Goal: Task Accomplishment & Management: Manage account settings

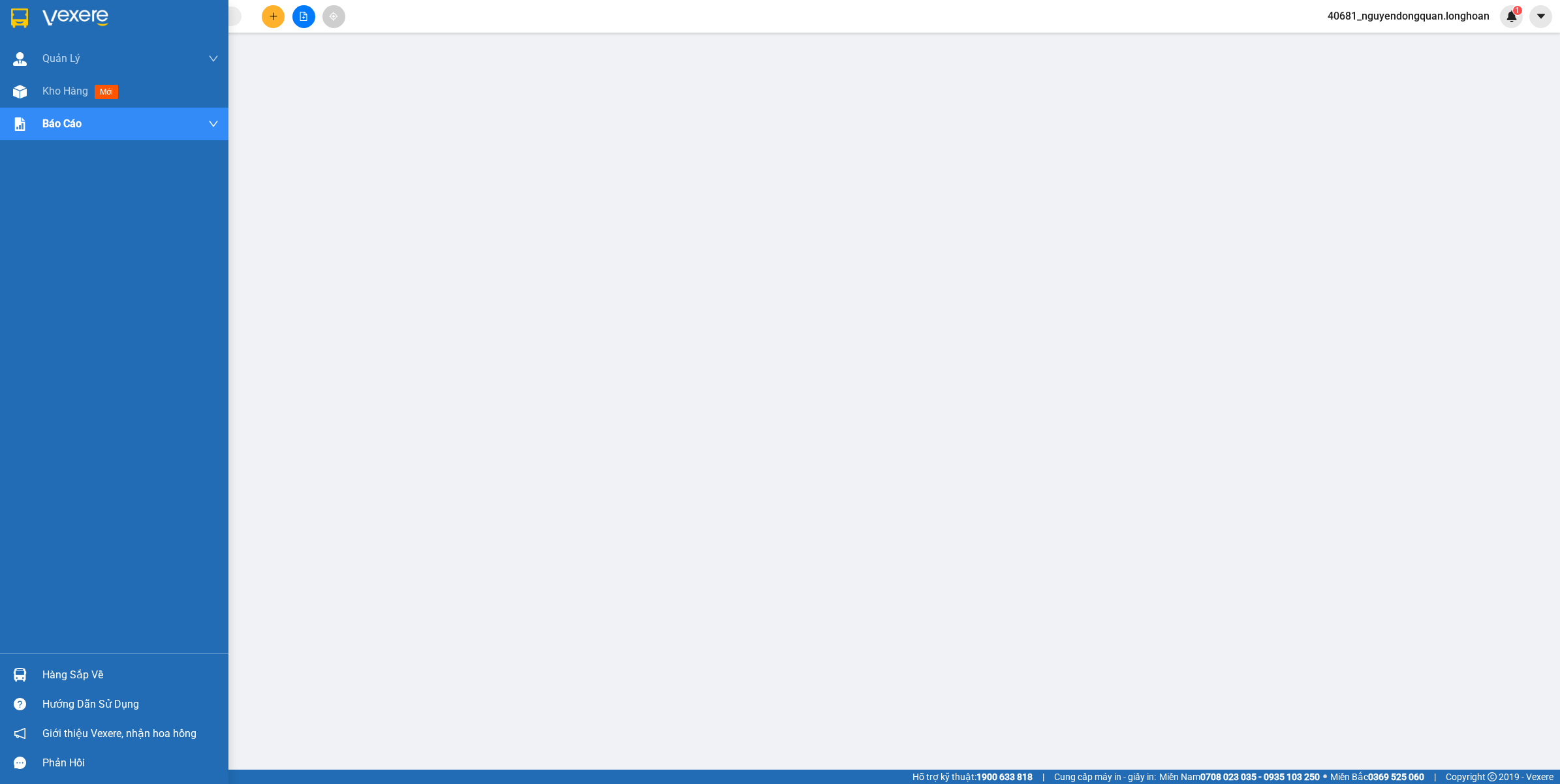
click at [24, 27] on div at bounding box center [20, 18] width 23 height 23
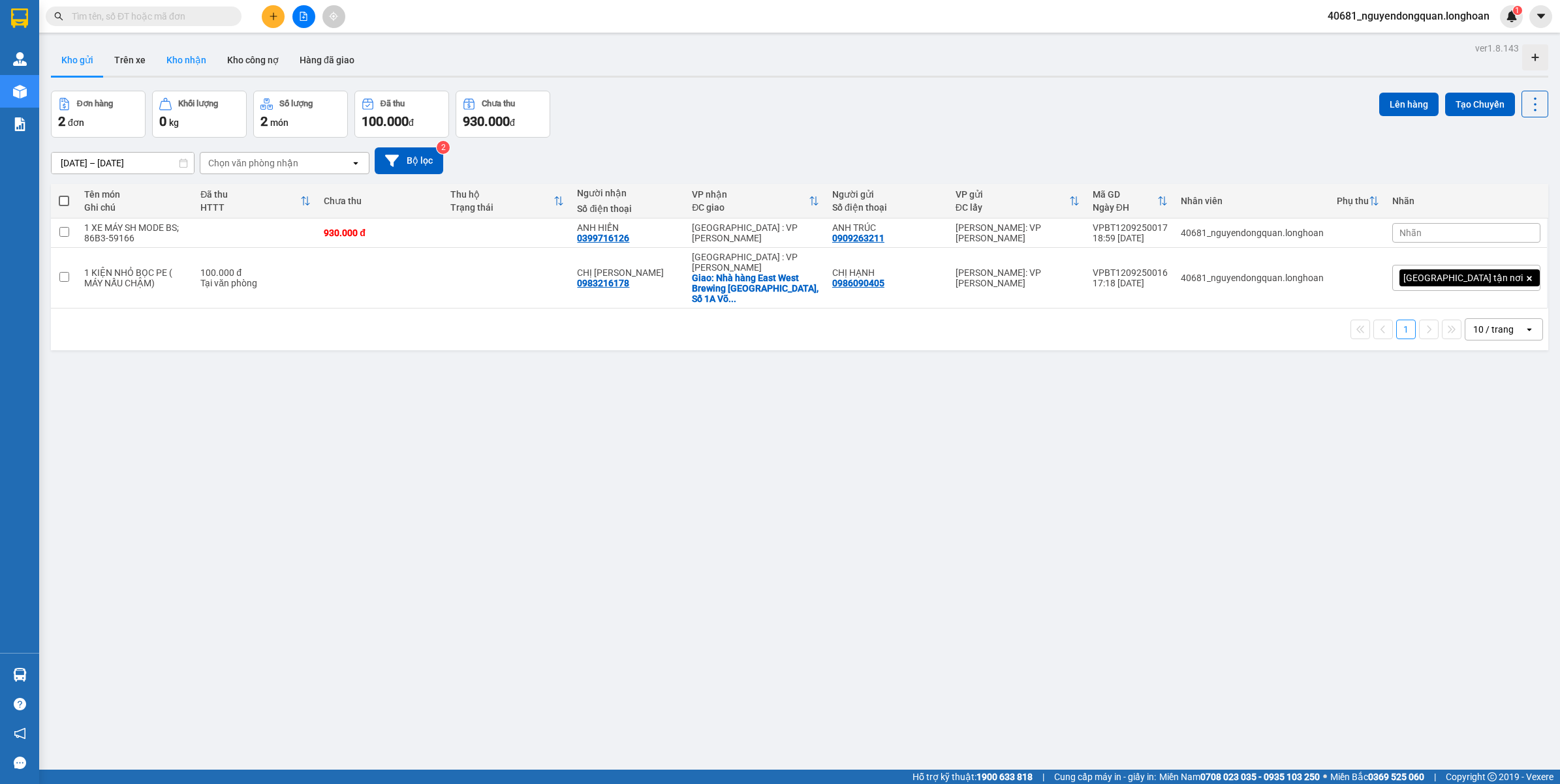
click at [178, 68] on button "Kho nhận" at bounding box center [186, 60] width 61 height 32
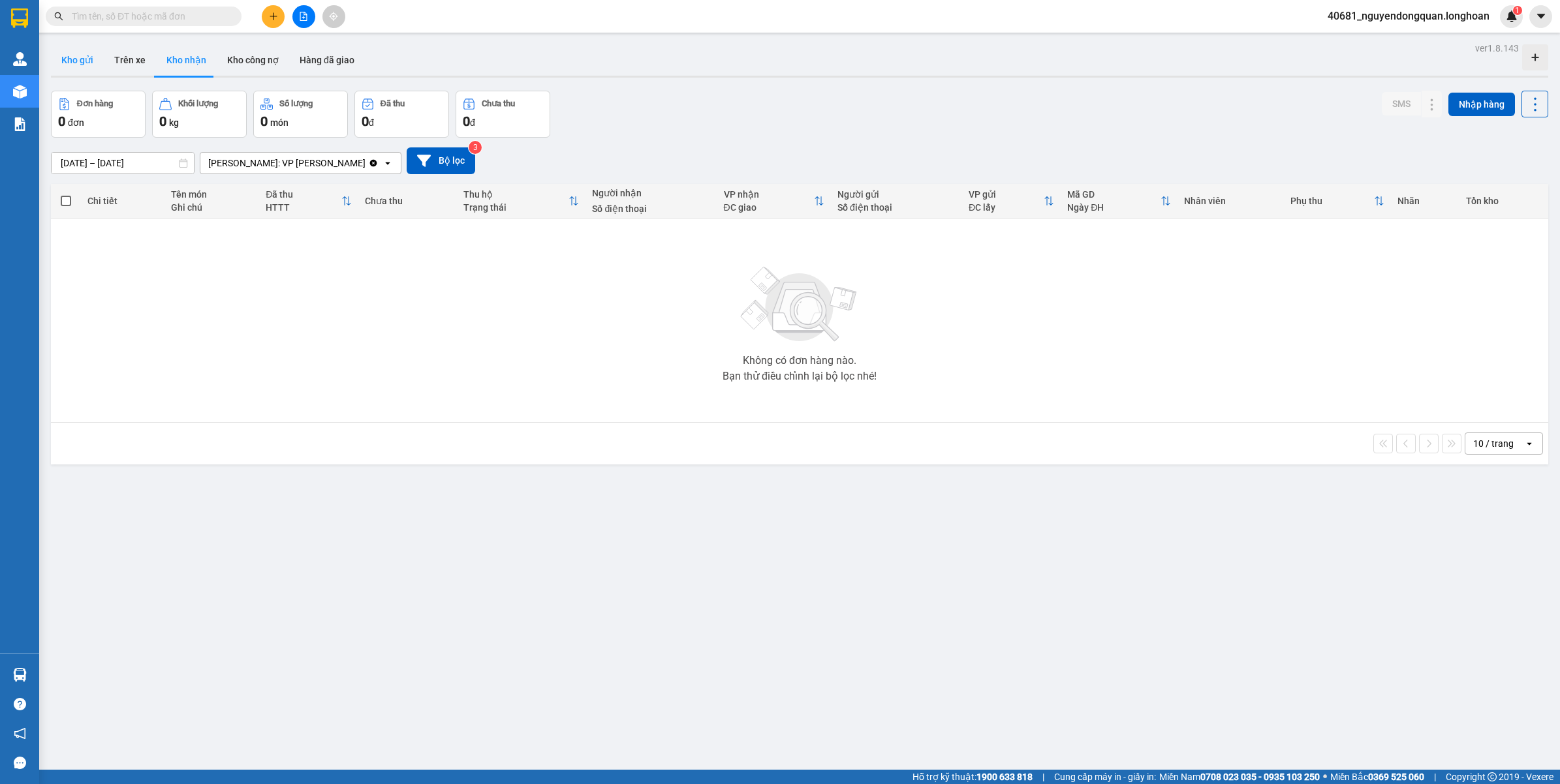
click at [82, 54] on button "Kho gửi" at bounding box center [77, 60] width 53 height 32
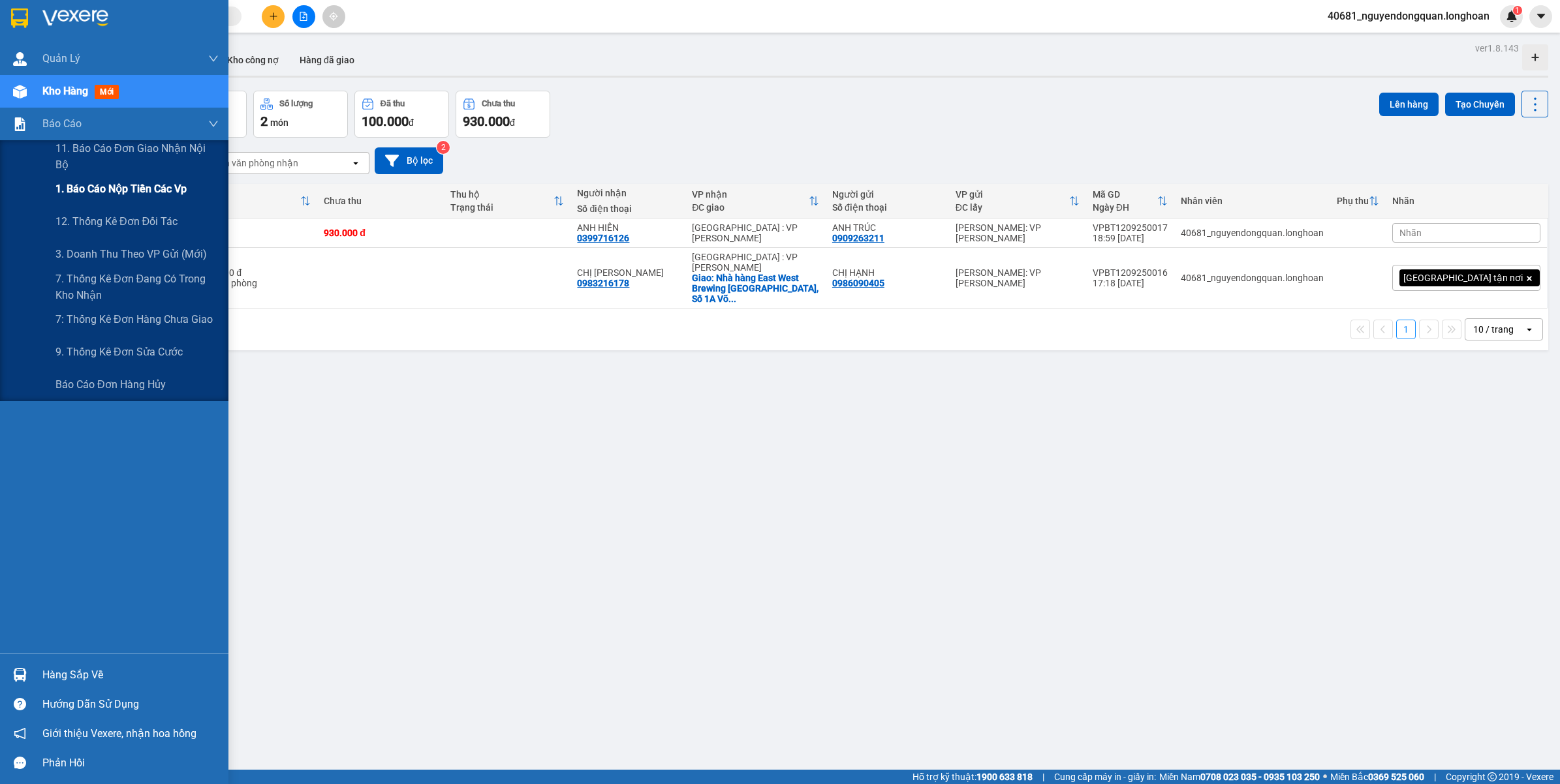
drag, startPoint x: 173, startPoint y: 194, endPoint x: 148, endPoint y: 174, distance: 32.0
click at [173, 193] on span "1. Báo cáo nộp tiền các vp" at bounding box center [121, 189] width 131 height 16
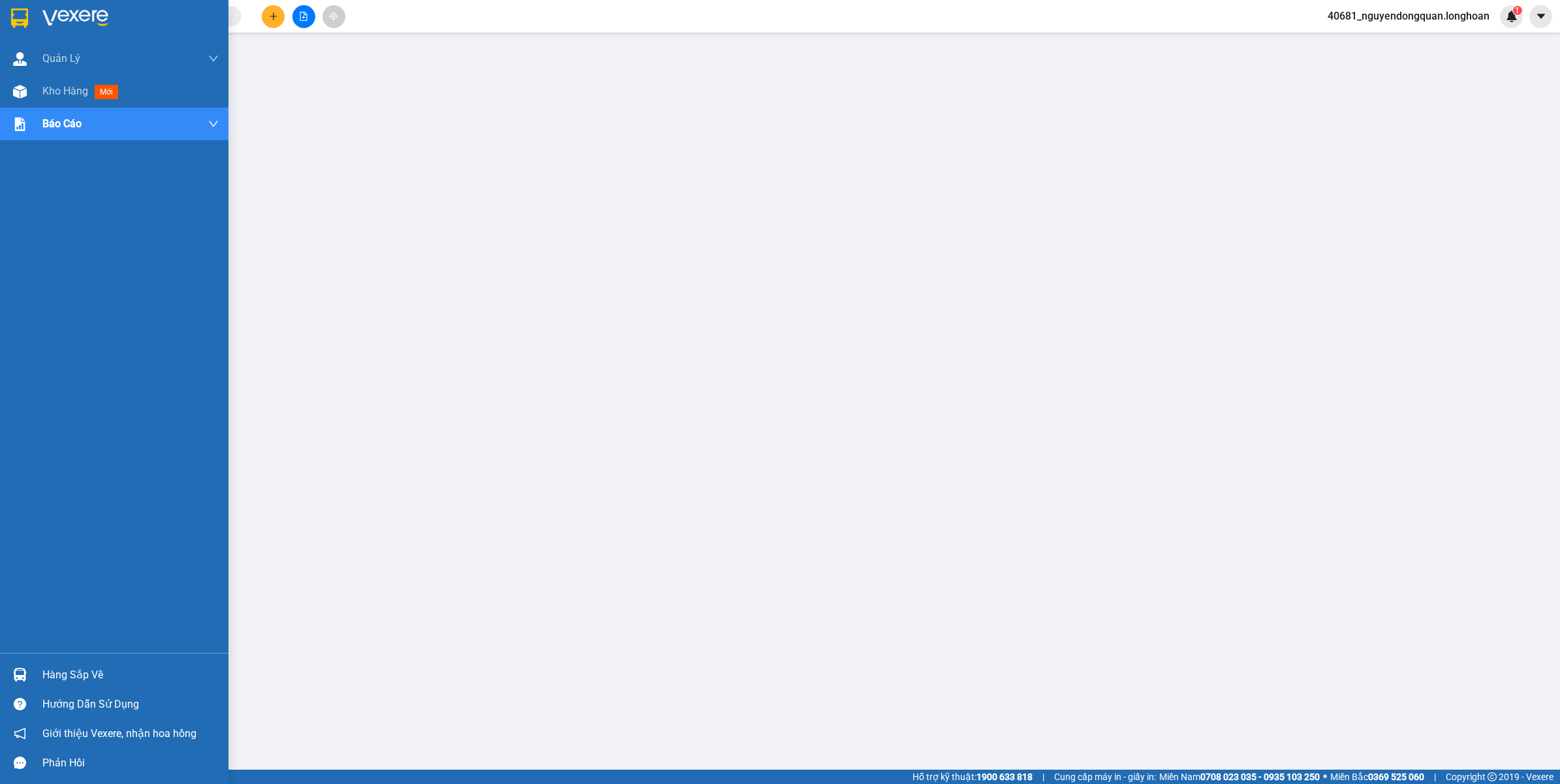
click at [1, 10] on div at bounding box center [114, 21] width 229 height 43
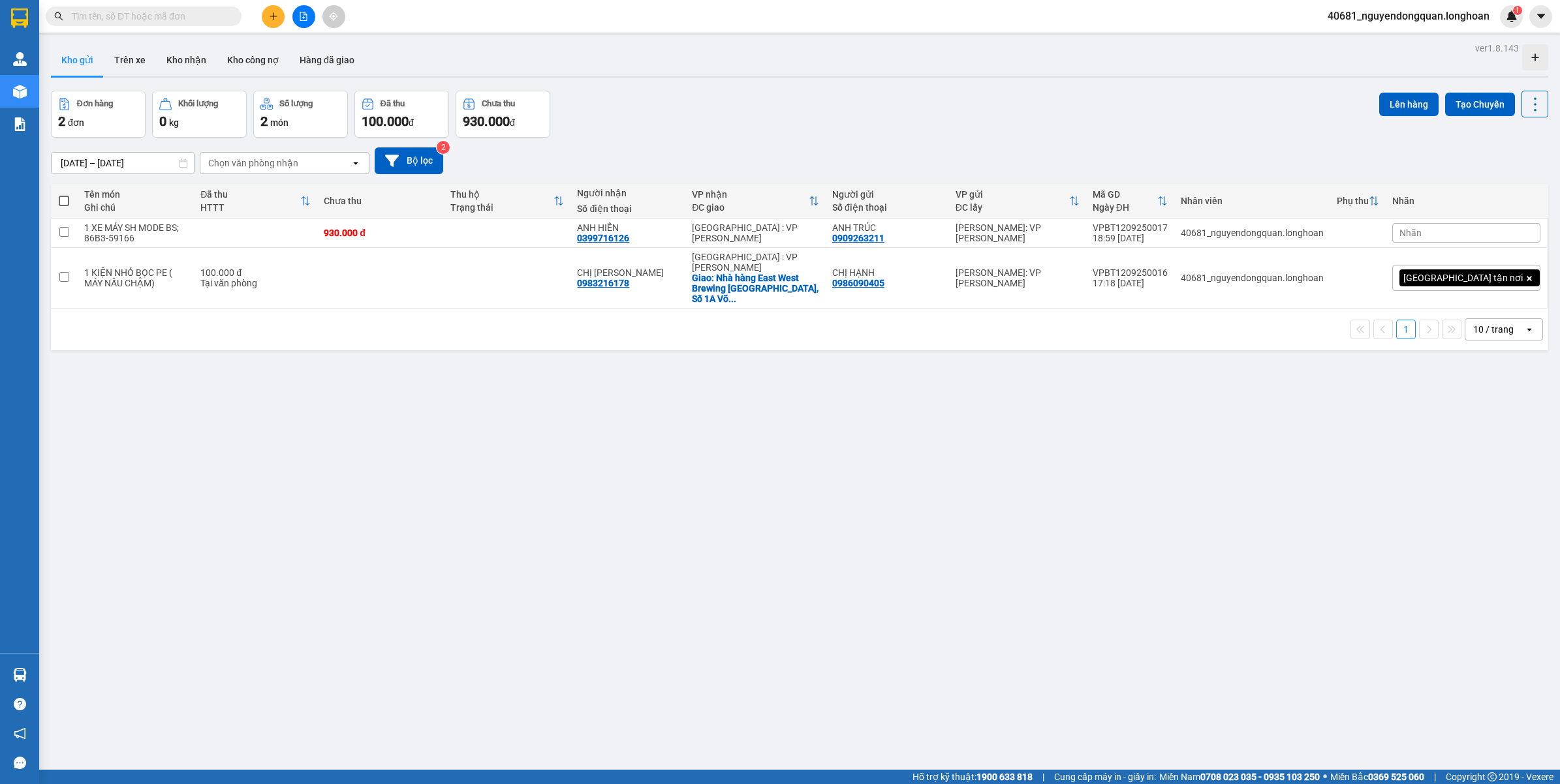
click at [1496, 323] on div "10 / trang" at bounding box center [1492, 329] width 40 height 13
click at [1470, 460] on span "100 / trang" at bounding box center [1486, 455] width 47 height 13
click at [177, 15] on input "text" at bounding box center [149, 16] width 154 height 15
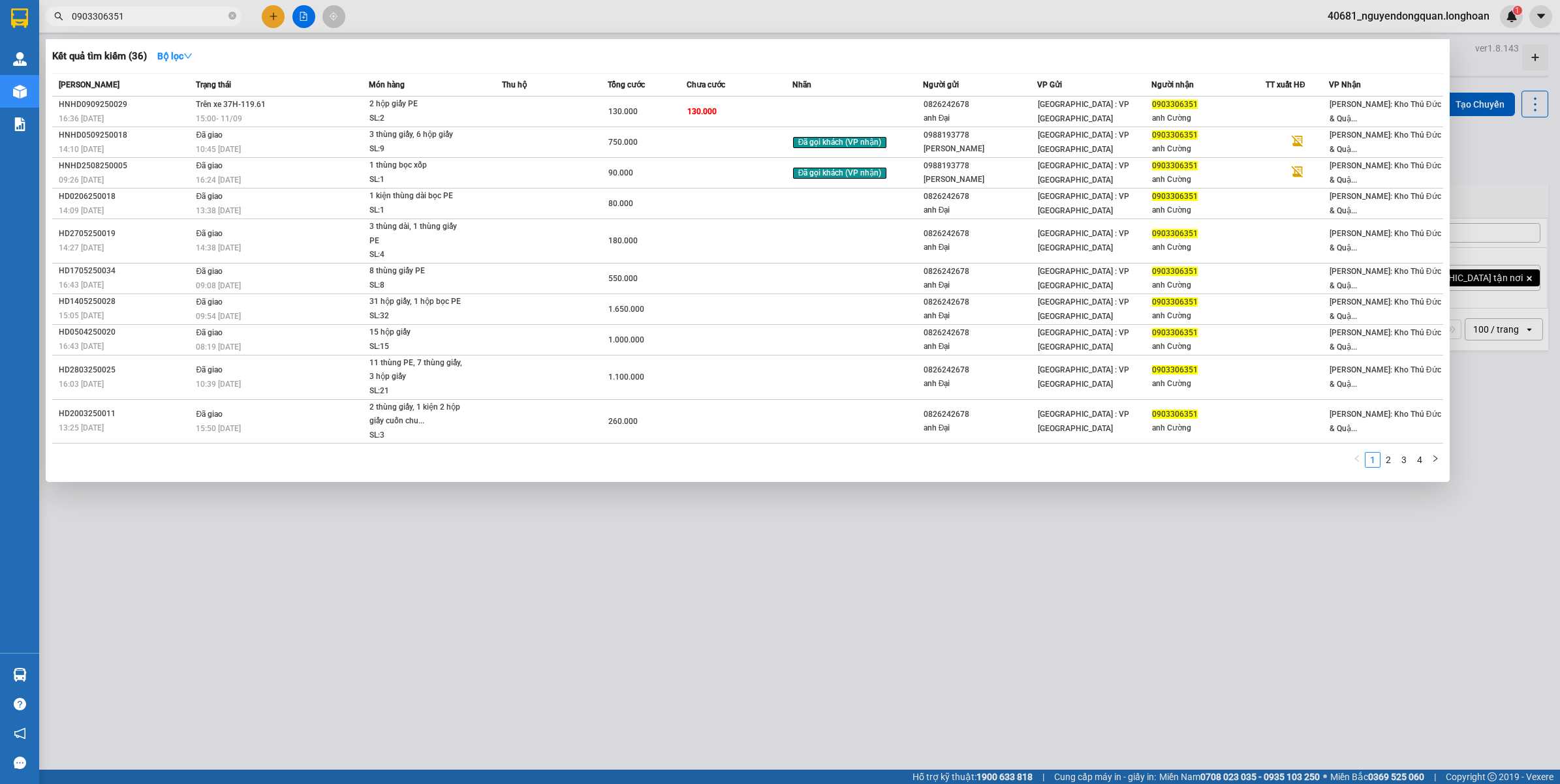
type input "0903306351"
click at [542, 530] on div at bounding box center [780, 392] width 1560 height 784
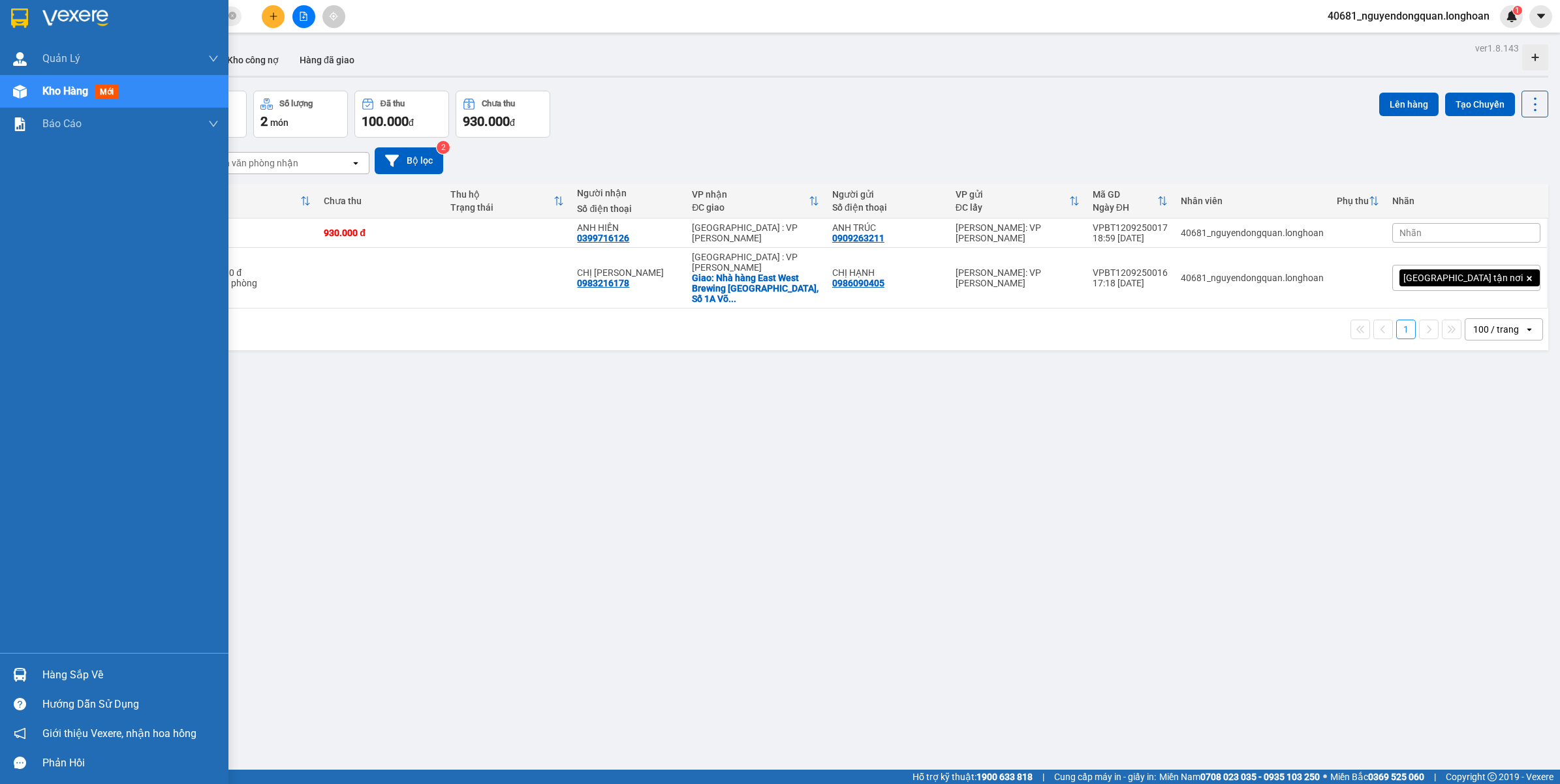
click at [20, 24] on img at bounding box center [19, 18] width 17 height 20
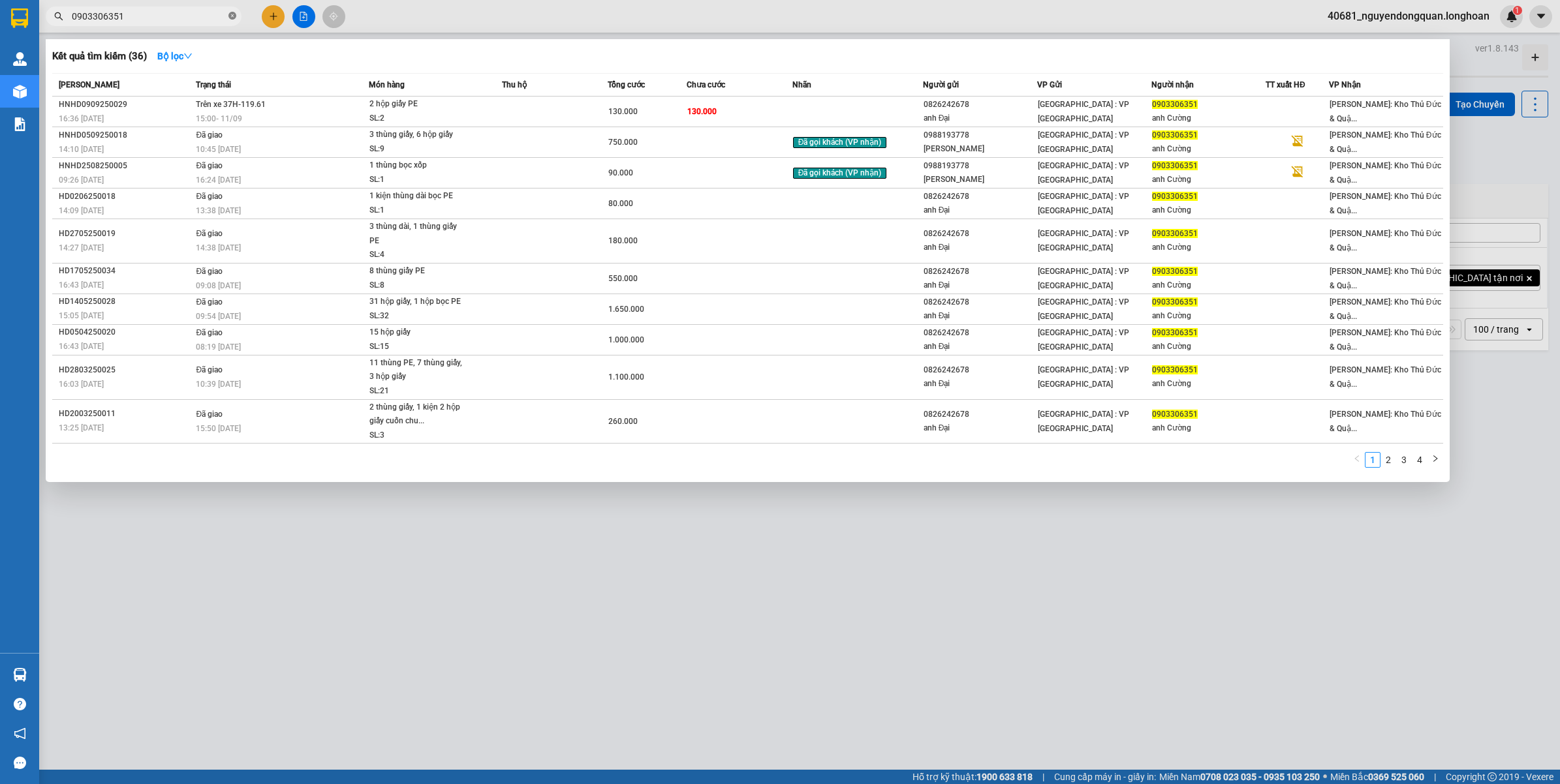
click at [229, 18] on icon "close-circle" at bounding box center [232, 15] width 8 height 8
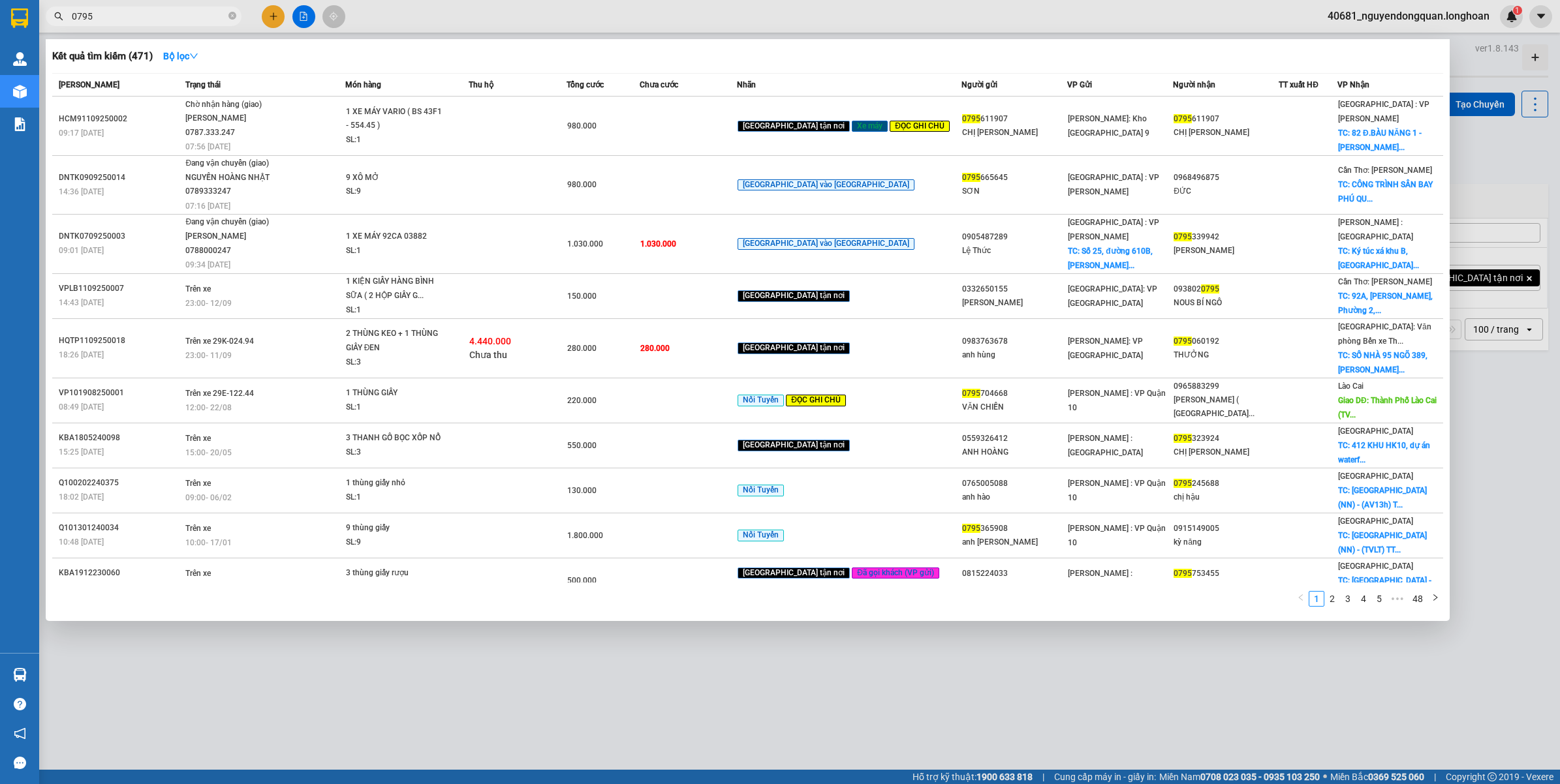
type input "0795"
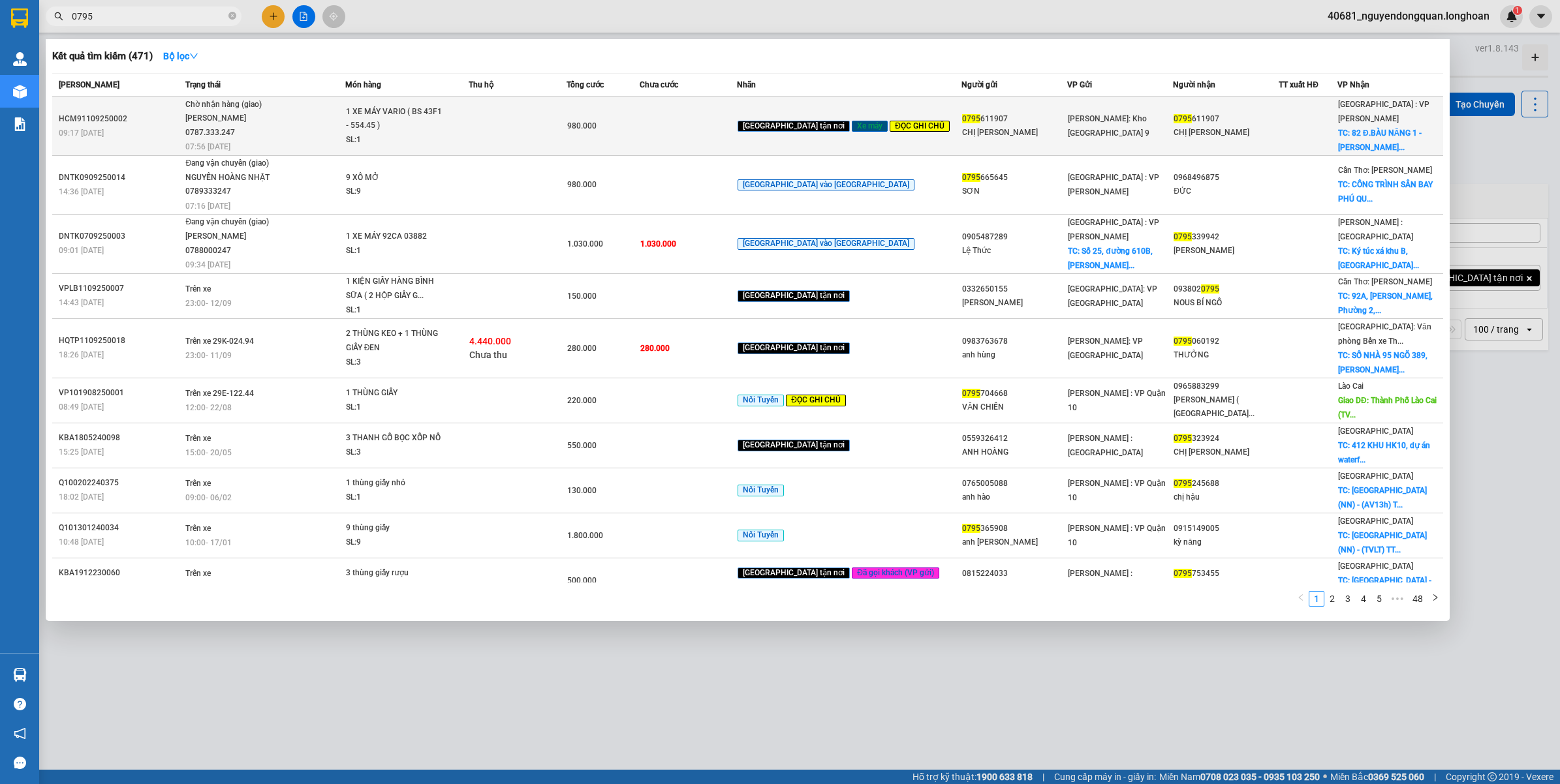
click at [517, 141] on td at bounding box center [517, 126] width 98 height 60
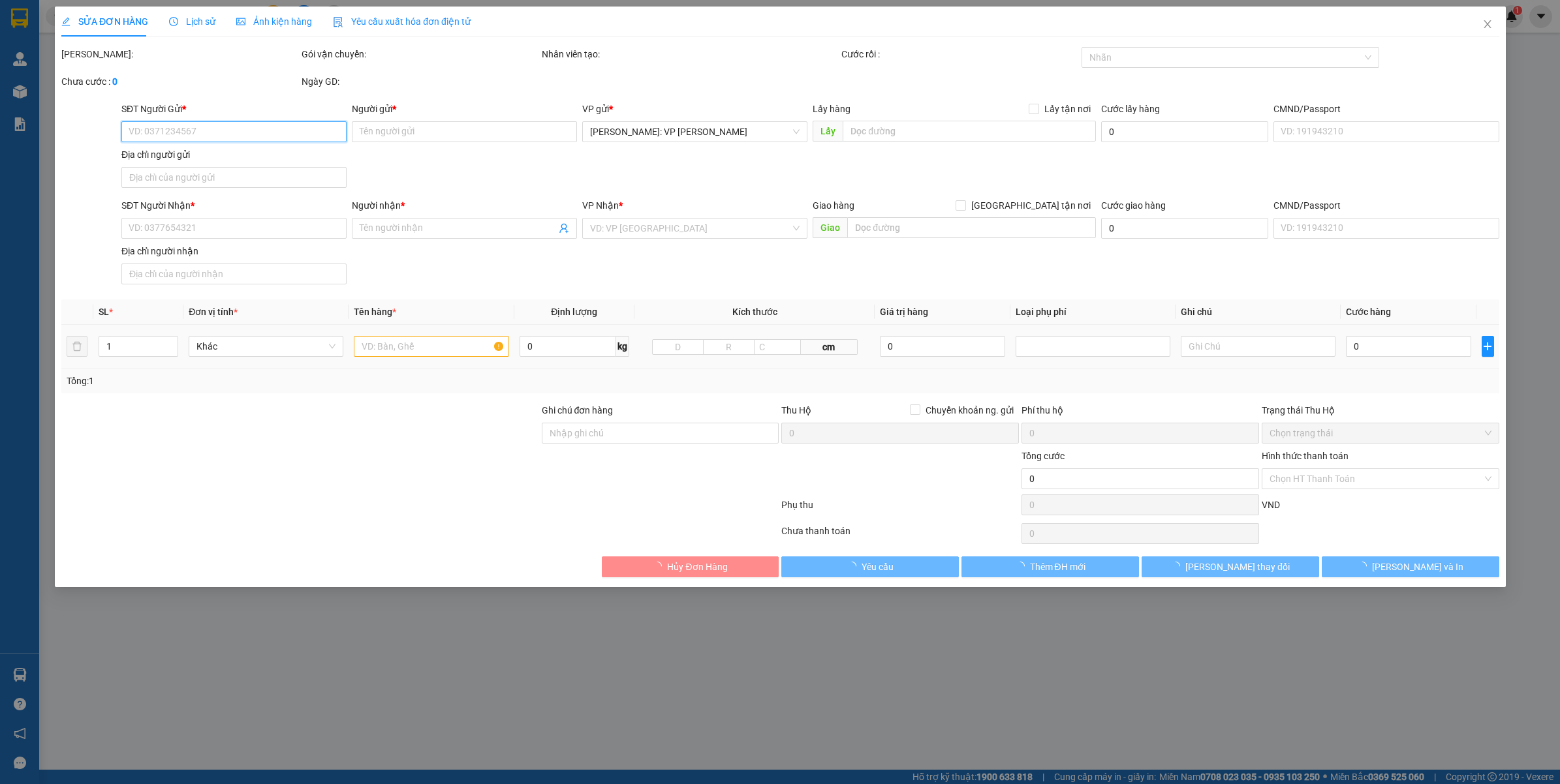
type input "0795611907"
type input "CHỊ YÊN"
type input "0795611907"
type input "CHỊ YÊN"
checkbox input "true"
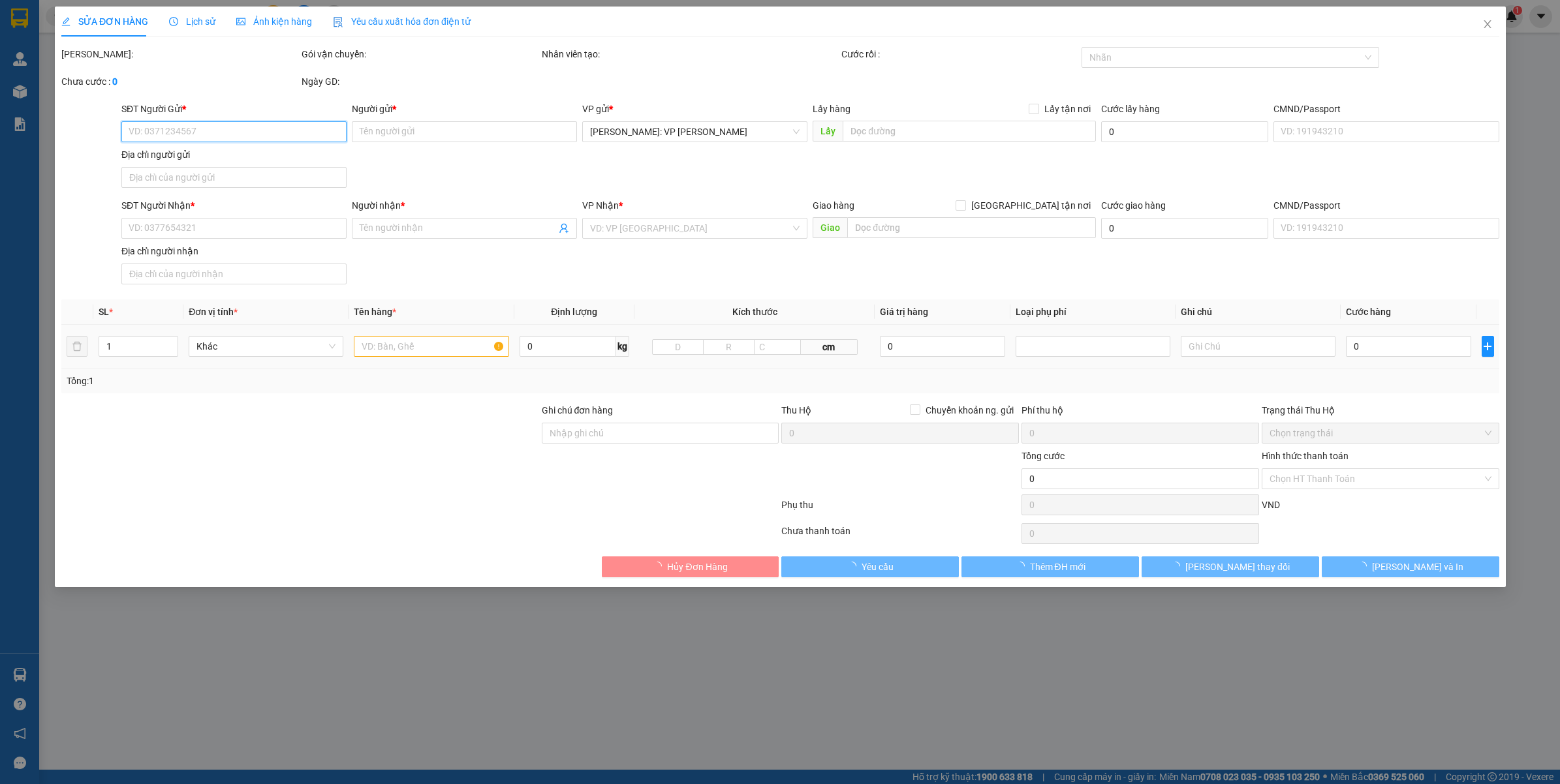
type input "82 Đ.BÀU NĂNG 1 - HÒA MINH - LIÊN CHIỂU - ĐÀ NẴNG"
type input "CHÌA KHÓA QUẤN TAY LÁI - GIẤY TỜ XE KHÁCH GIỮ"
type input "980.000"
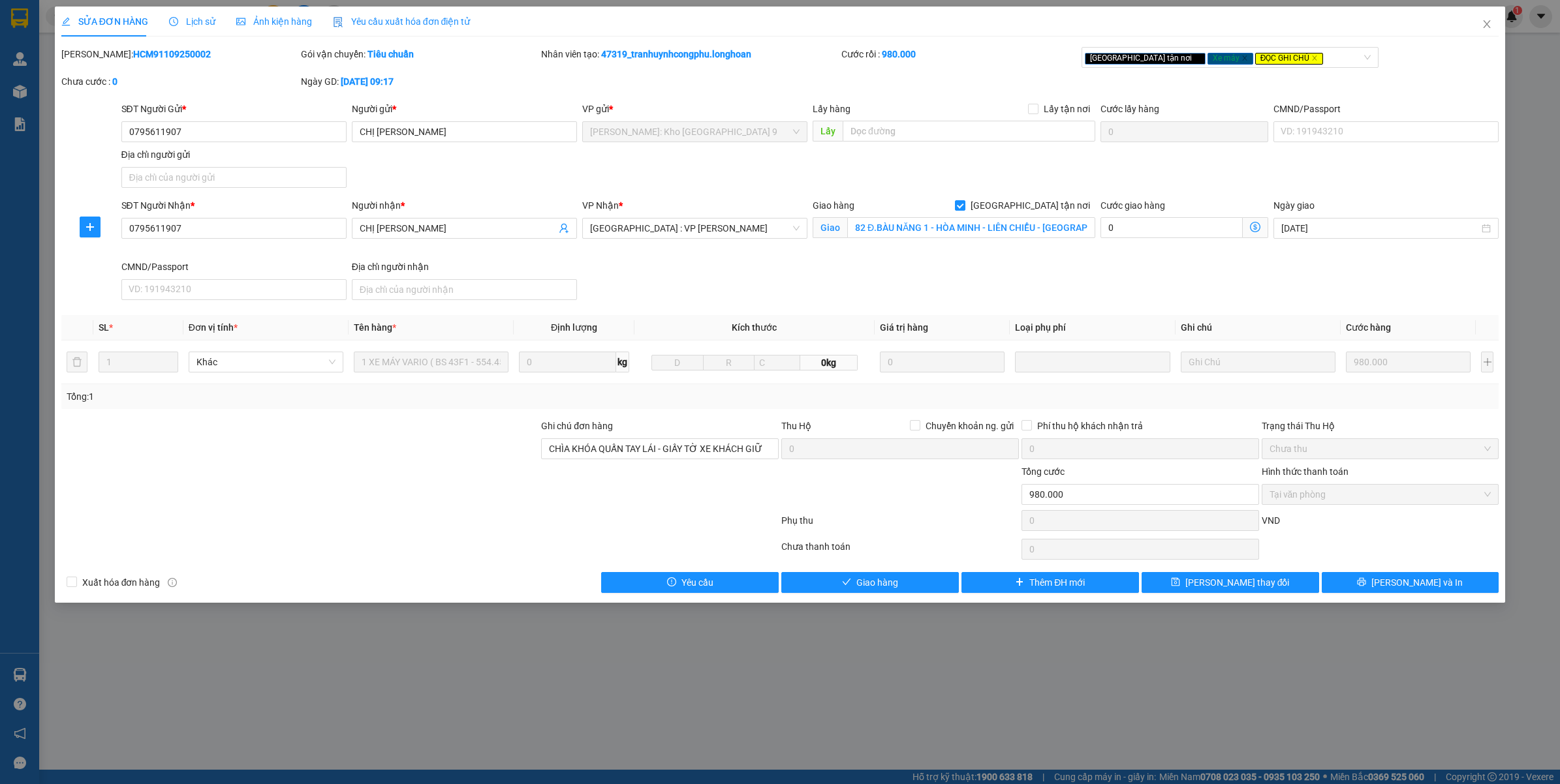
click at [197, 25] on span "Lịch sử" at bounding box center [192, 21] width 46 height 10
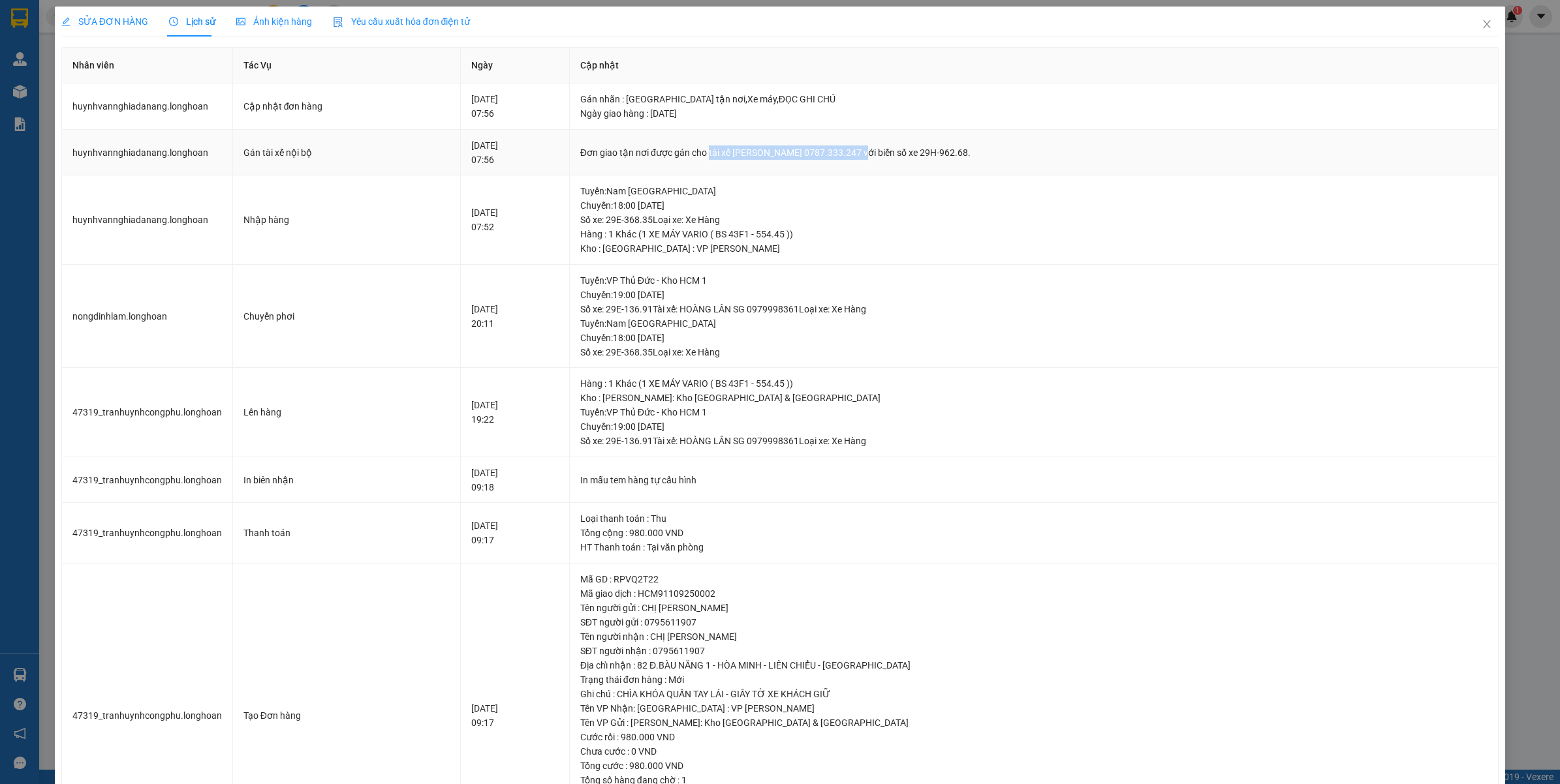
drag, startPoint x: 732, startPoint y: 148, endPoint x: 883, endPoint y: 152, distance: 151.1
click at [883, 152] on div "Đơn giao tận nơi được gán cho tài xế Phạm Thanh Tuấn 0787.333.247 với biển số x…" at bounding box center [1034, 153] width 907 height 15
copy div "tài xế Phạm Thanh Tuấn 0787.333.247"
click at [1481, 25] on icon "close" at bounding box center [1486, 24] width 10 height 10
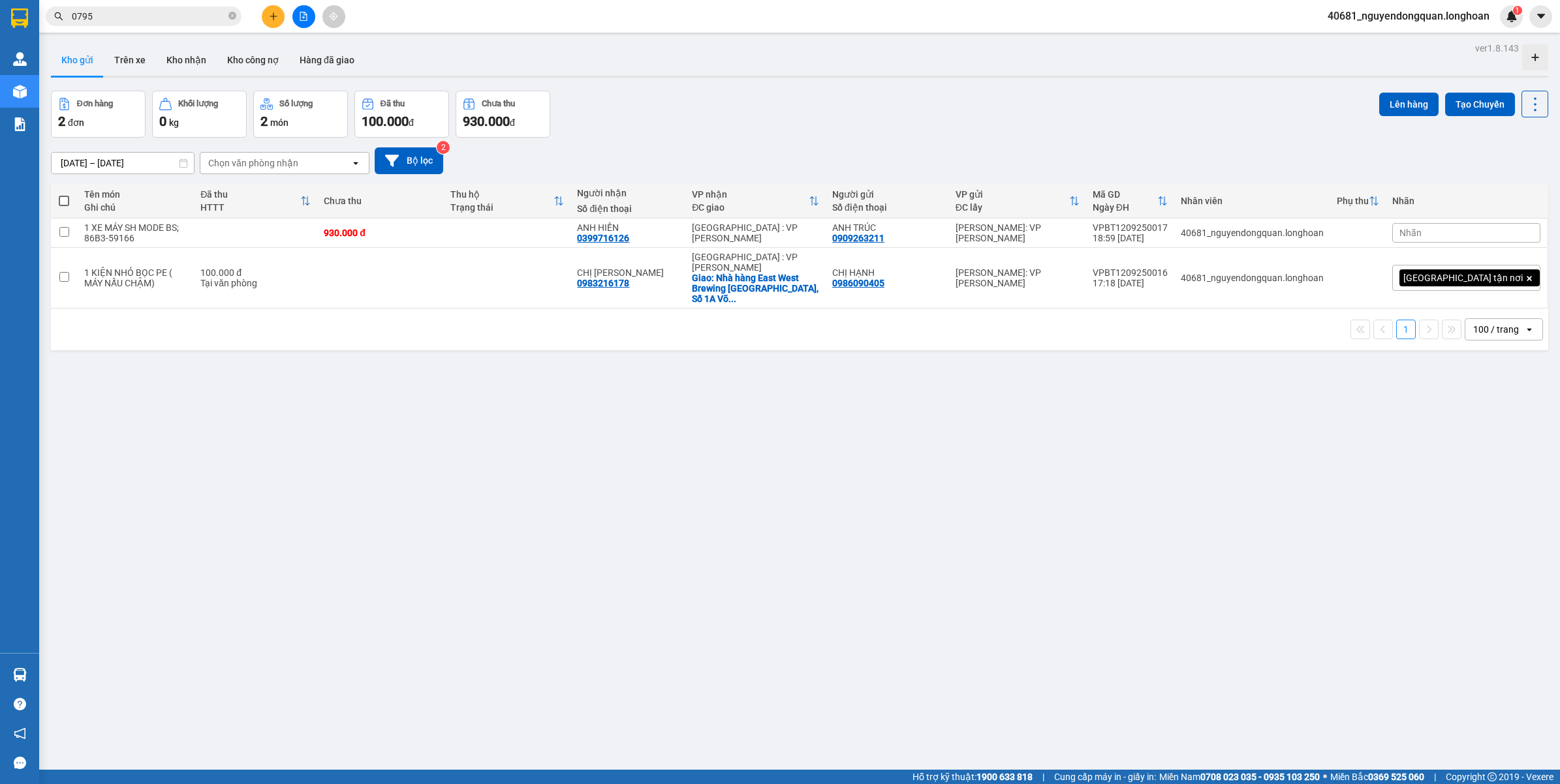
scroll to position [60, 0]
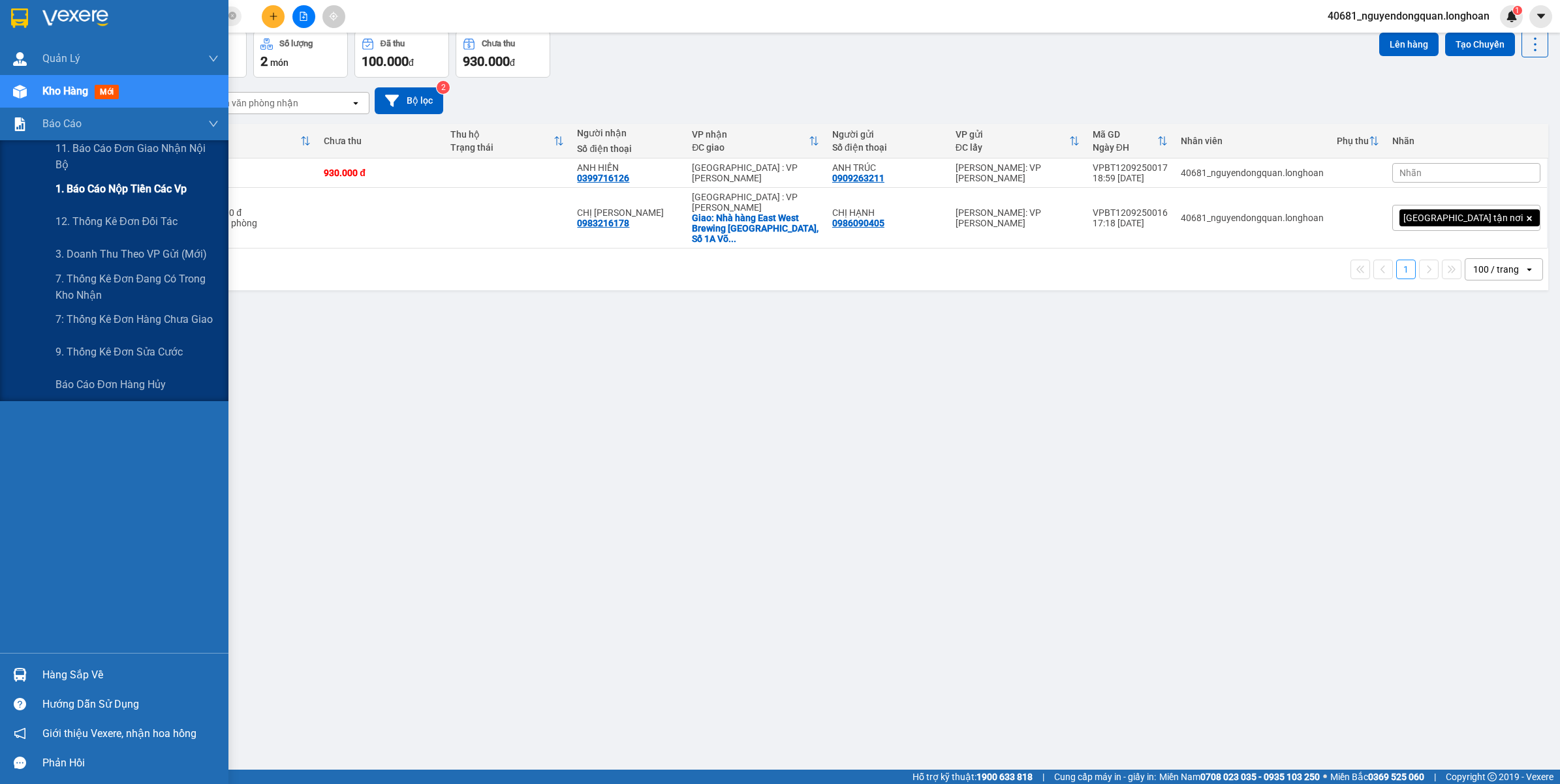
click at [112, 189] on span "1. Báo cáo nộp tiền các vp" at bounding box center [121, 189] width 131 height 16
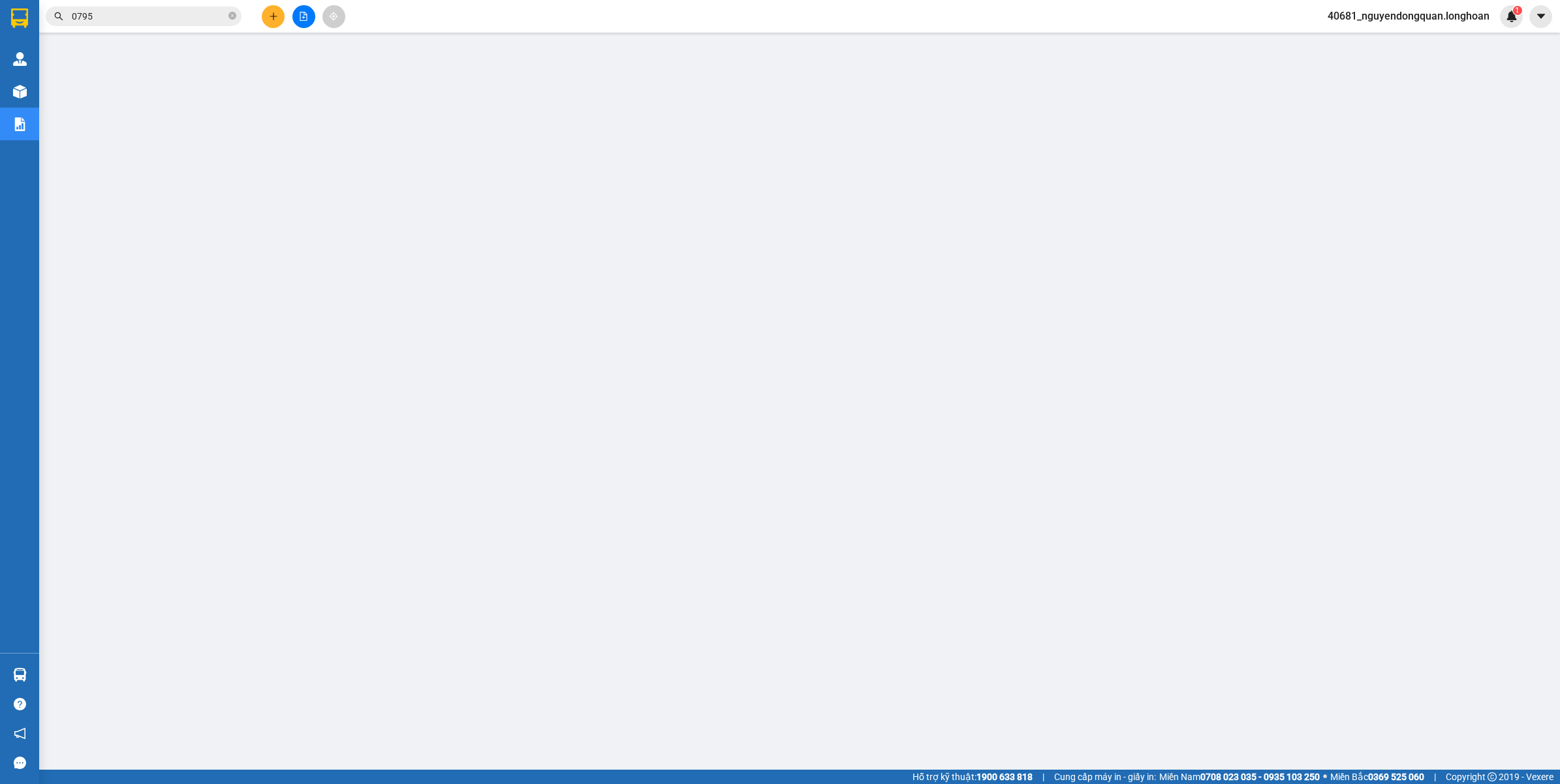
click at [1444, 21] on span "40681_nguyendongquan.longhoan" at bounding box center [1408, 16] width 183 height 16
click at [1411, 46] on span "Đăng xuất" at bounding box center [1413, 40] width 157 height 15
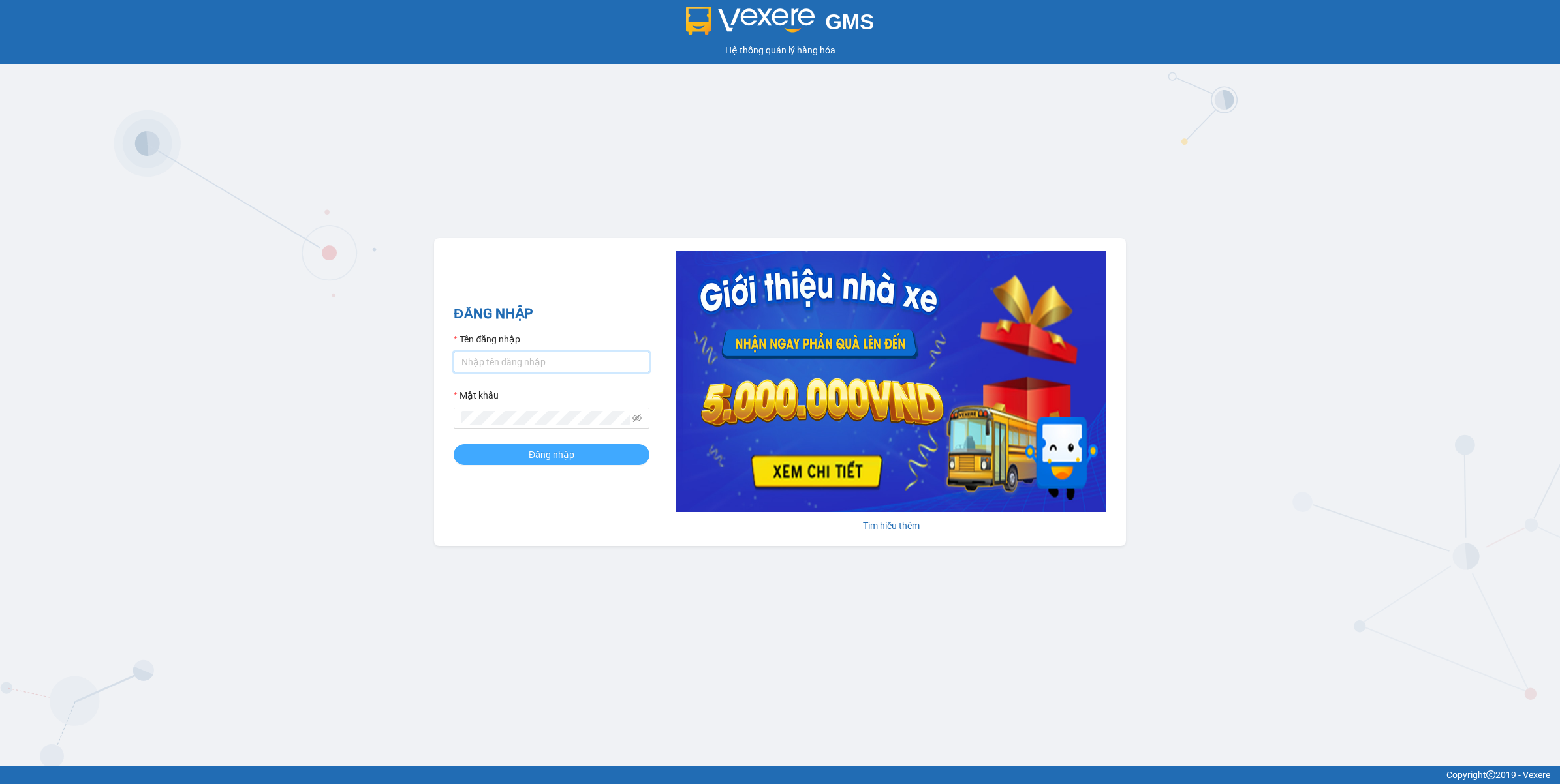
type input "nguyendongquan.longhoan"
click at [586, 461] on button "Đăng nhập" at bounding box center [551, 455] width 196 height 21
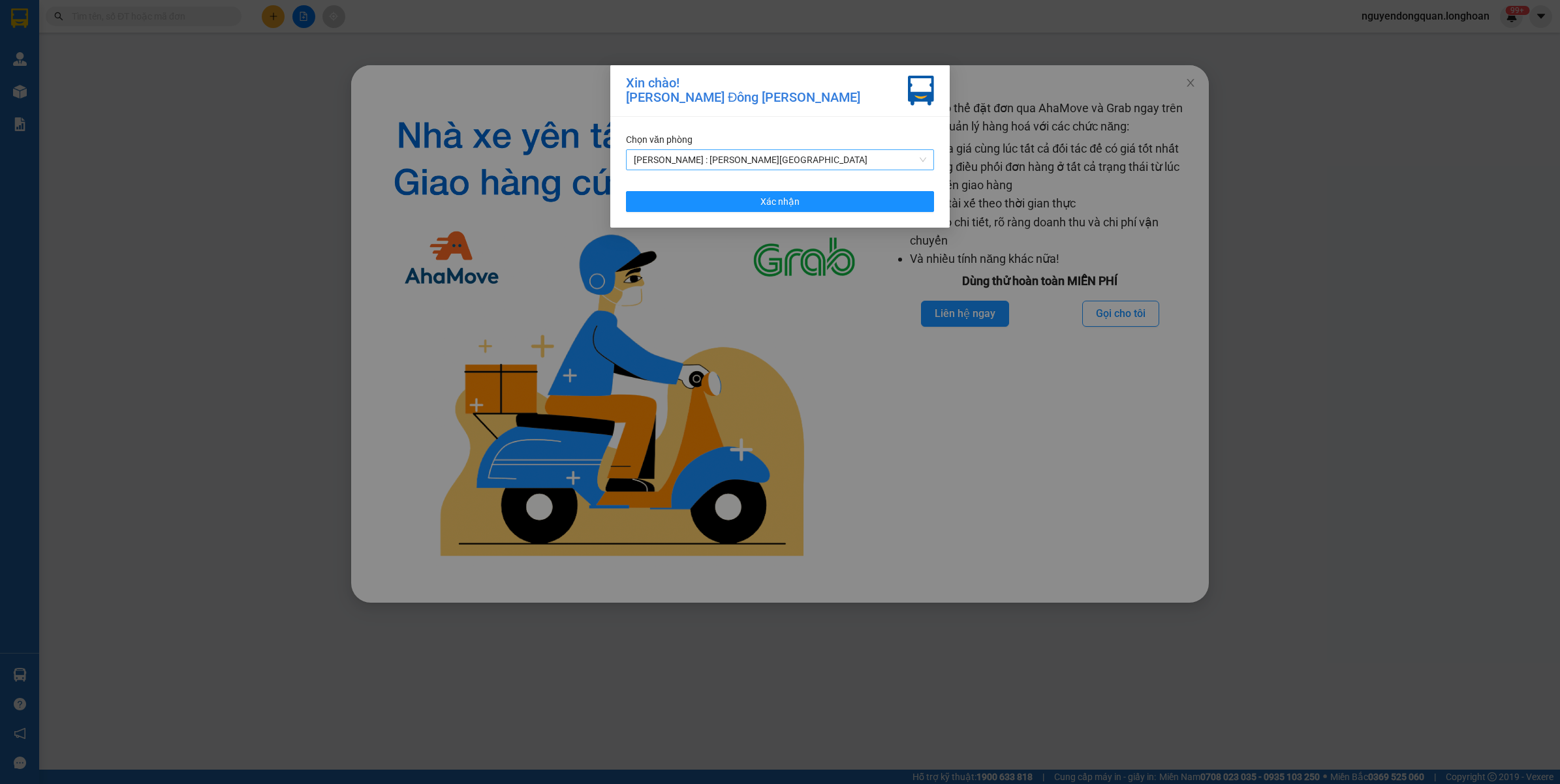
click at [865, 161] on span "Hồ Chí Minh : Kho Quận 12" at bounding box center [780, 159] width 293 height 20
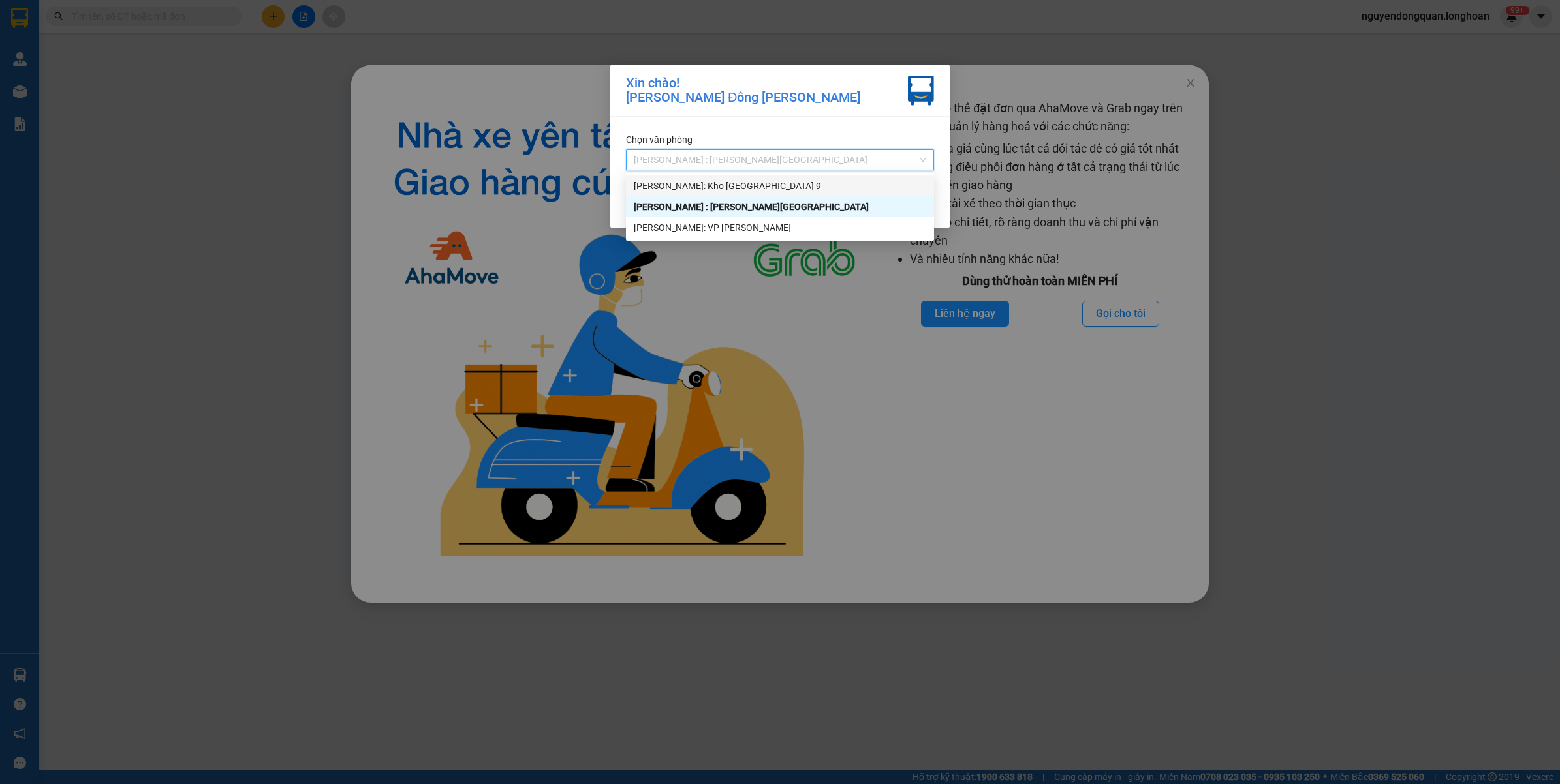
click at [739, 189] on div "Hồ Chí Minh: Kho Thủ Đức & Quận 9" at bounding box center [780, 186] width 293 height 15
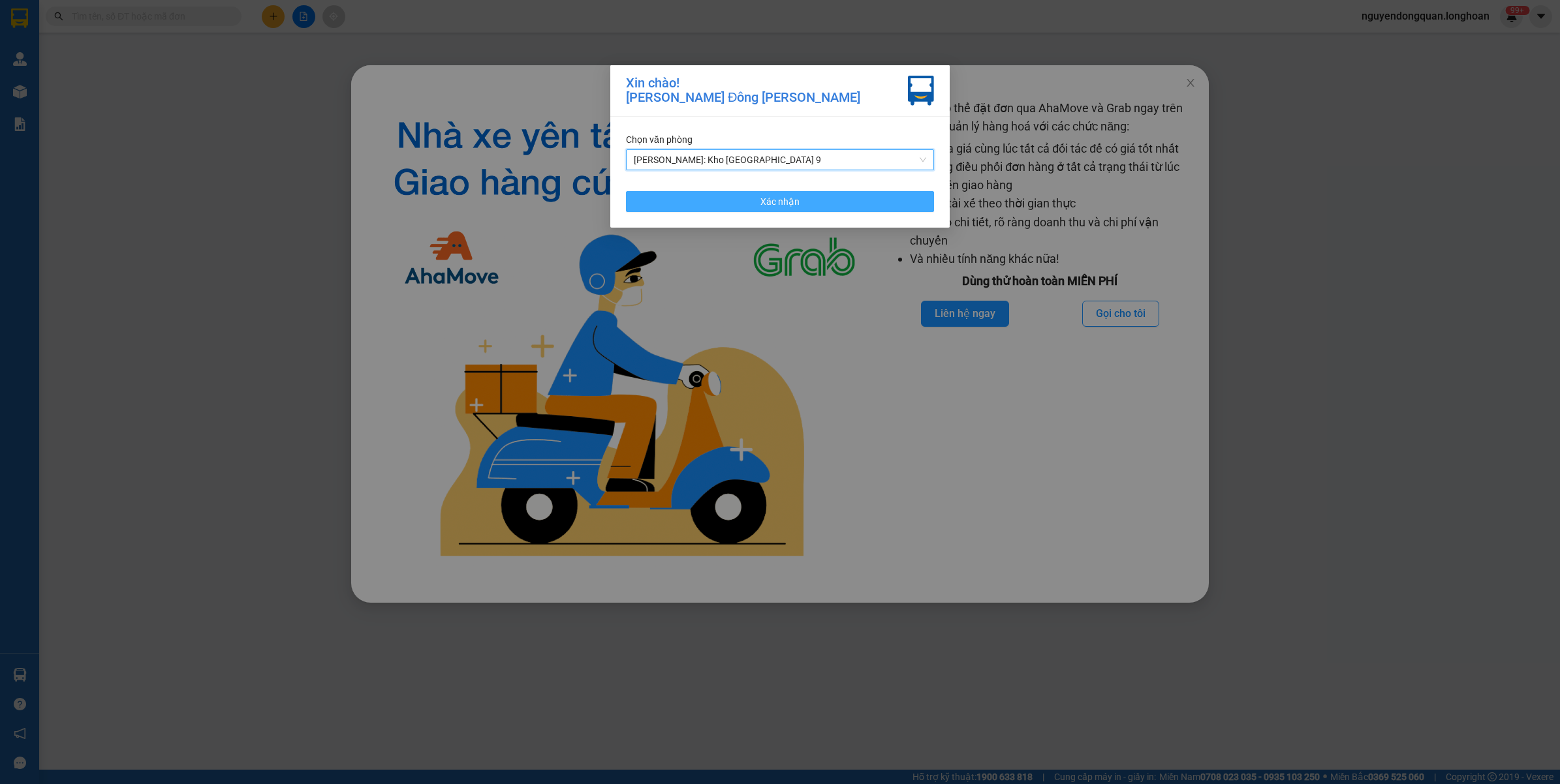
click at [801, 194] on button "Xác nhận" at bounding box center [779, 201] width 308 height 21
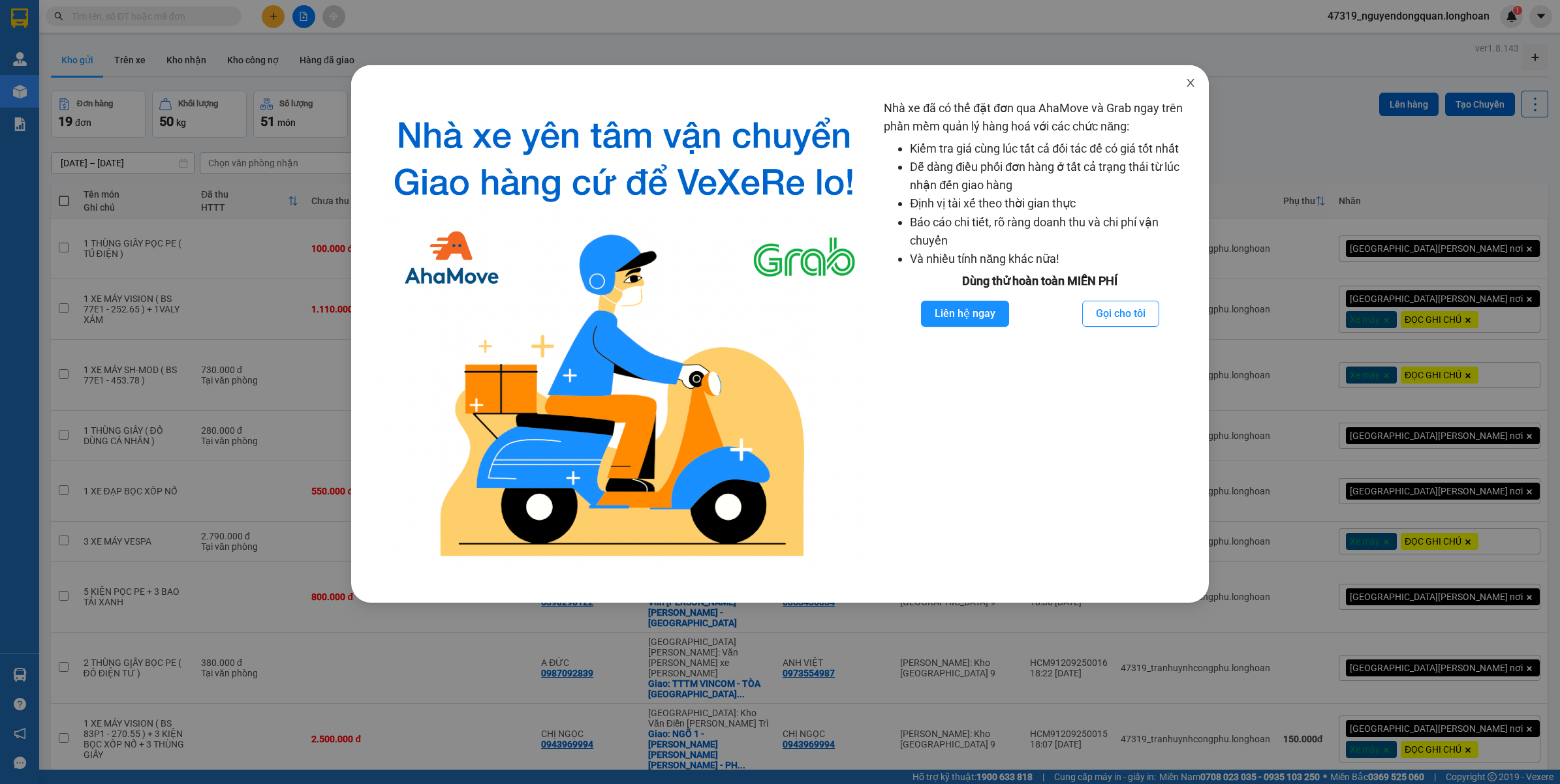
click at [1188, 87] on icon "close" at bounding box center [1190, 83] width 10 height 10
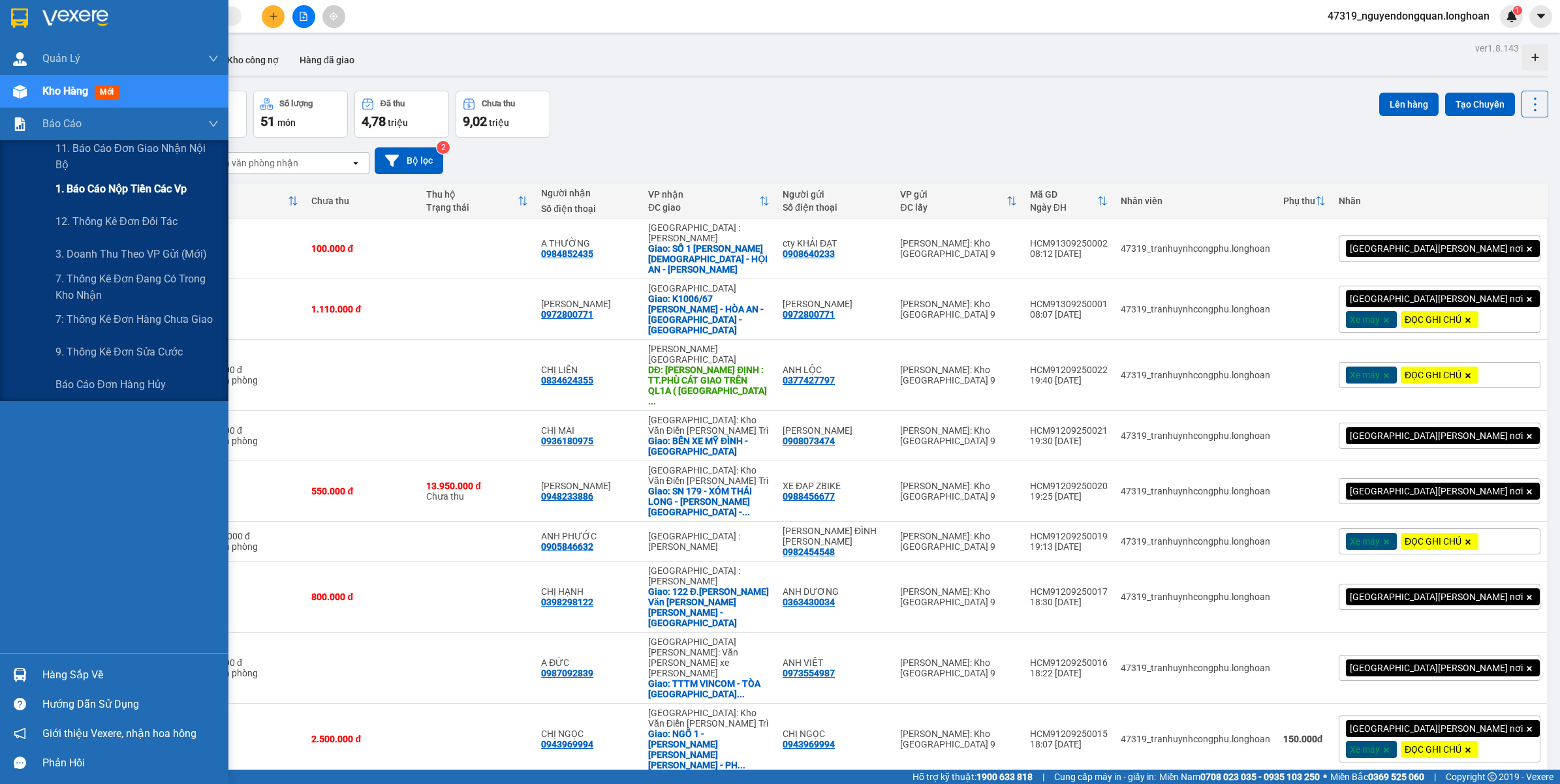
click at [108, 193] on span "1. Báo cáo nộp tiền các vp" at bounding box center [121, 189] width 131 height 16
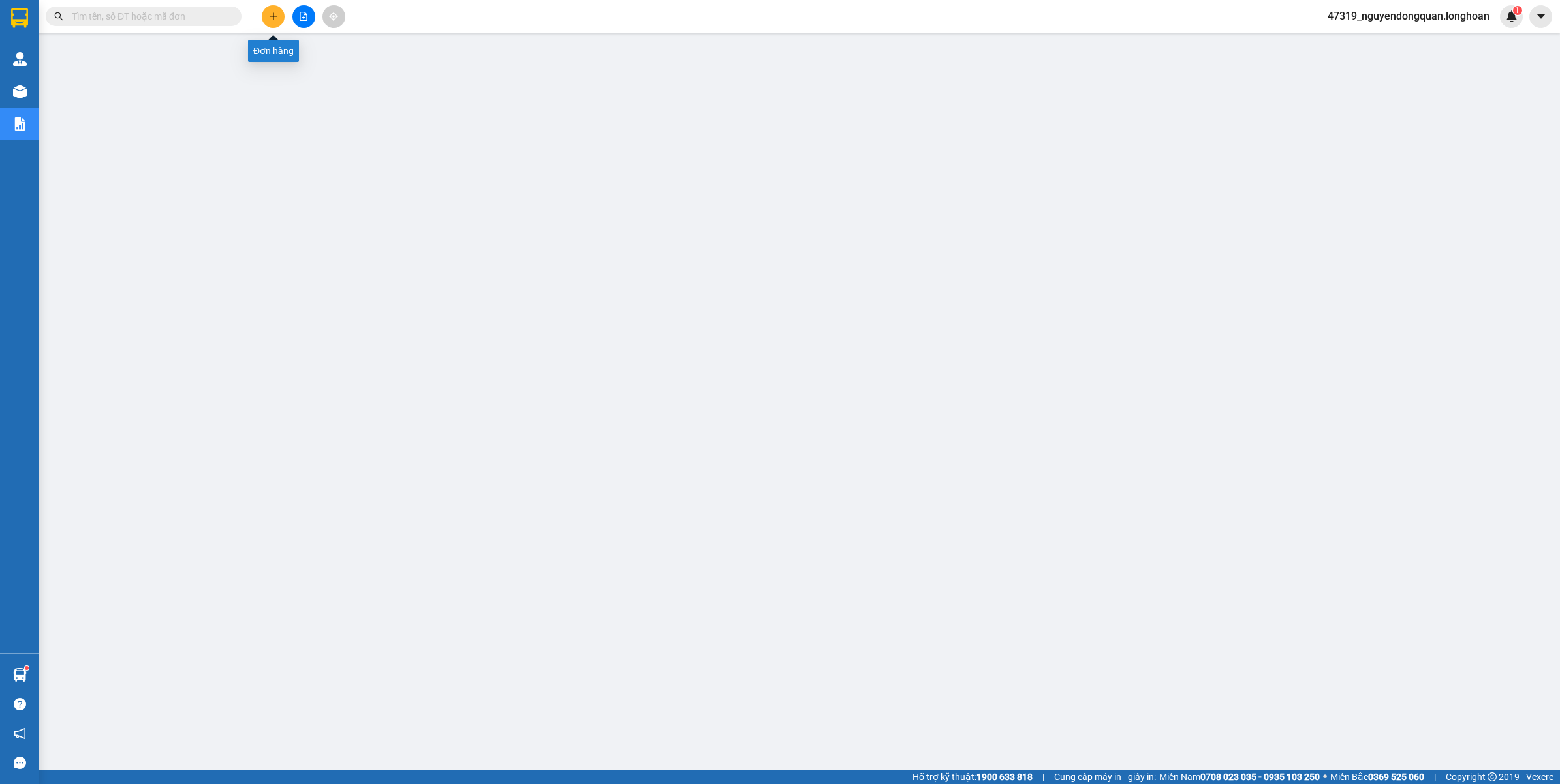
click at [271, 23] on button at bounding box center [273, 16] width 23 height 23
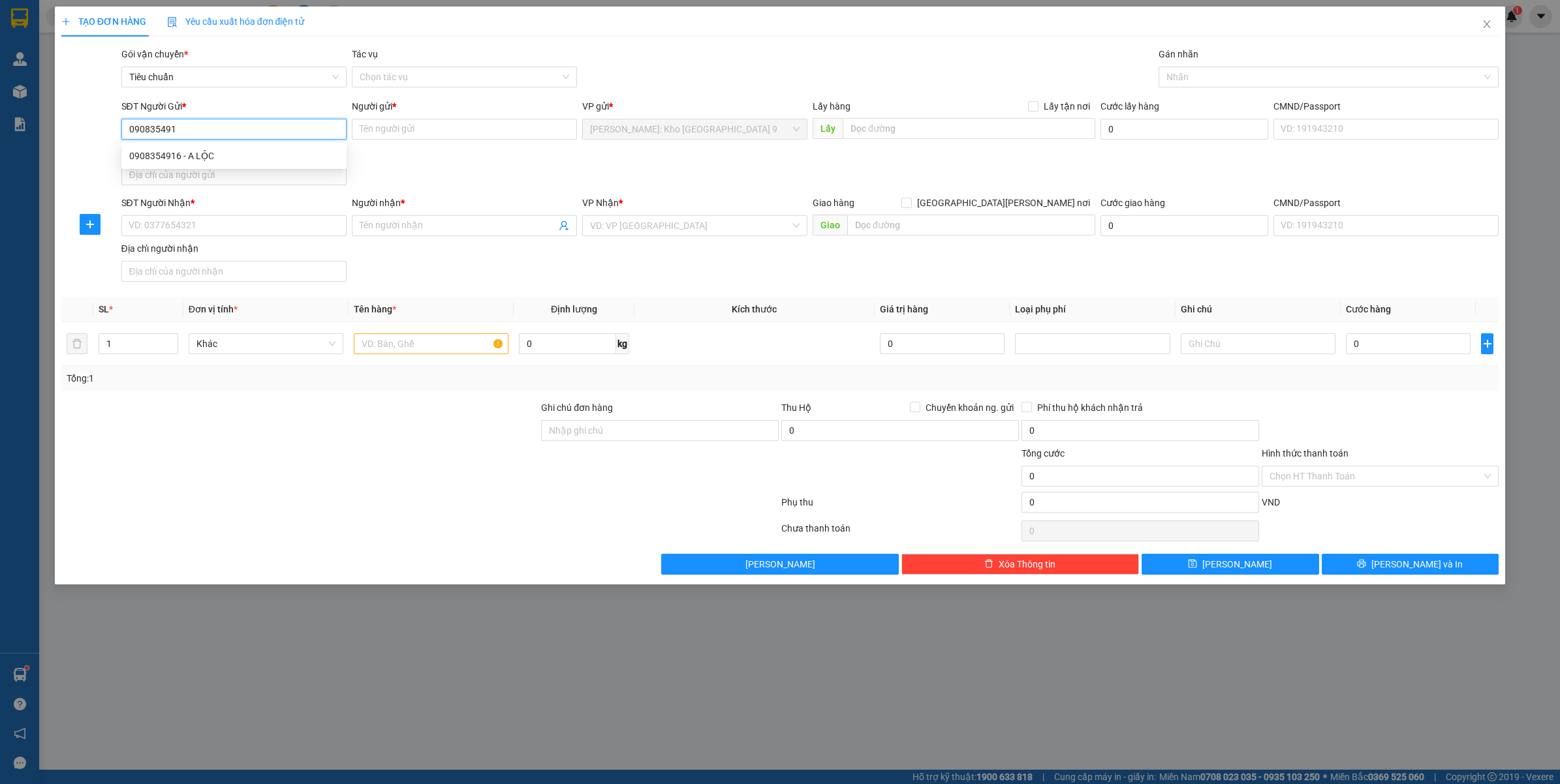
type input "0908354916"
click at [229, 151] on div "0908354916 - A LỘC" at bounding box center [234, 156] width 210 height 15
type input "A LỘC"
type input "0908354916"
click at [263, 225] on input "SĐT Người Nhận *" at bounding box center [234, 226] width 225 height 21
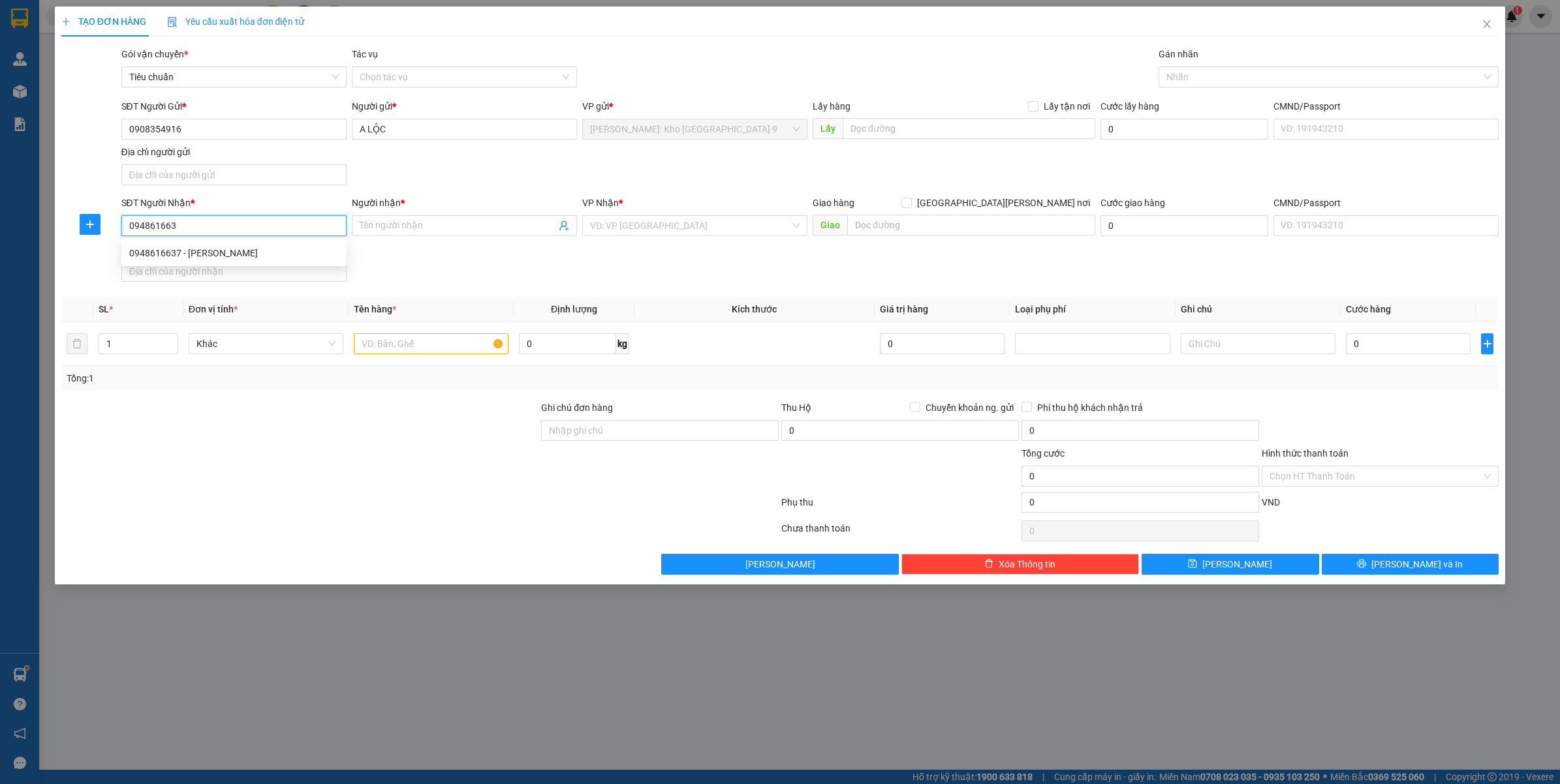
type input "0948616637"
click at [260, 248] on div "0948616637 - MR [PERSON_NAME]" at bounding box center [234, 253] width 210 height 15
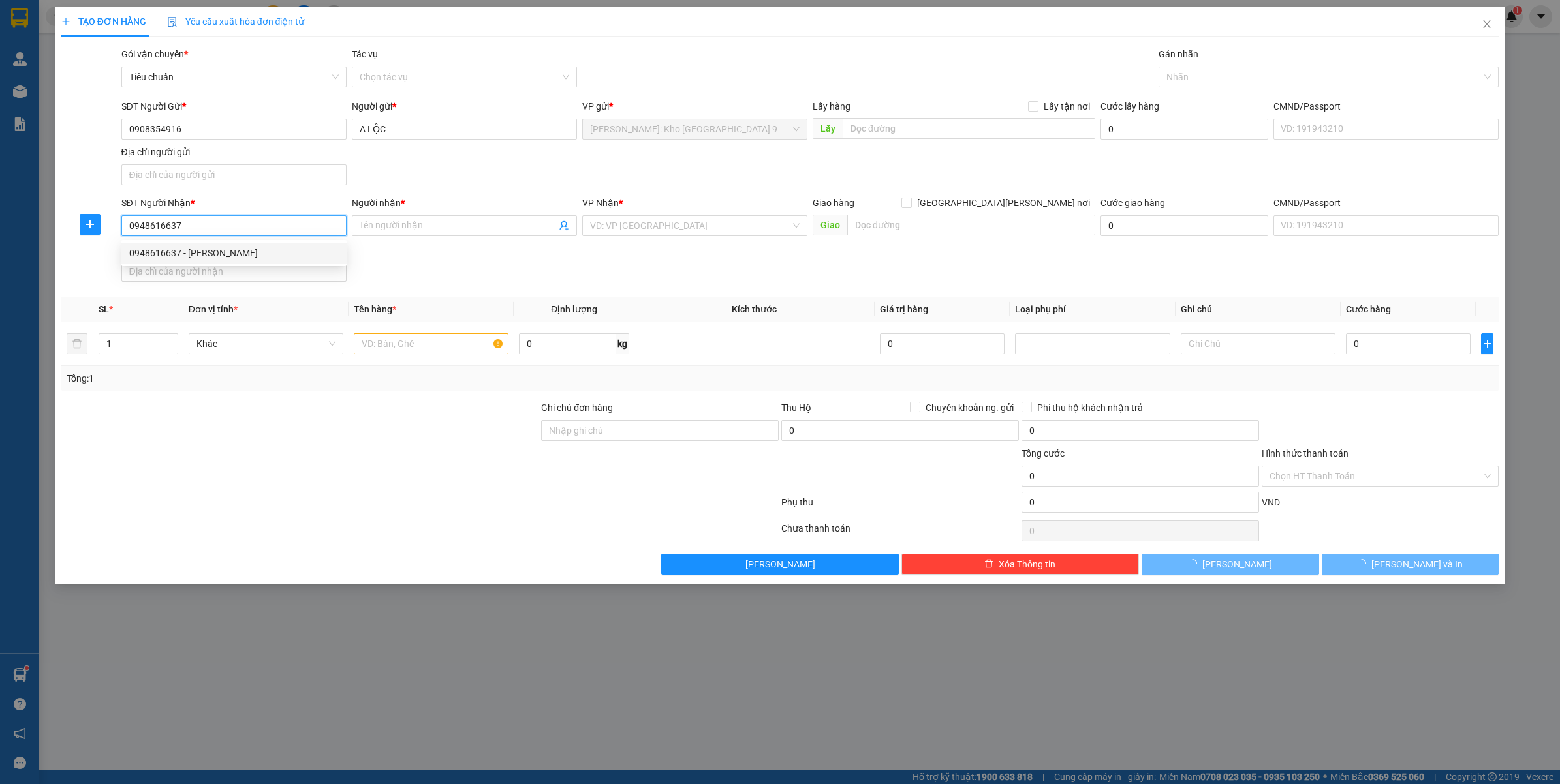
type input "MR [PERSON_NAME]"
checkbox input "true"
type input "VINHOMES [STREET_ADDRESS]"
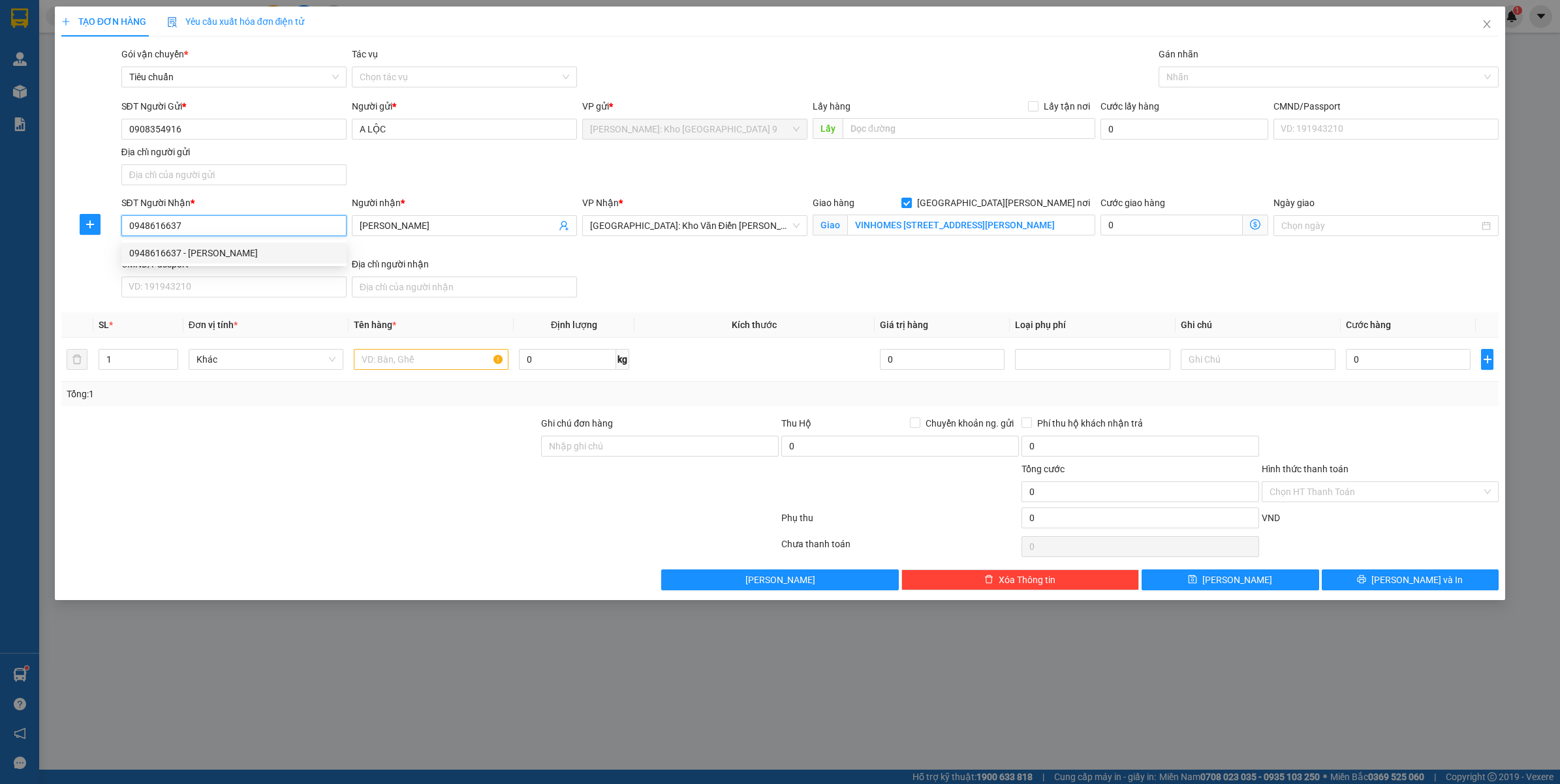
drag, startPoint x: 189, startPoint y: 223, endPoint x: 124, endPoint y: 232, distance: 65.6
click at [124, 232] on input "0948616637" at bounding box center [234, 226] width 225 height 21
type input "0948616637"
click at [1195, 82] on div at bounding box center [1322, 76] width 321 height 15
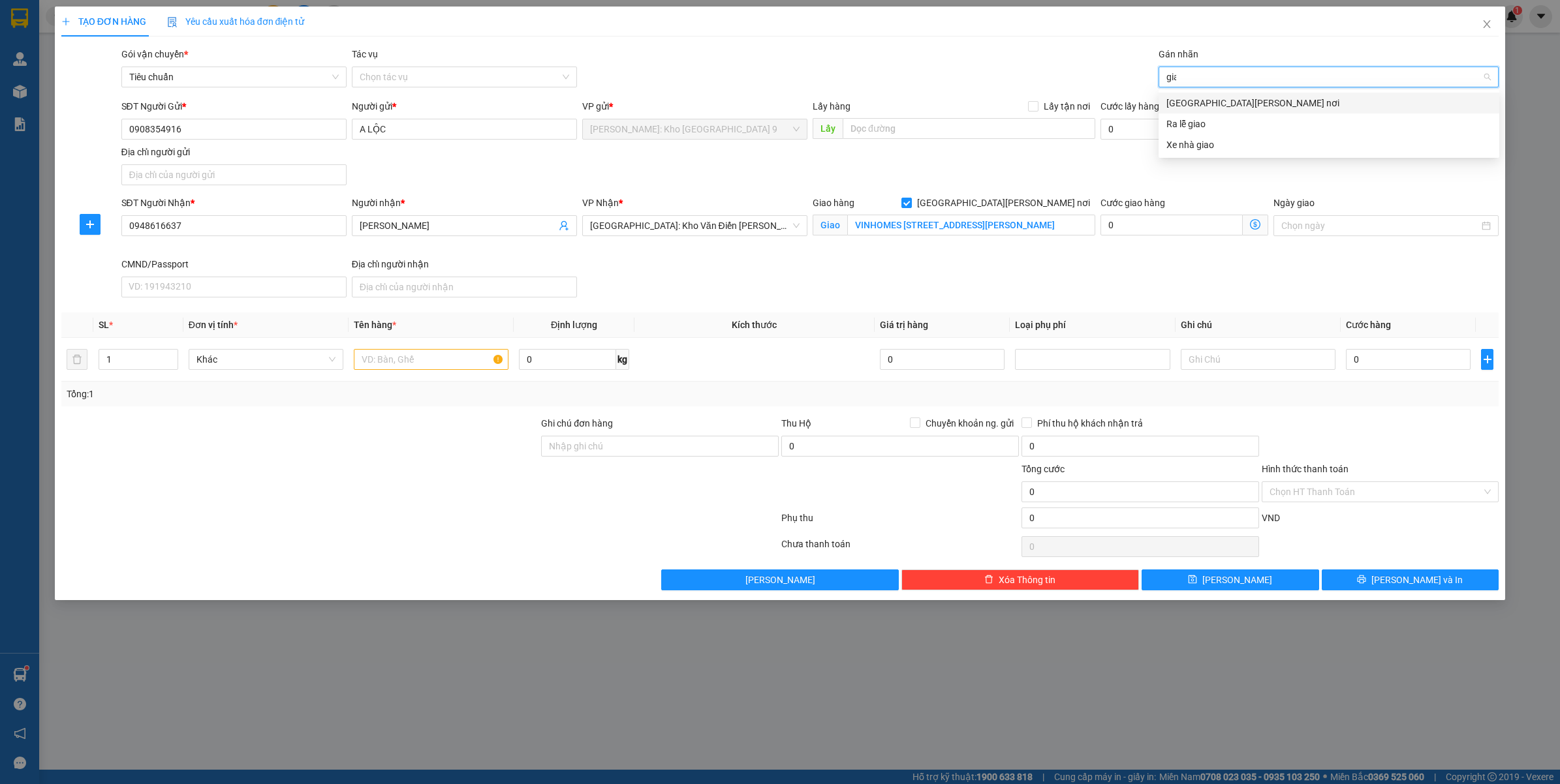
type input "giao"
click at [1214, 99] on div "[GEOGRAPHIC_DATA] tận nơi" at bounding box center [1328, 103] width 325 height 15
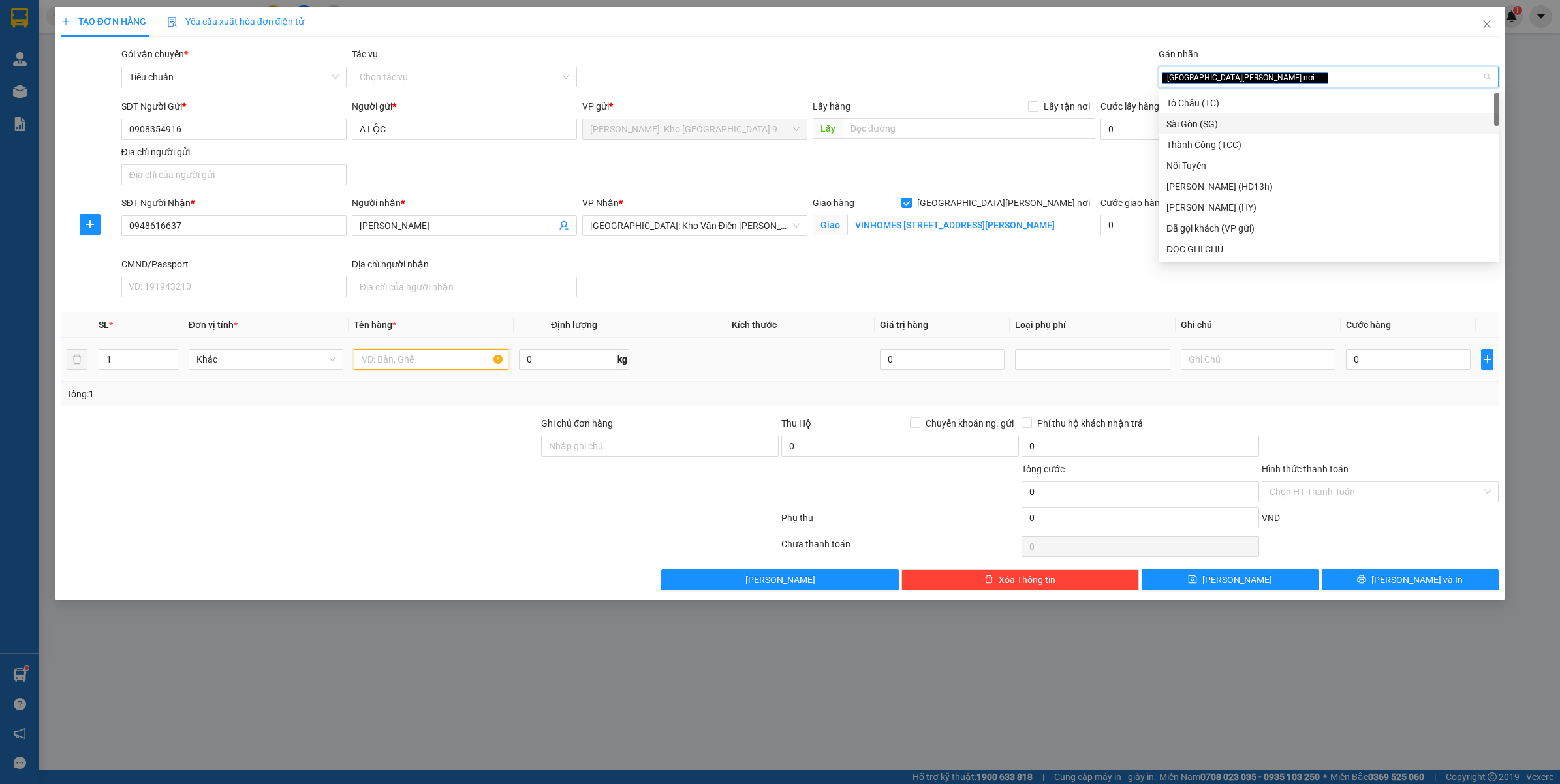
click at [421, 364] on input "text" at bounding box center [431, 359] width 154 height 21
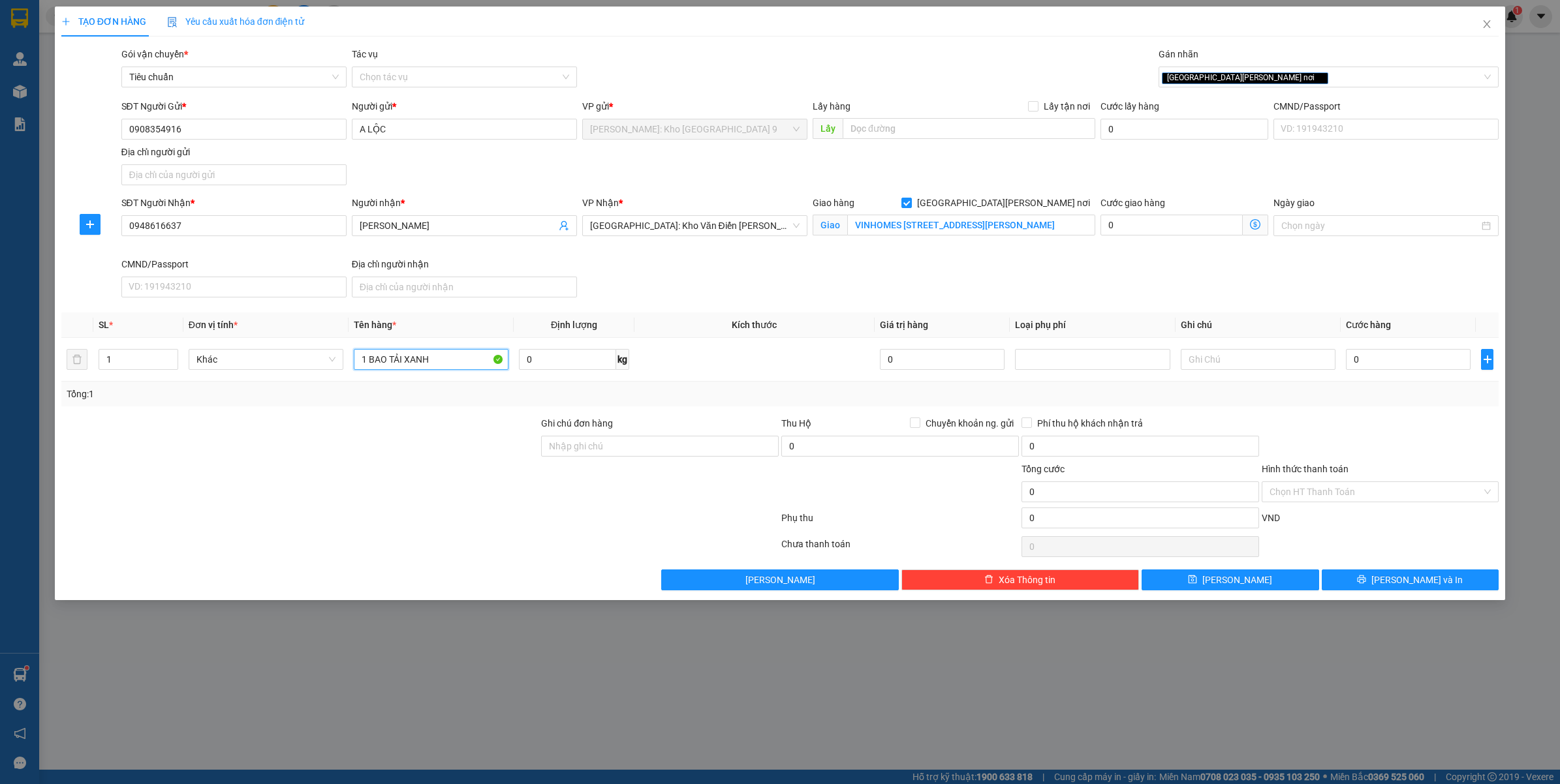
type input "1 BAO TẢI XANH"
drag, startPoint x: 620, startPoint y: 454, endPoint x: 627, endPoint y: 437, distance: 18.4
click at [620, 454] on input "Ghi chú đơn hàng" at bounding box center [659, 446] width 237 height 21
type input "VẬN CHUYỂN NHẸ TAY - HƯ VỠ KHÔNG ĐỀN"
click at [1409, 362] on input "0" at bounding box center [1408, 359] width 125 height 21
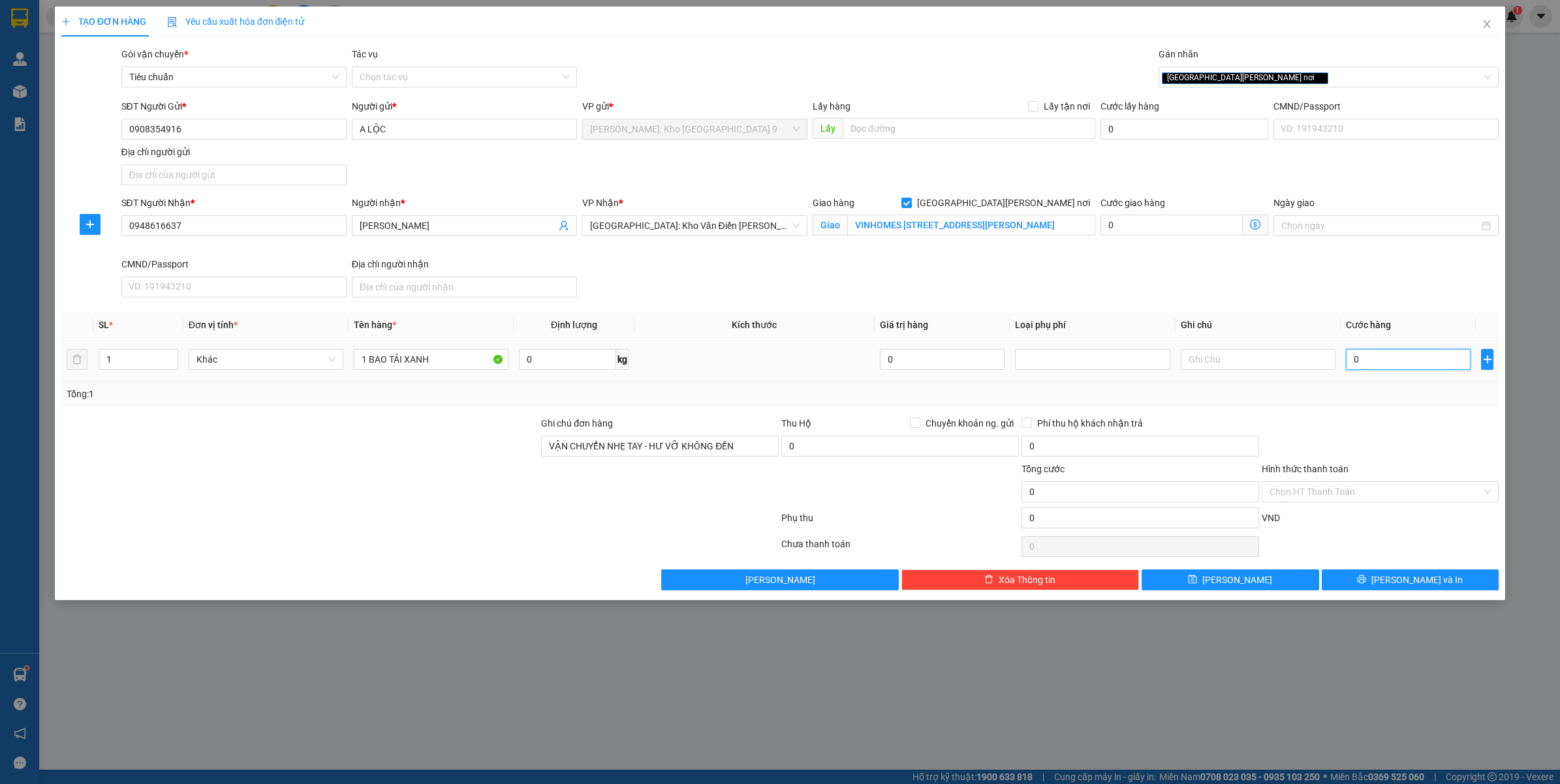
click at [1394, 357] on input "0" at bounding box center [1408, 359] width 125 height 21
type input "01"
type input "1"
type input "015"
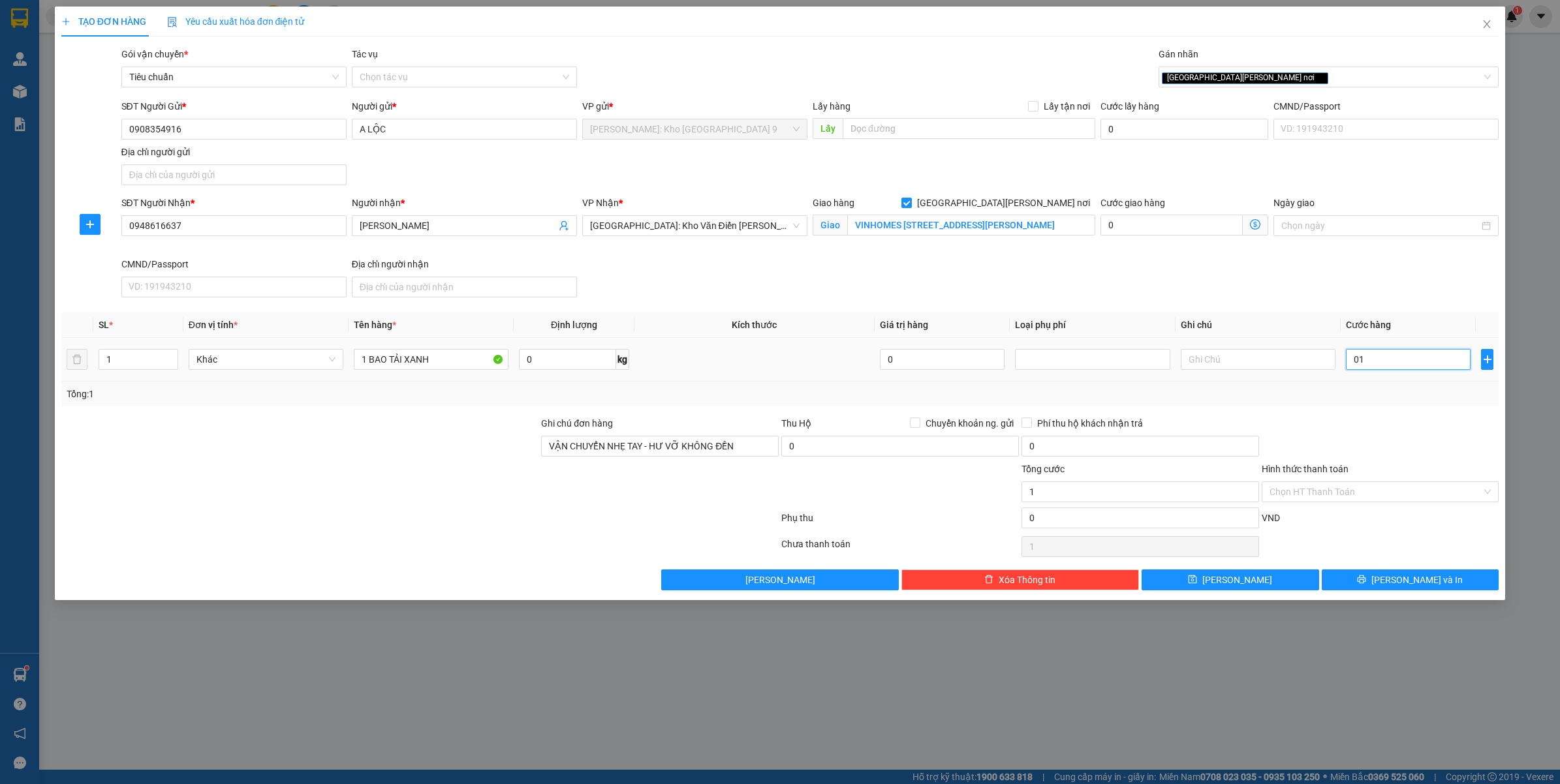
type input "15"
type input "0.150"
type input "150"
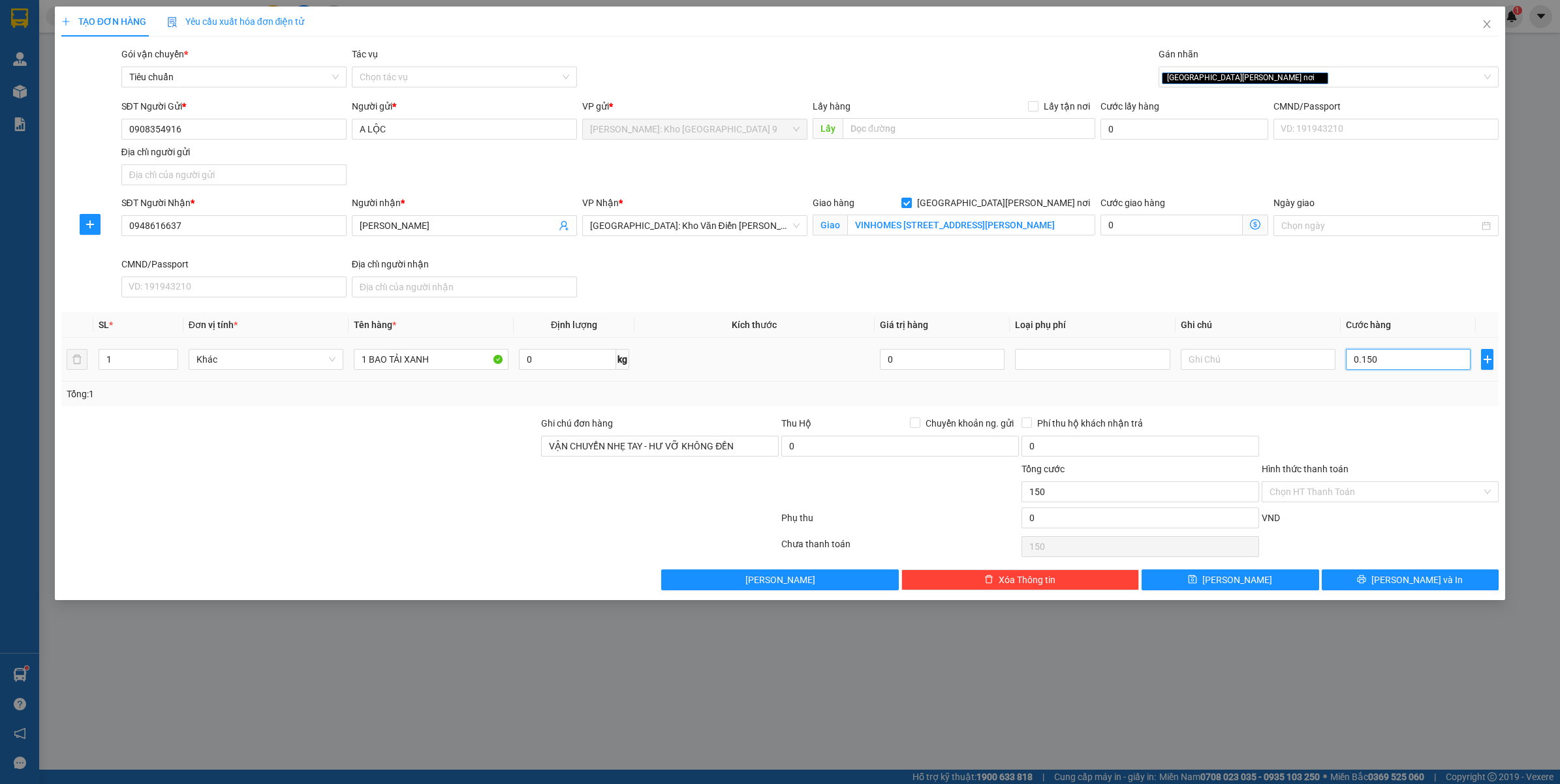
type input "01.500"
type input "1.500"
type input "015.000"
type input "15.000"
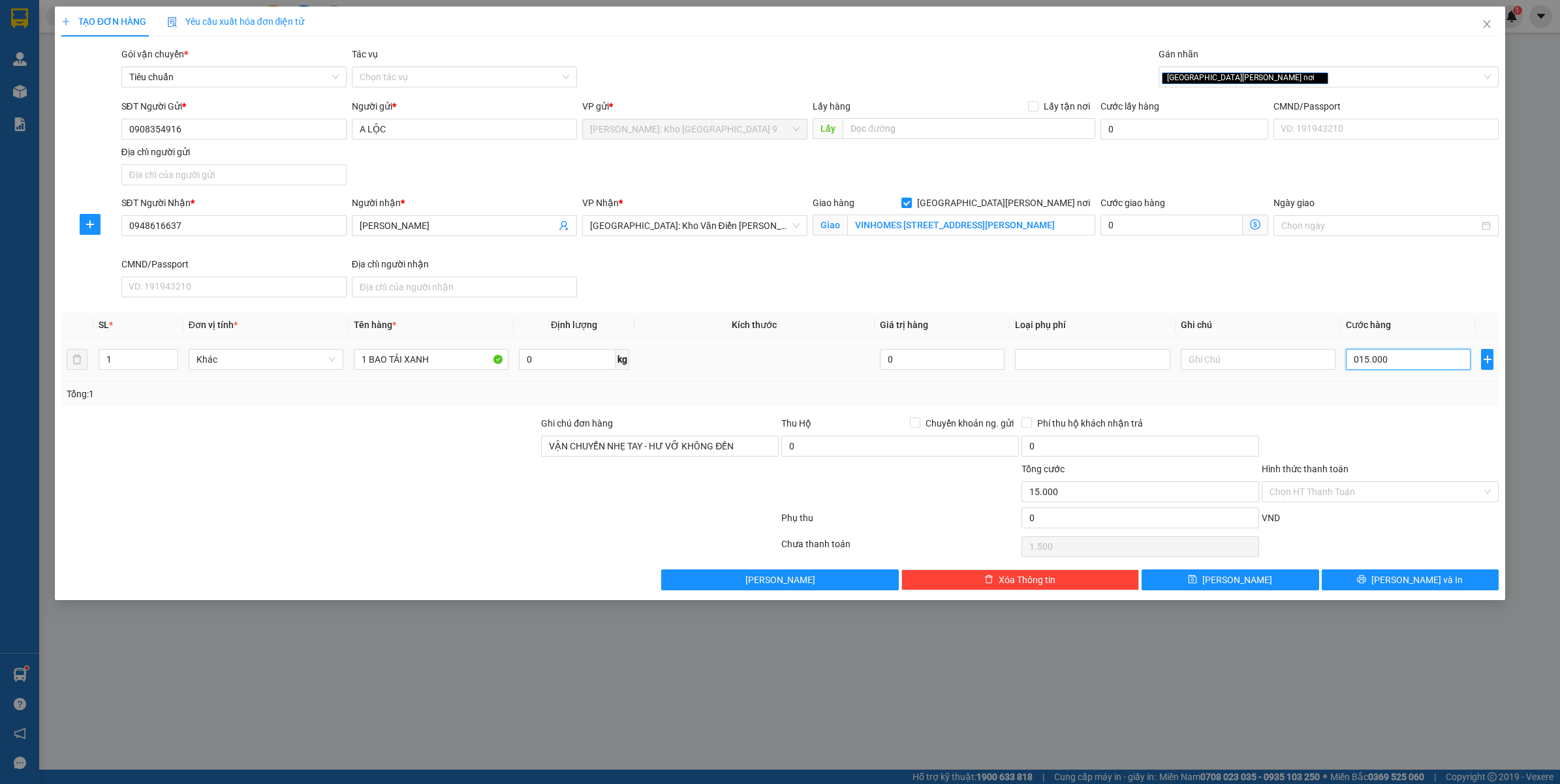
type input "15.000"
type input "0.150.000"
type input "150.000"
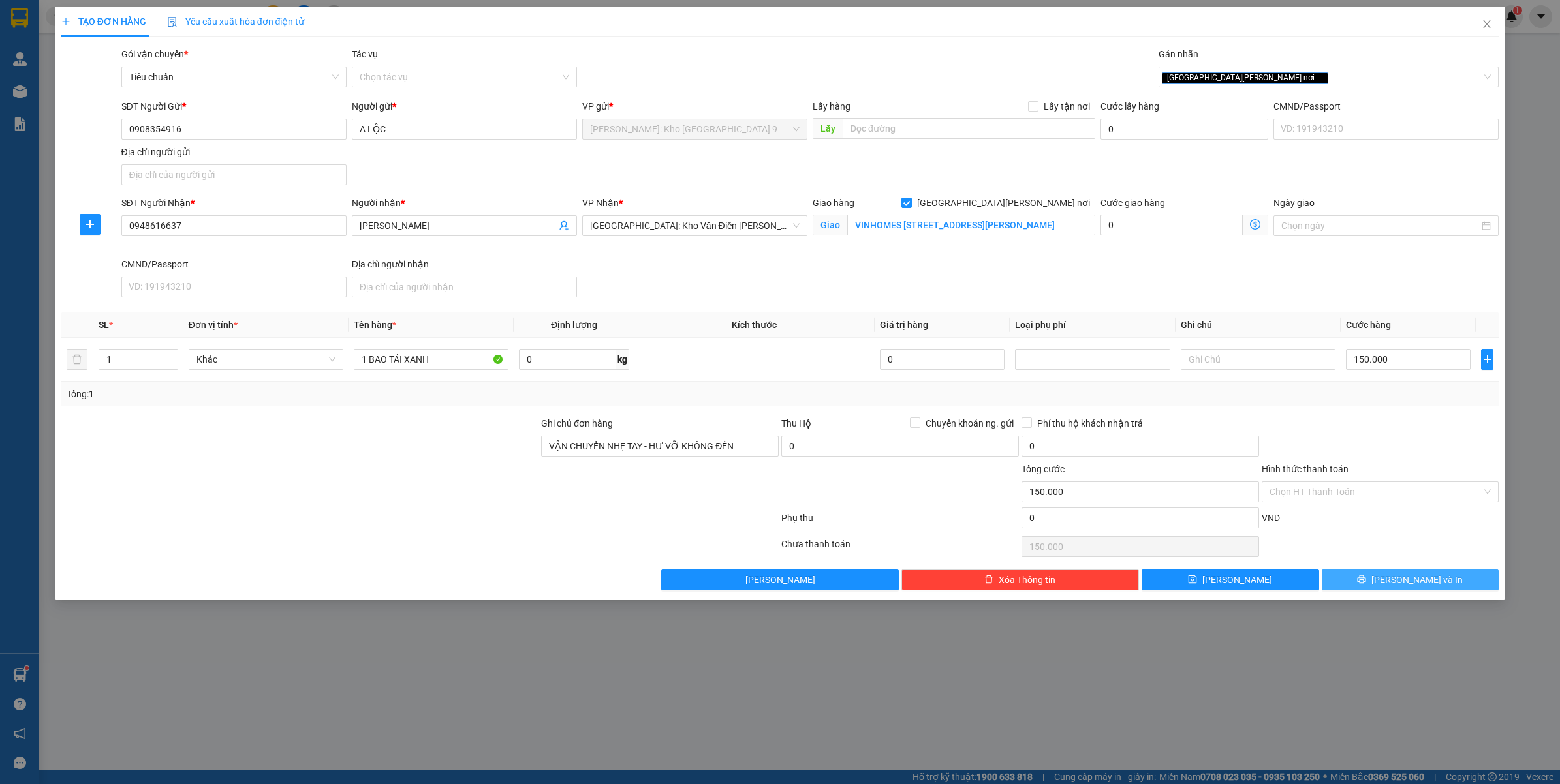
click at [1366, 583] on icon "printer" at bounding box center [1361, 579] width 9 height 9
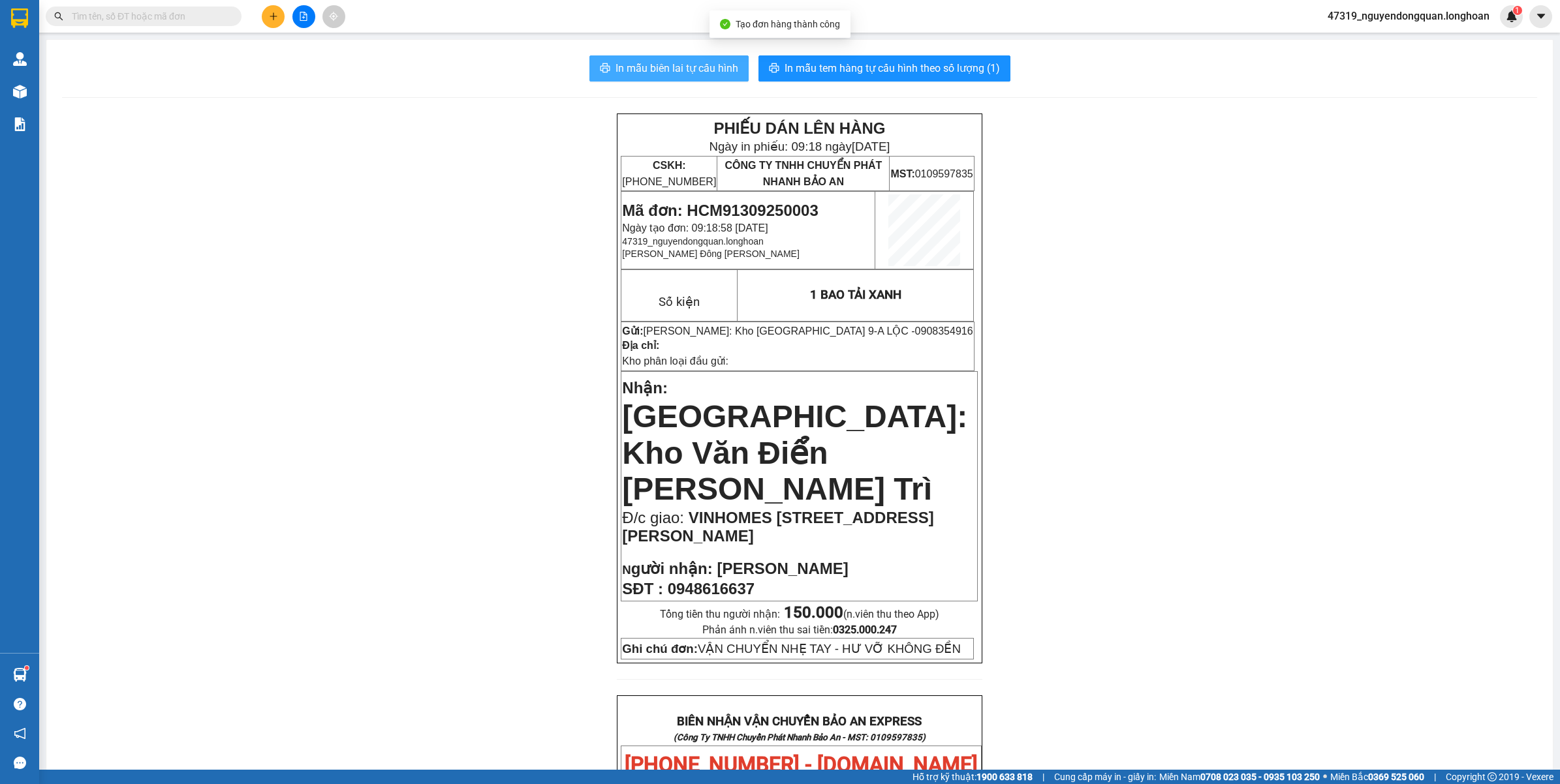
click at [687, 79] on button "In mẫu biên lai tự cấu hình" at bounding box center [669, 68] width 160 height 26
click at [1118, 569] on div "PHIẾU DÁN LÊN HÀNG Ngày in phiếu: 09:18 ngày 13-09-2025 CSKH: 1900.06.88.33 CÔN…" at bounding box center [799, 743] width 1475 height 1260
drag, startPoint x: 944, startPoint y: 62, endPoint x: 811, endPoint y: 39, distance: 135.0
click at [944, 61] on span "In mẫu tem hàng tự cấu hình theo số lượng (1)" at bounding box center [892, 68] width 215 height 16
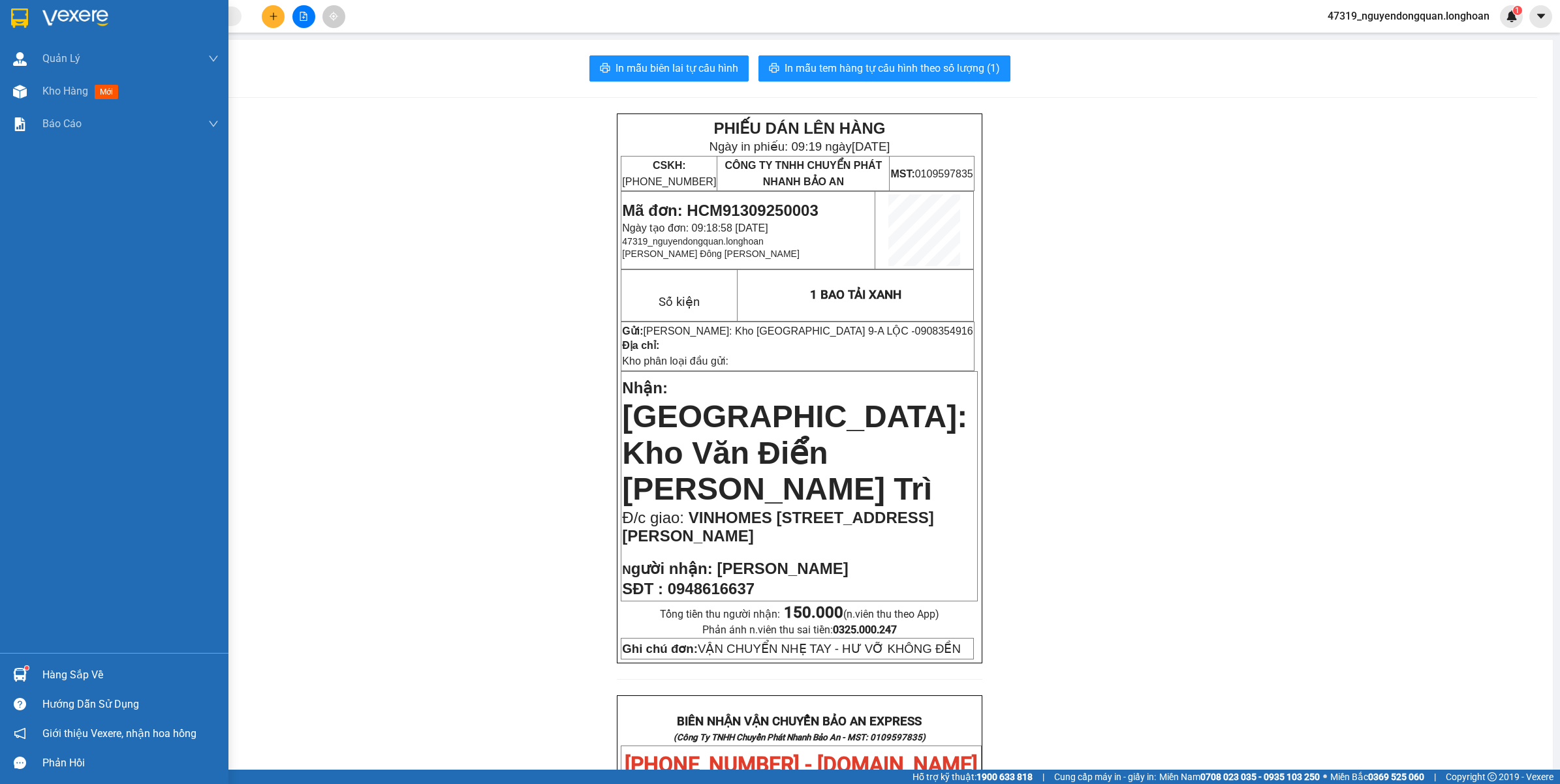
click at [26, 21] on img at bounding box center [19, 18] width 17 height 20
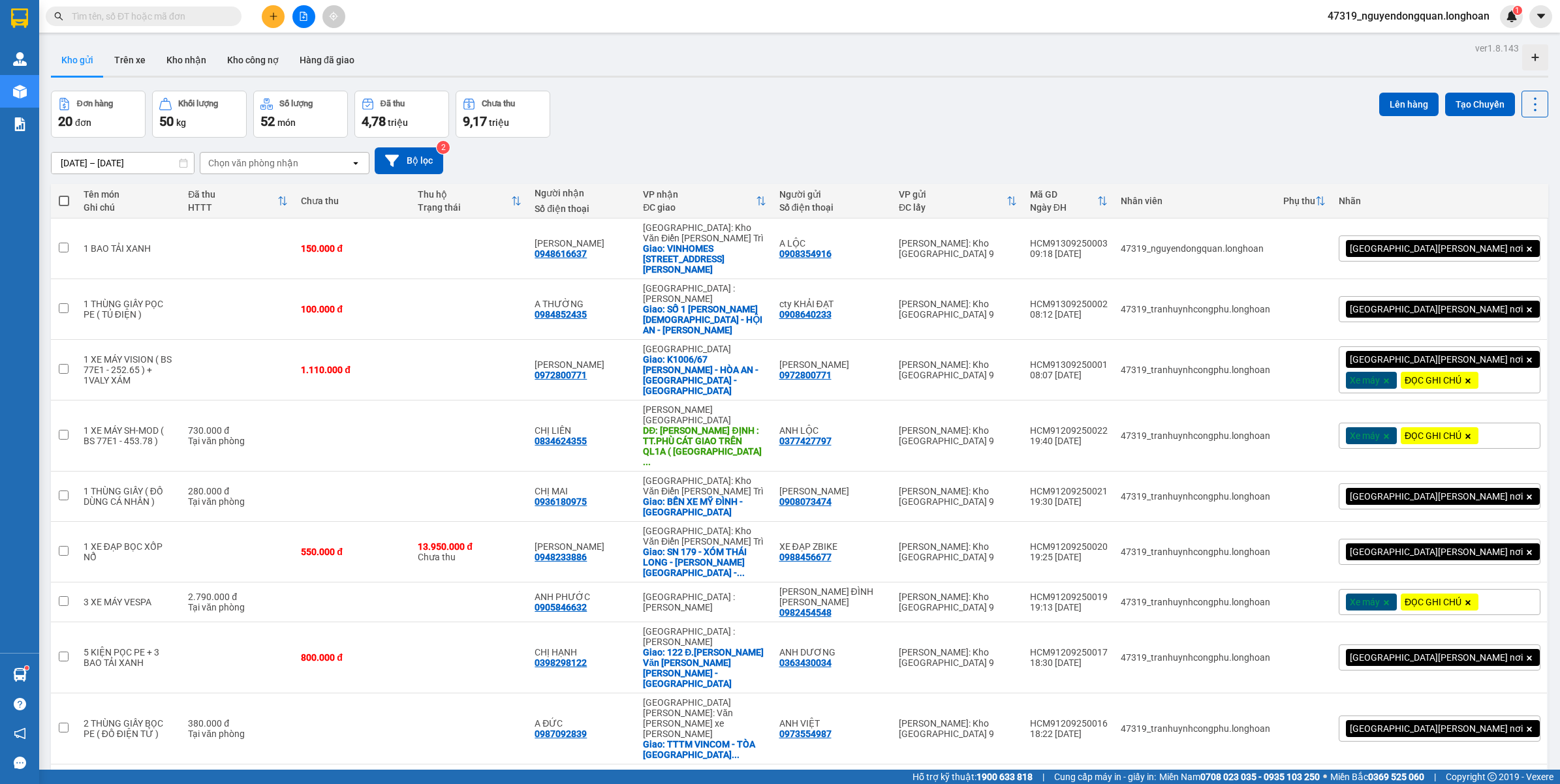
click at [762, 107] on div "Đơn hàng 20 đơn Khối lượng 50 kg Số lượng 52 món Đã thu 4,78 triệu Chưa thu 9,1…" at bounding box center [799, 114] width 1497 height 47
click at [1440, 244] on icon at bounding box center [1445, 248] width 9 height 9
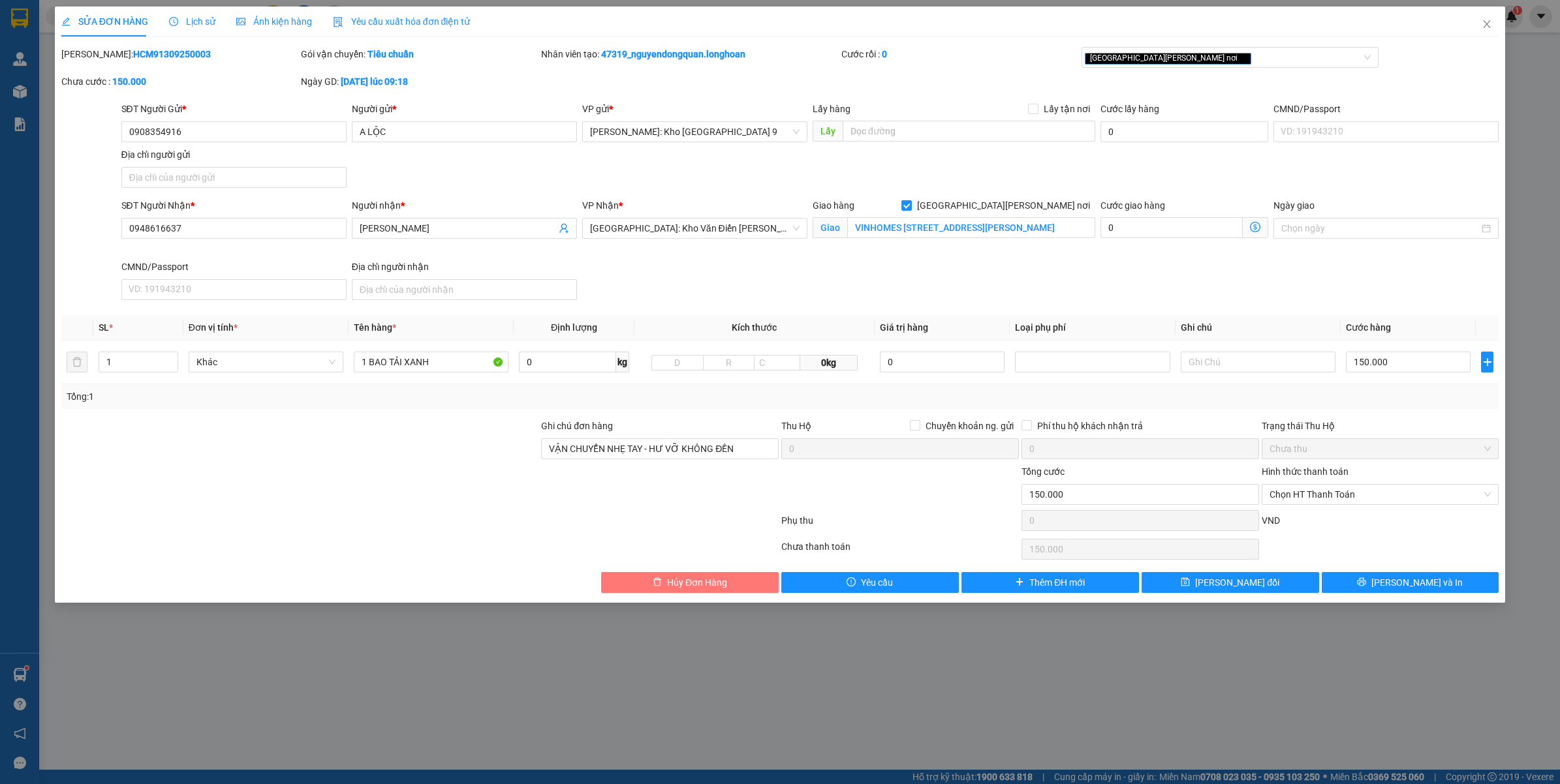
click at [683, 585] on span "Hủy Đơn Hàng" at bounding box center [697, 583] width 60 height 15
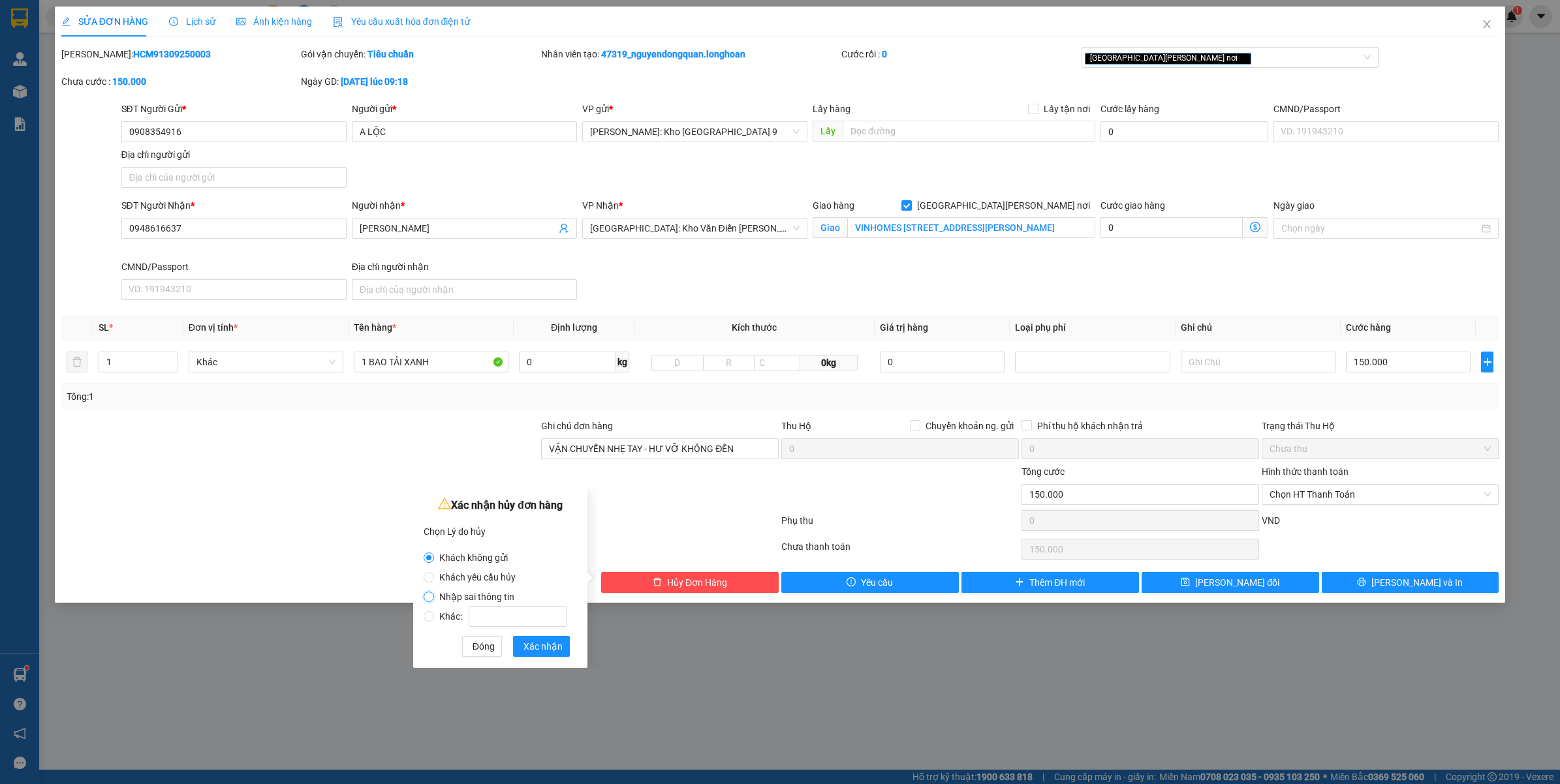
click at [426, 594] on input "Nhập sai thông tin" at bounding box center [429, 597] width 10 height 10
radio input "true"
radio input "false"
click at [547, 646] on span "Xác nhận" at bounding box center [543, 647] width 39 height 15
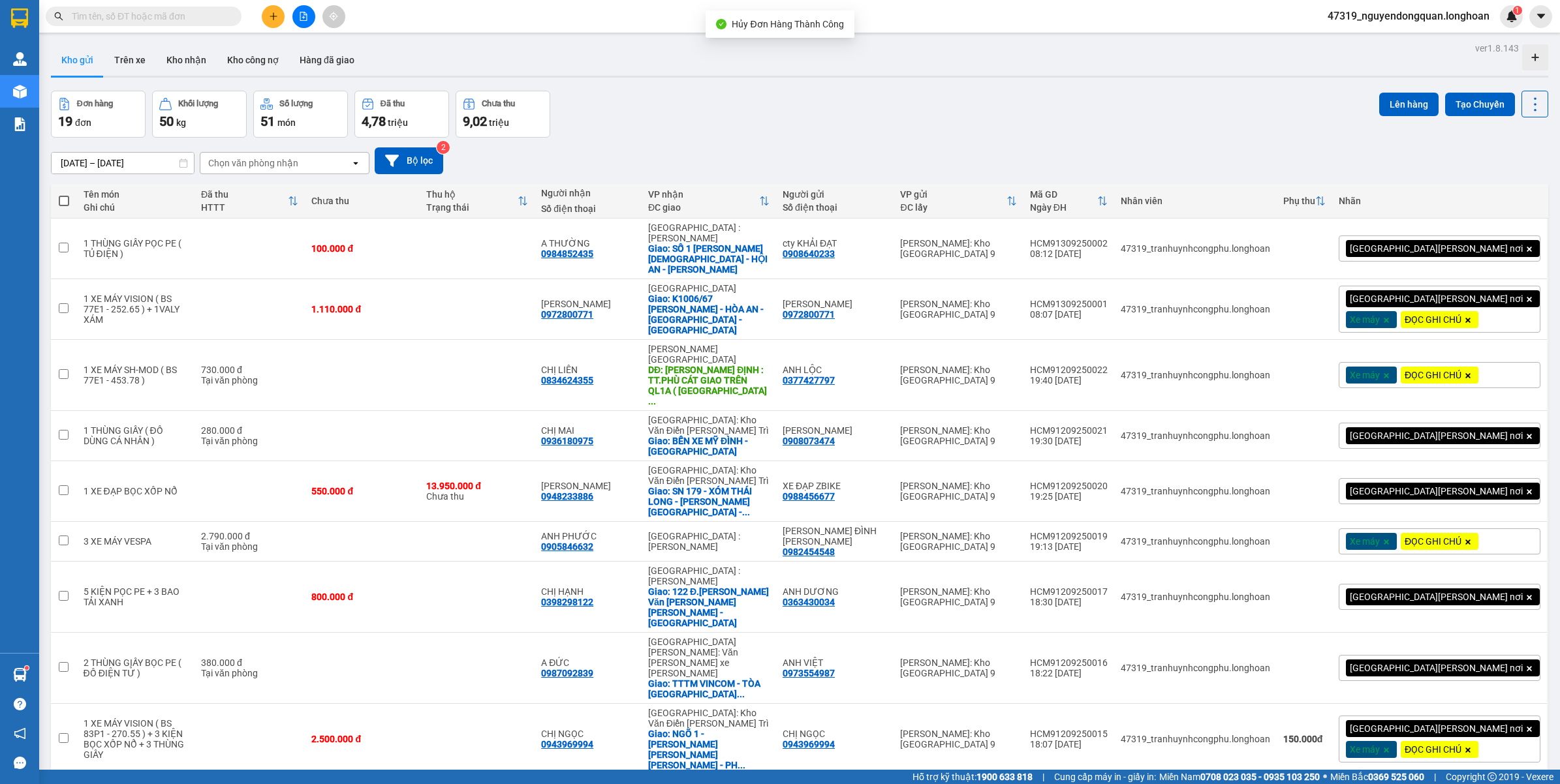
click at [1465, 25] on div "47319_nguyendongquan.longhoan 1" at bounding box center [1420, 16] width 206 height 23
click at [1439, 17] on span "47319_nguyendongquan.longhoan" at bounding box center [1408, 16] width 183 height 16
click at [1370, 43] on span "Đăng xuất" at bounding box center [1413, 40] width 157 height 15
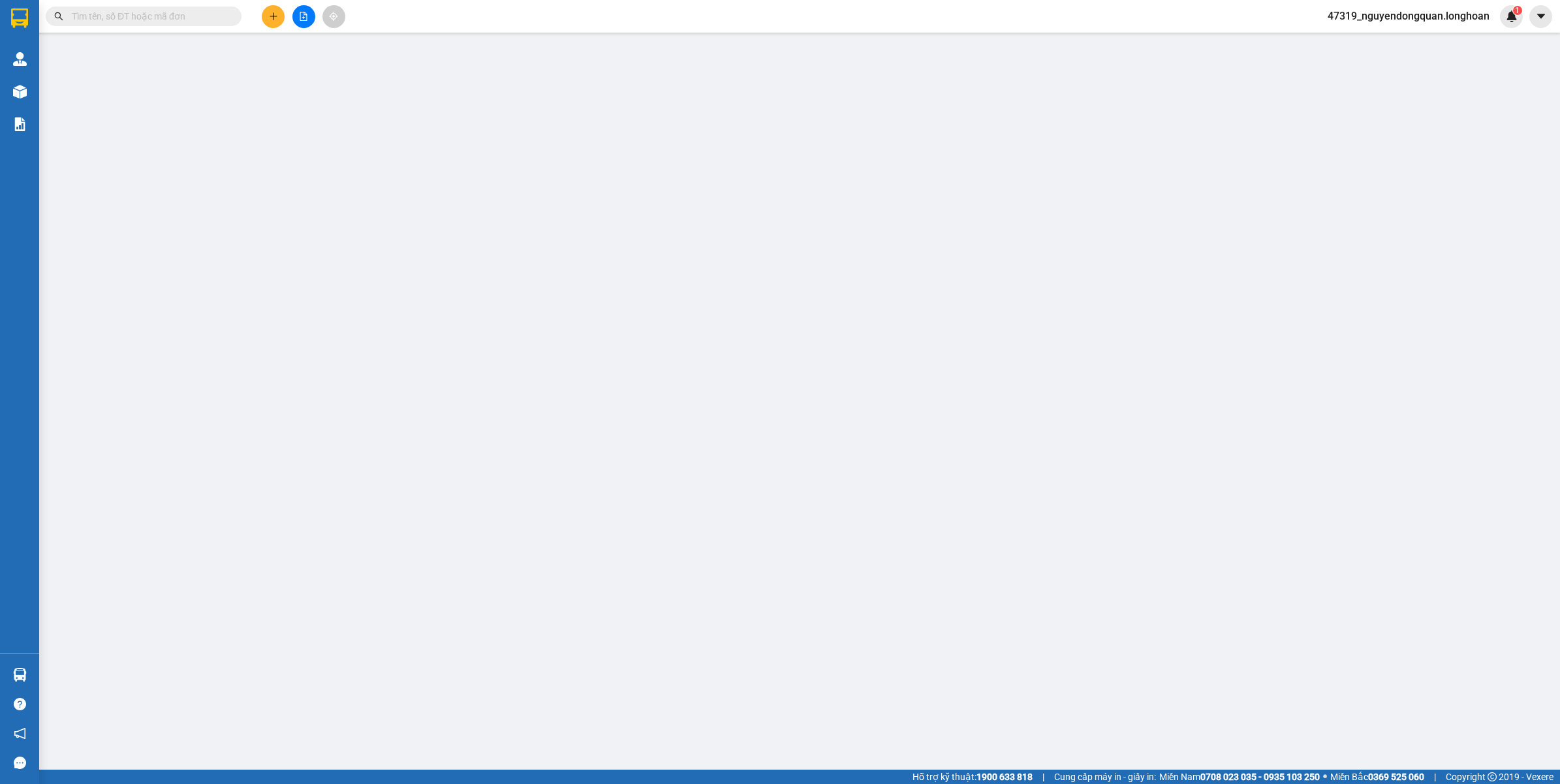
click at [150, 18] on input "text" at bounding box center [149, 16] width 154 height 15
paste input "0948616637"
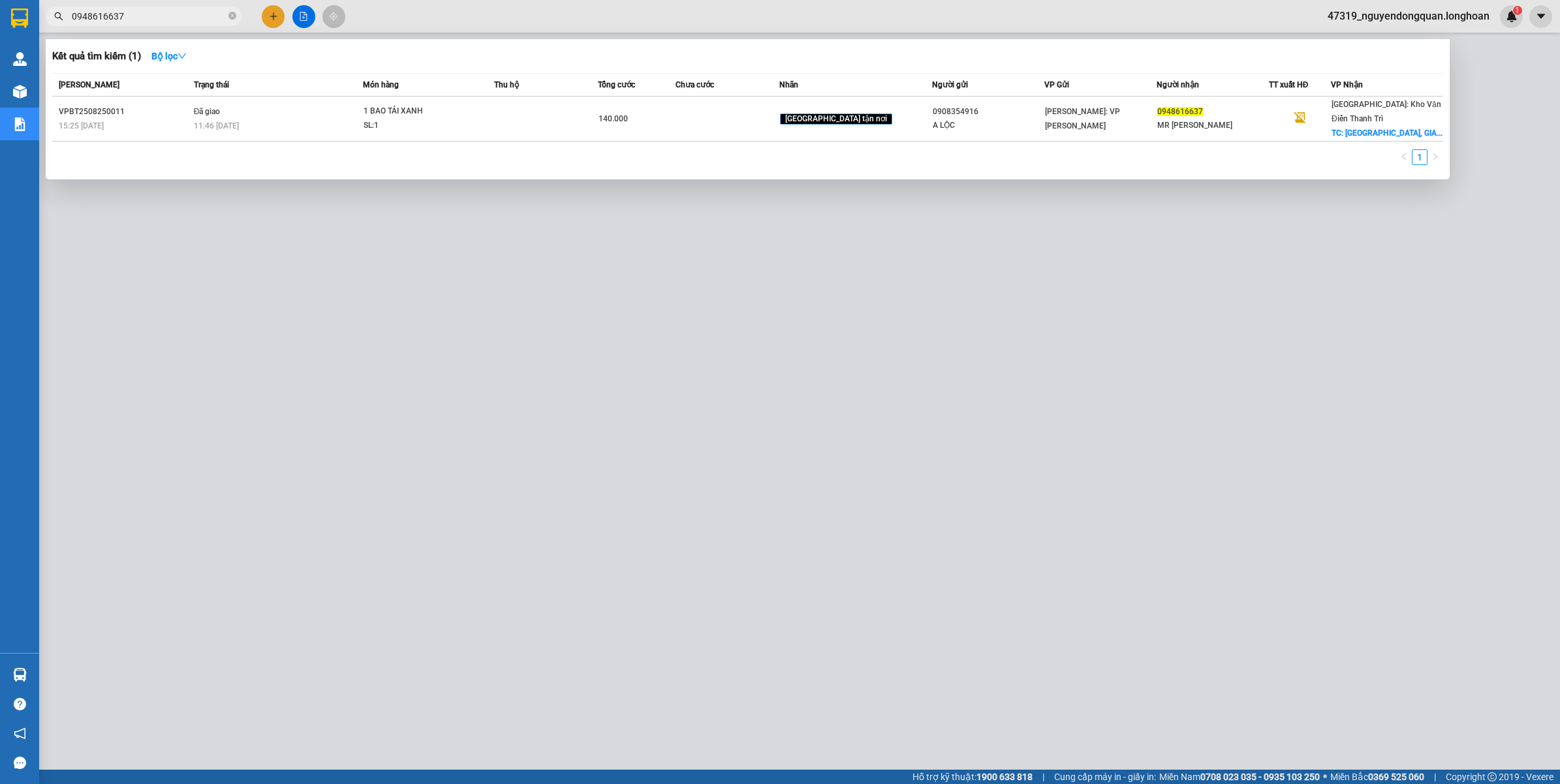
type input "0948616637"
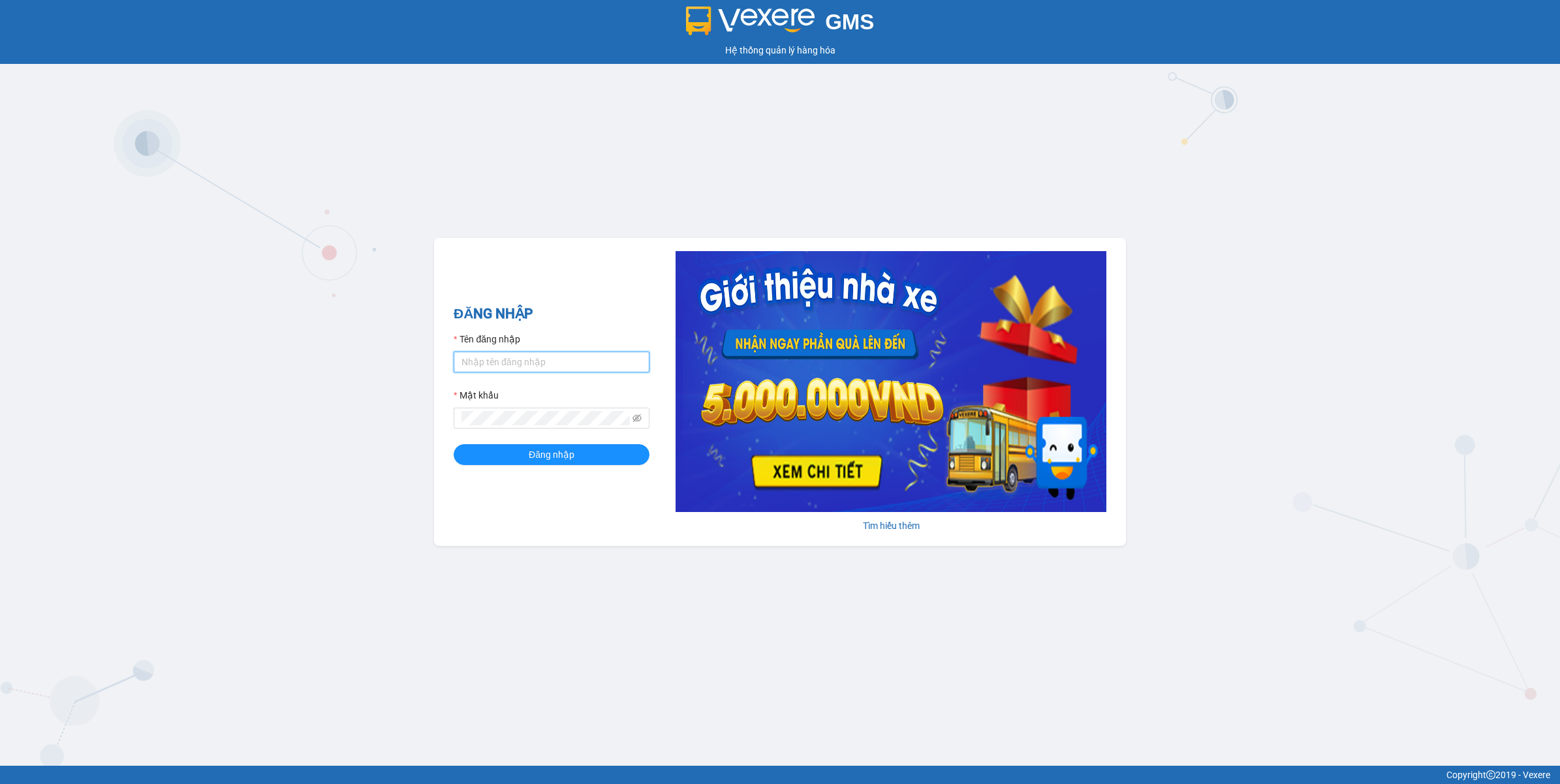
type input "nguyendongquan.longhoan"
click at [568, 453] on span "Đăng nhập" at bounding box center [551, 455] width 46 height 15
click at [554, 456] on span "Đăng nhập" at bounding box center [551, 455] width 46 height 15
type input "nguyendongquan.longhoan"
drag, startPoint x: 523, startPoint y: 464, endPoint x: 530, endPoint y: 464, distance: 7.0
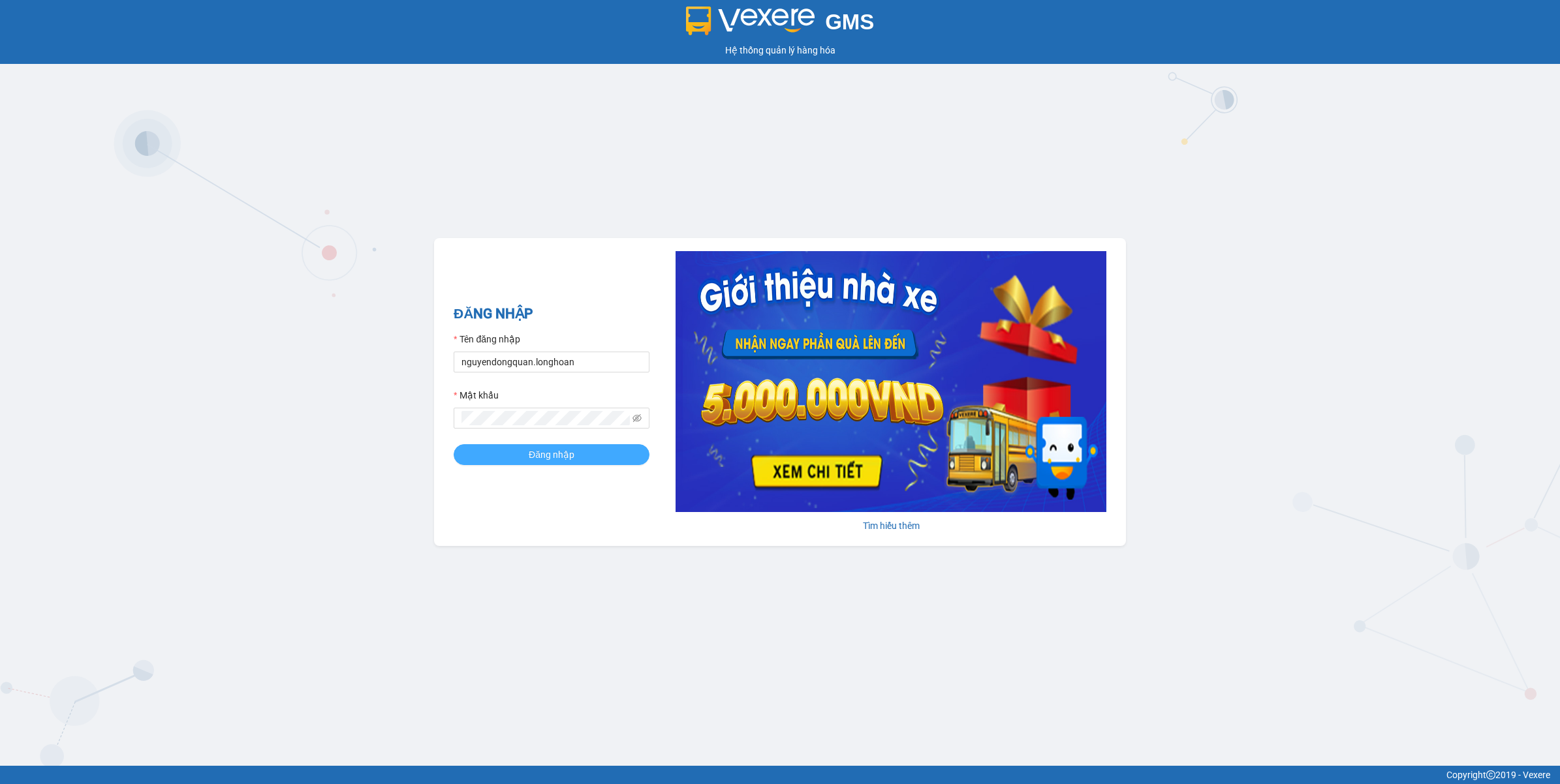
click at [523, 464] on button "Đăng nhập" at bounding box center [551, 455] width 196 height 21
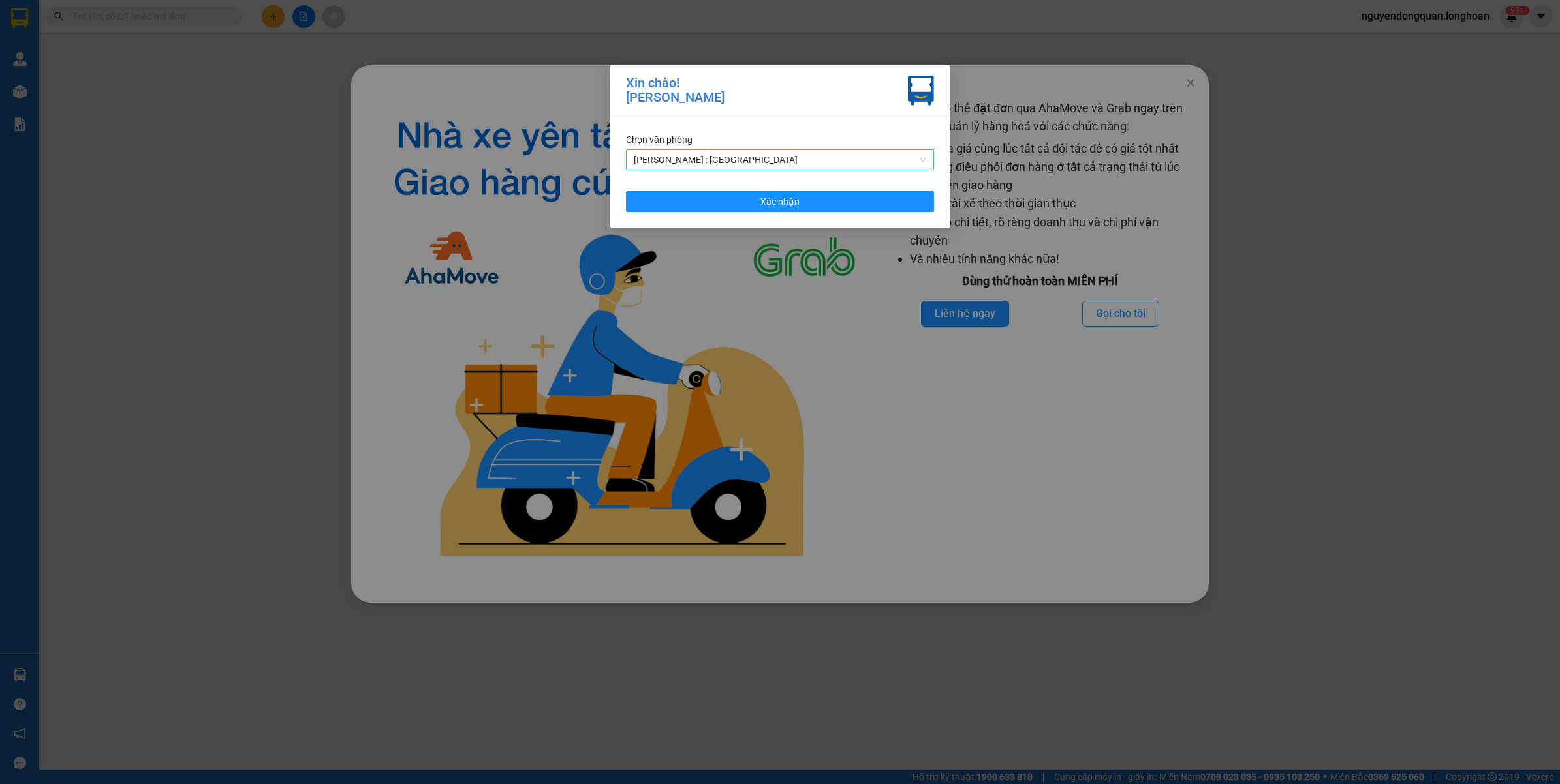
click at [733, 154] on span "[PERSON_NAME] : [GEOGRAPHIC_DATA]" at bounding box center [780, 159] width 293 height 20
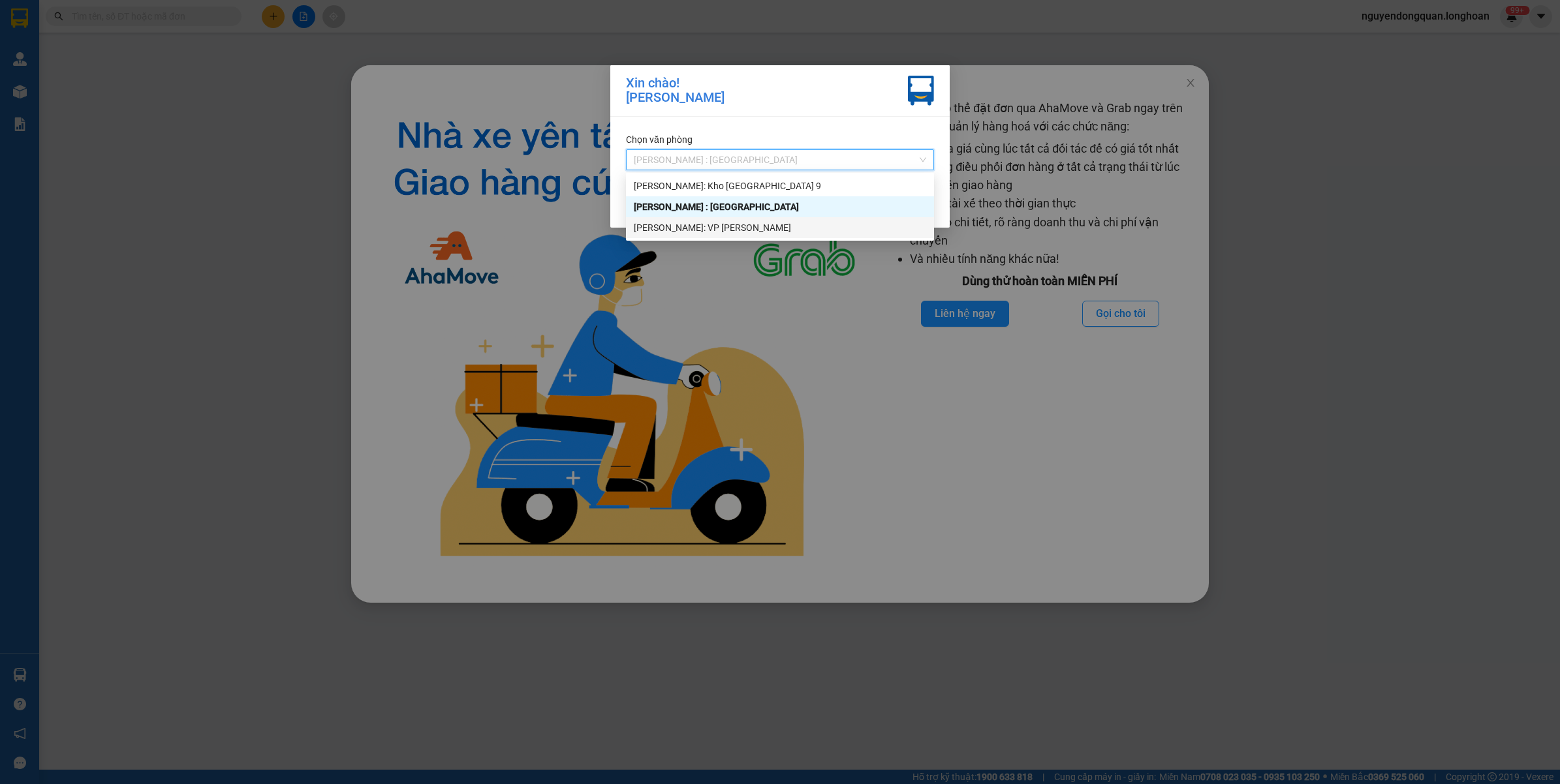
click at [737, 233] on div "[PERSON_NAME]: VP [PERSON_NAME]" at bounding box center [780, 228] width 293 height 15
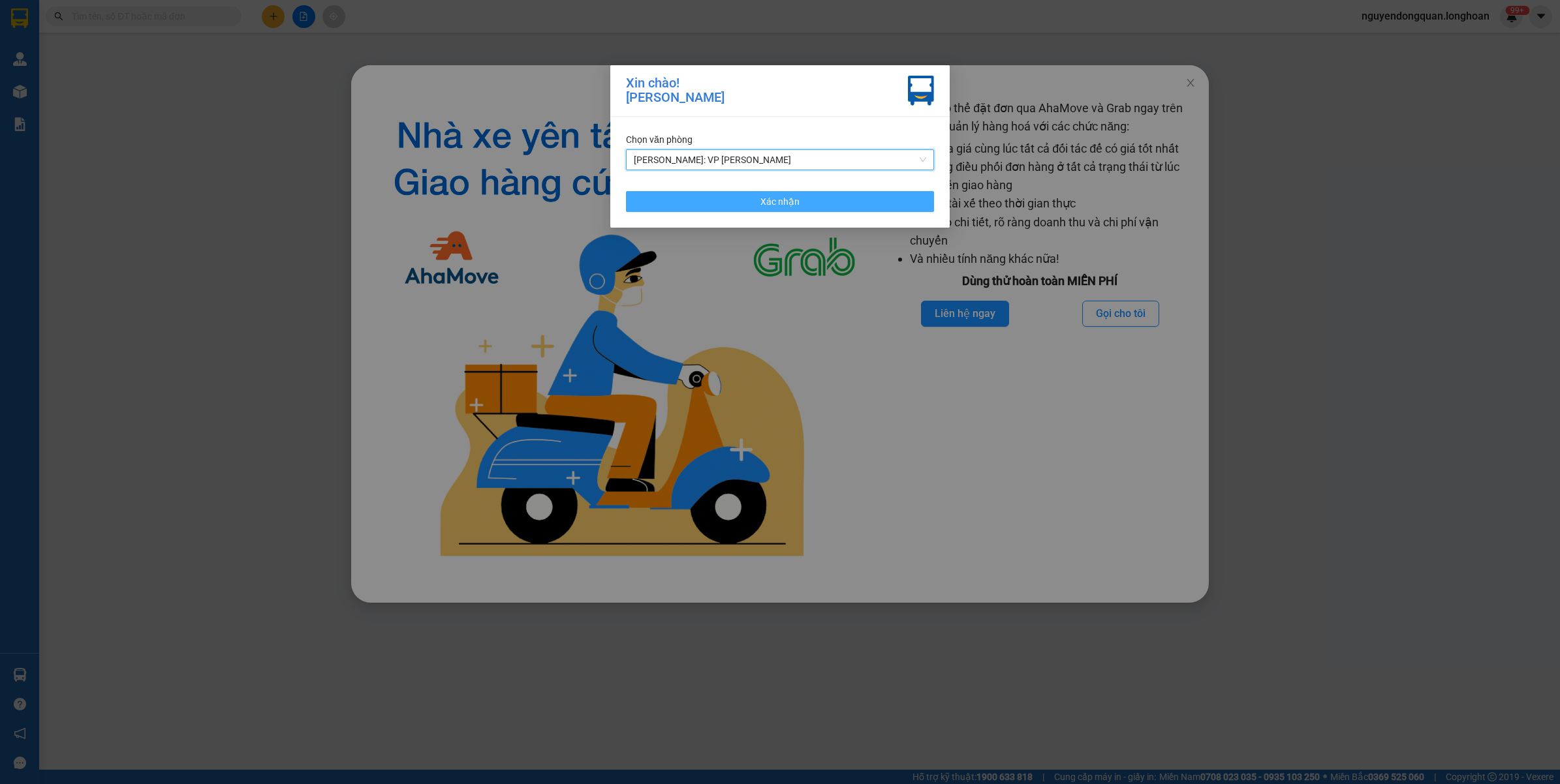
click at [837, 193] on button "Xác nhận" at bounding box center [779, 201] width 308 height 21
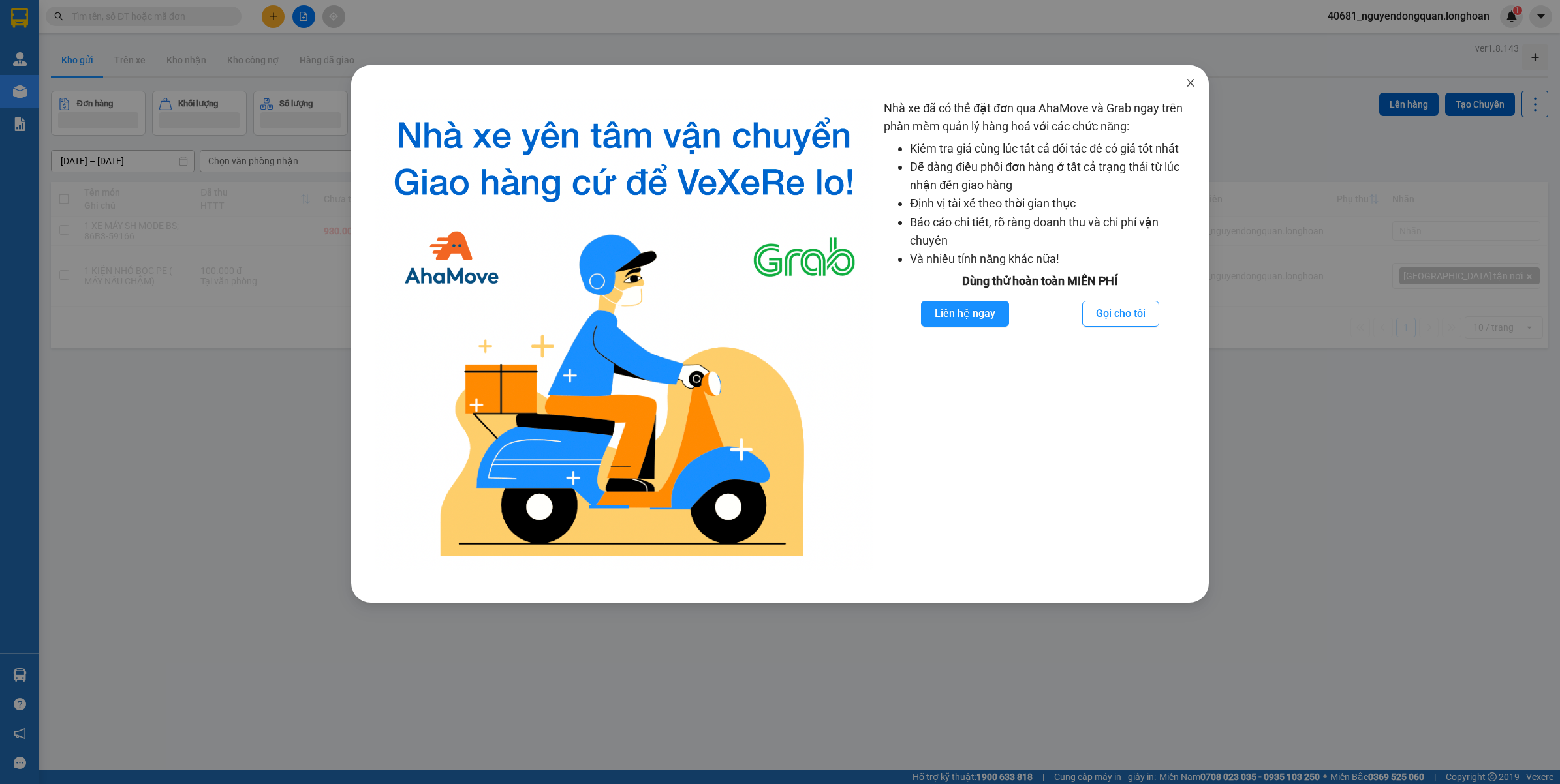
click at [1194, 82] on icon "close" at bounding box center [1190, 83] width 10 height 10
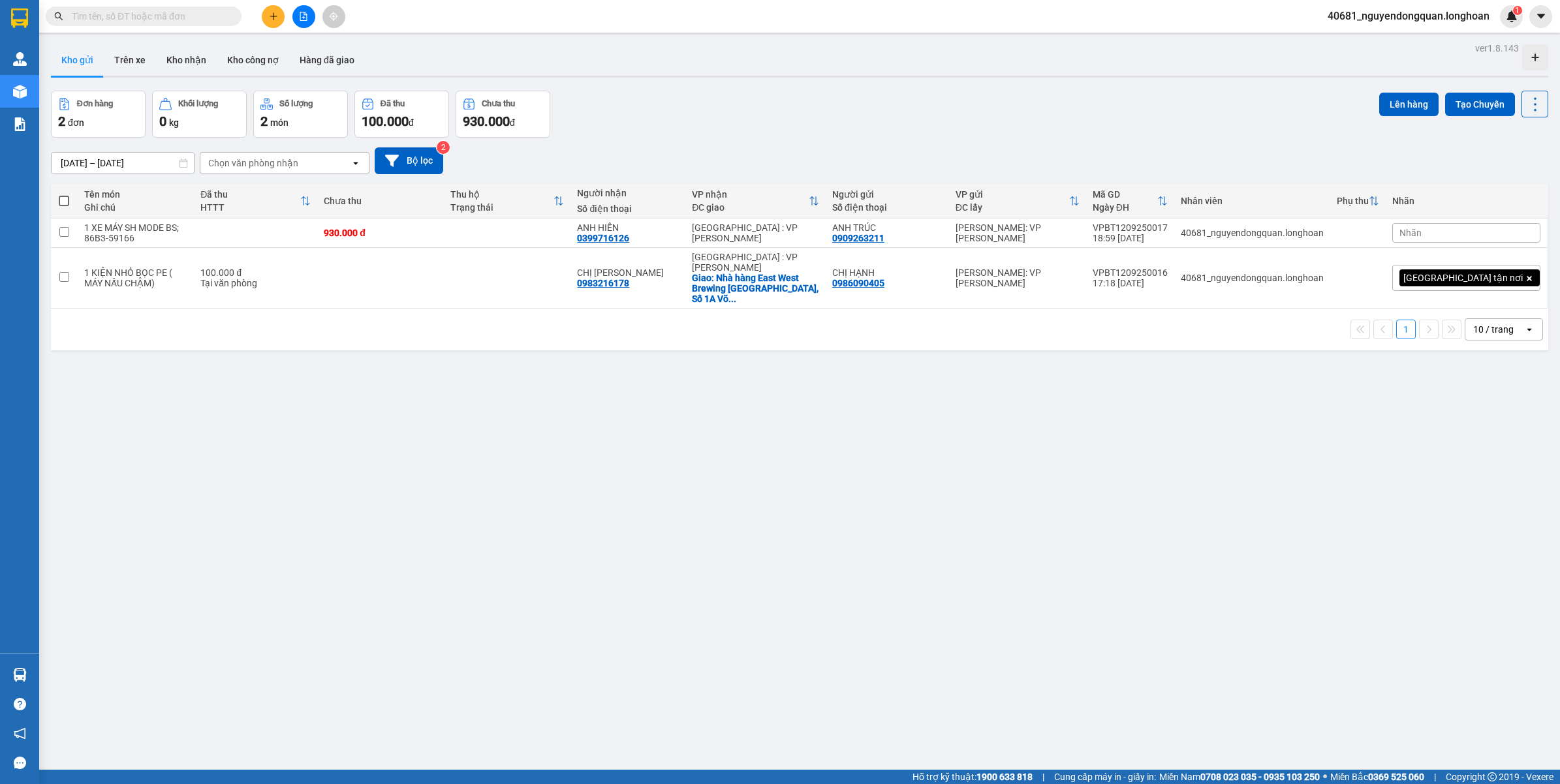
click at [174, 15] on input "text" at bounding box center [149, 16] width 154 height 15
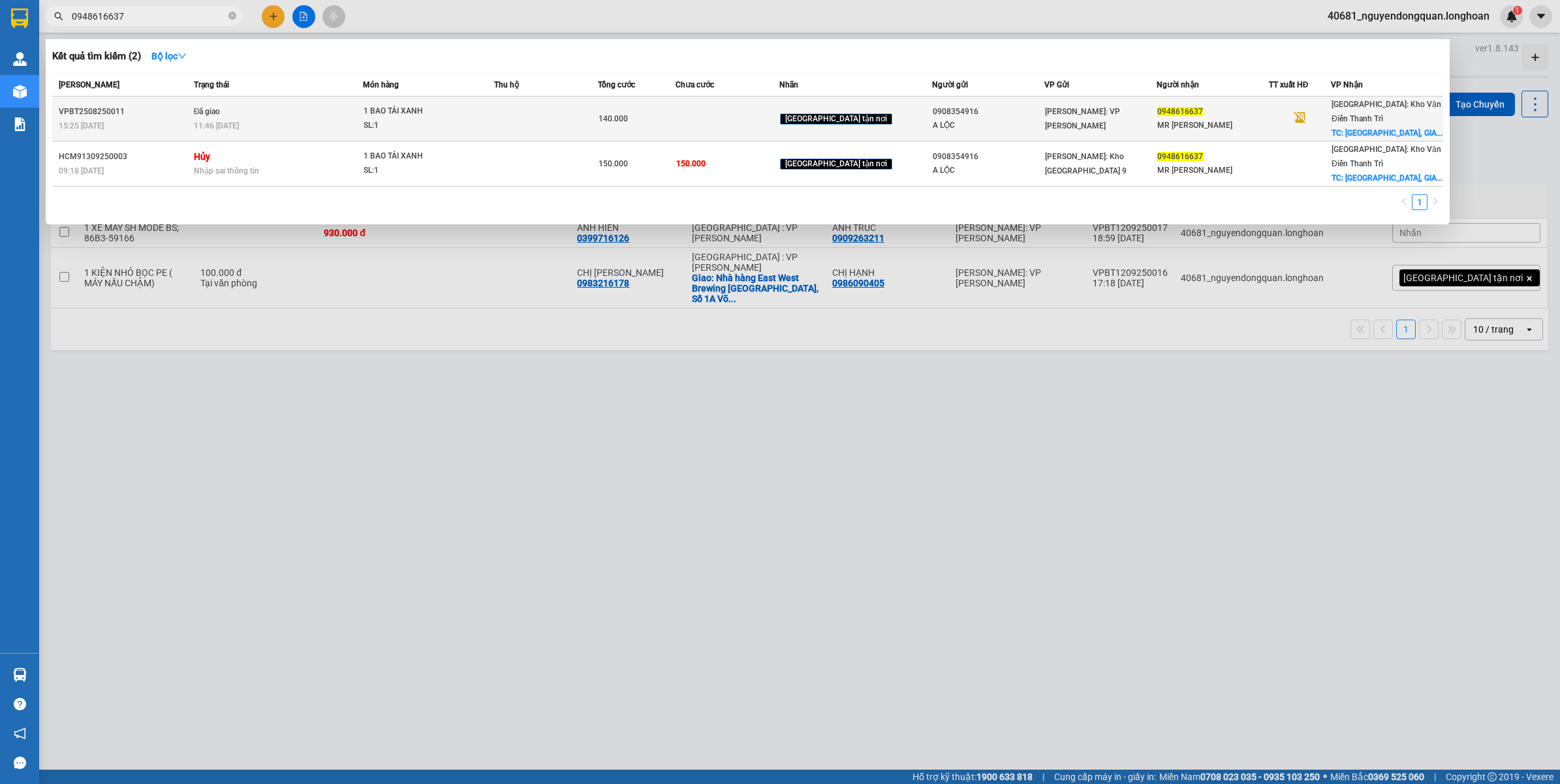
type input "0948616637"
click at [1054, 109] on td "[PERSON_NAME]: VP [PERSON_NAME]" at bounding box center [1100, 118] width 112 height 45
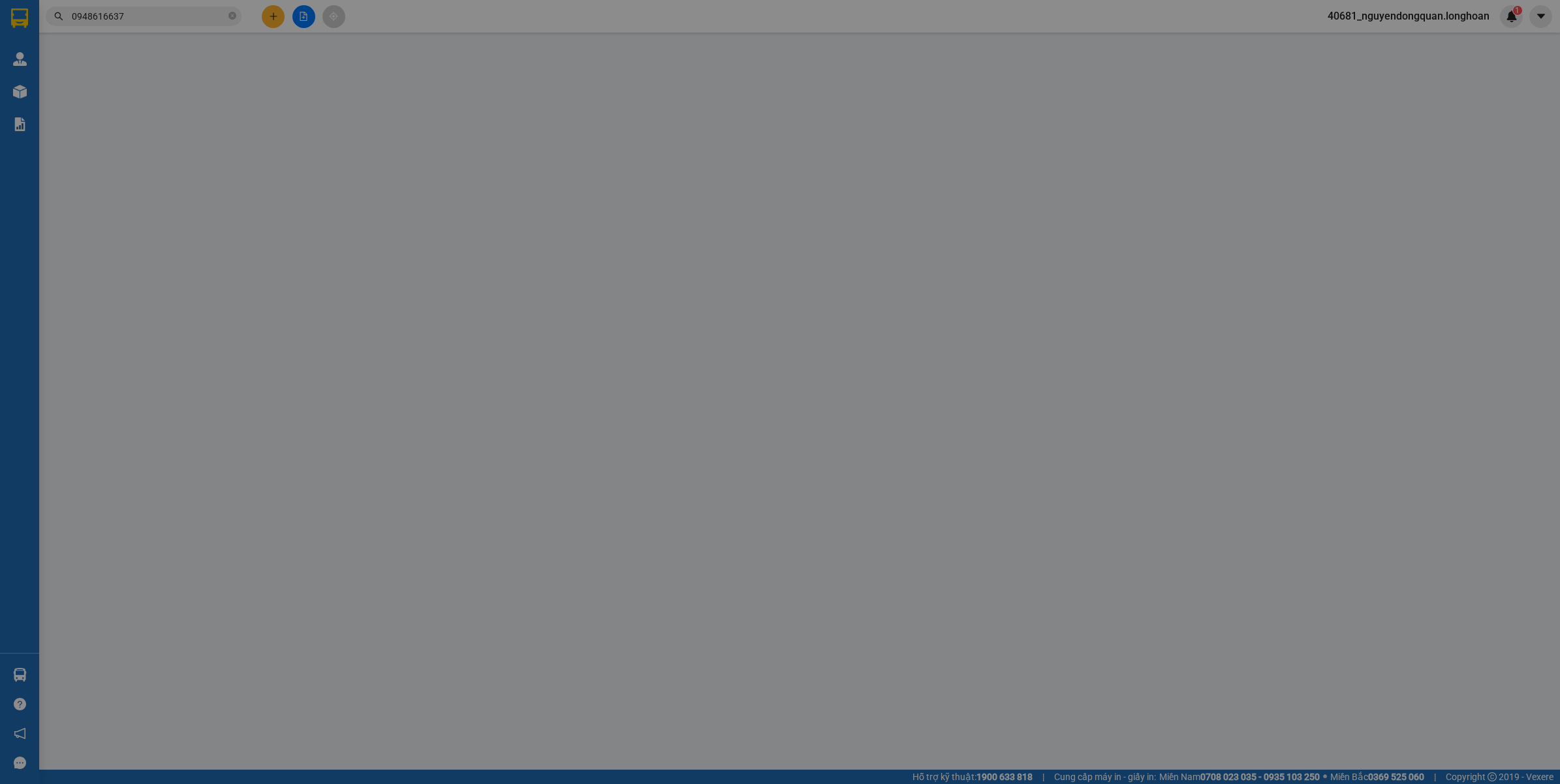
type input "0908354916"
type input "A LỘC"
type input "0948616637"
type input "MR [PERSON_NAME]"
checkbox input "true"
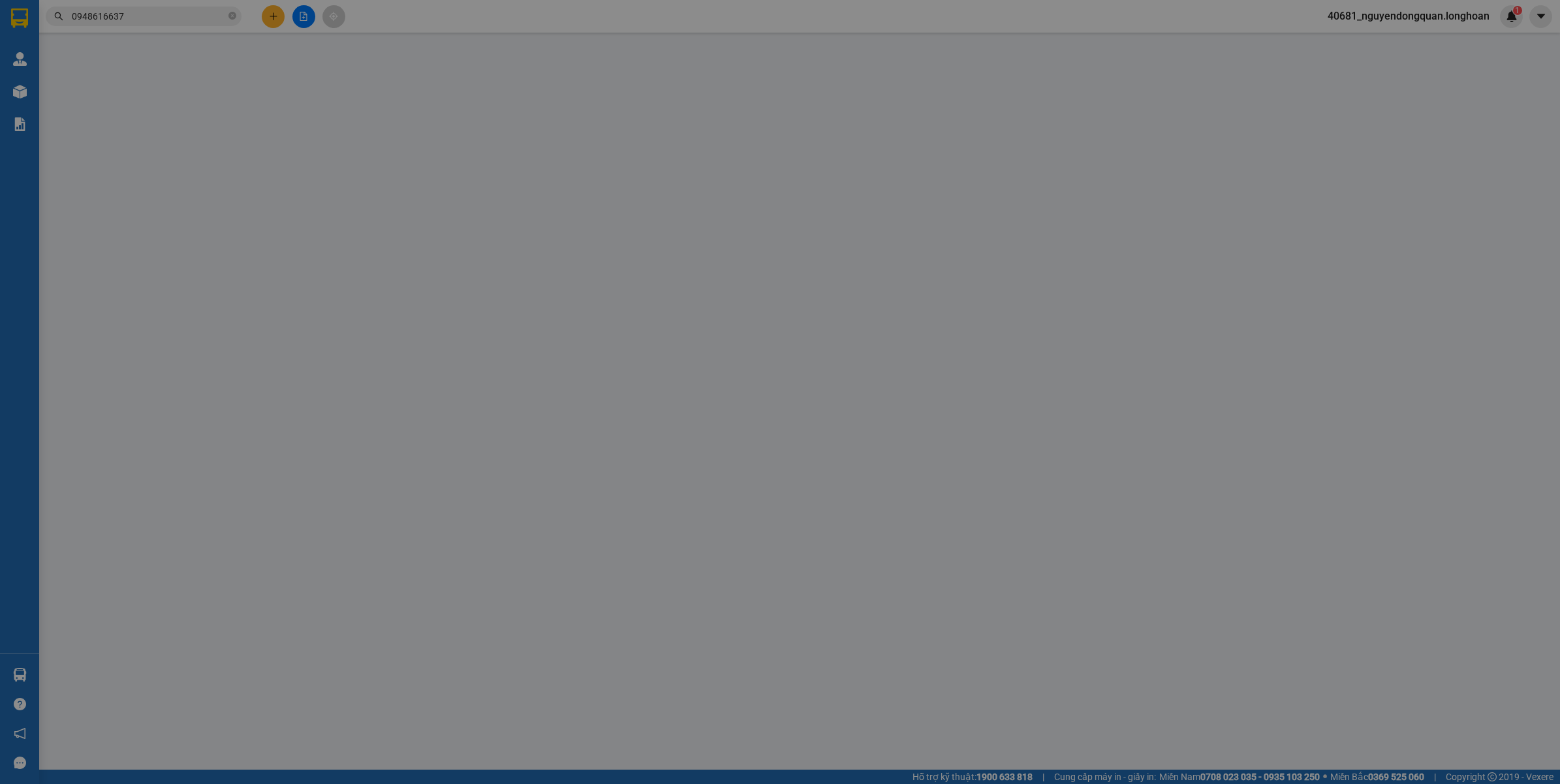
type input "VINHOMES OCEAN PARK 1, GIA LÂM, HN"
type input "140.000"
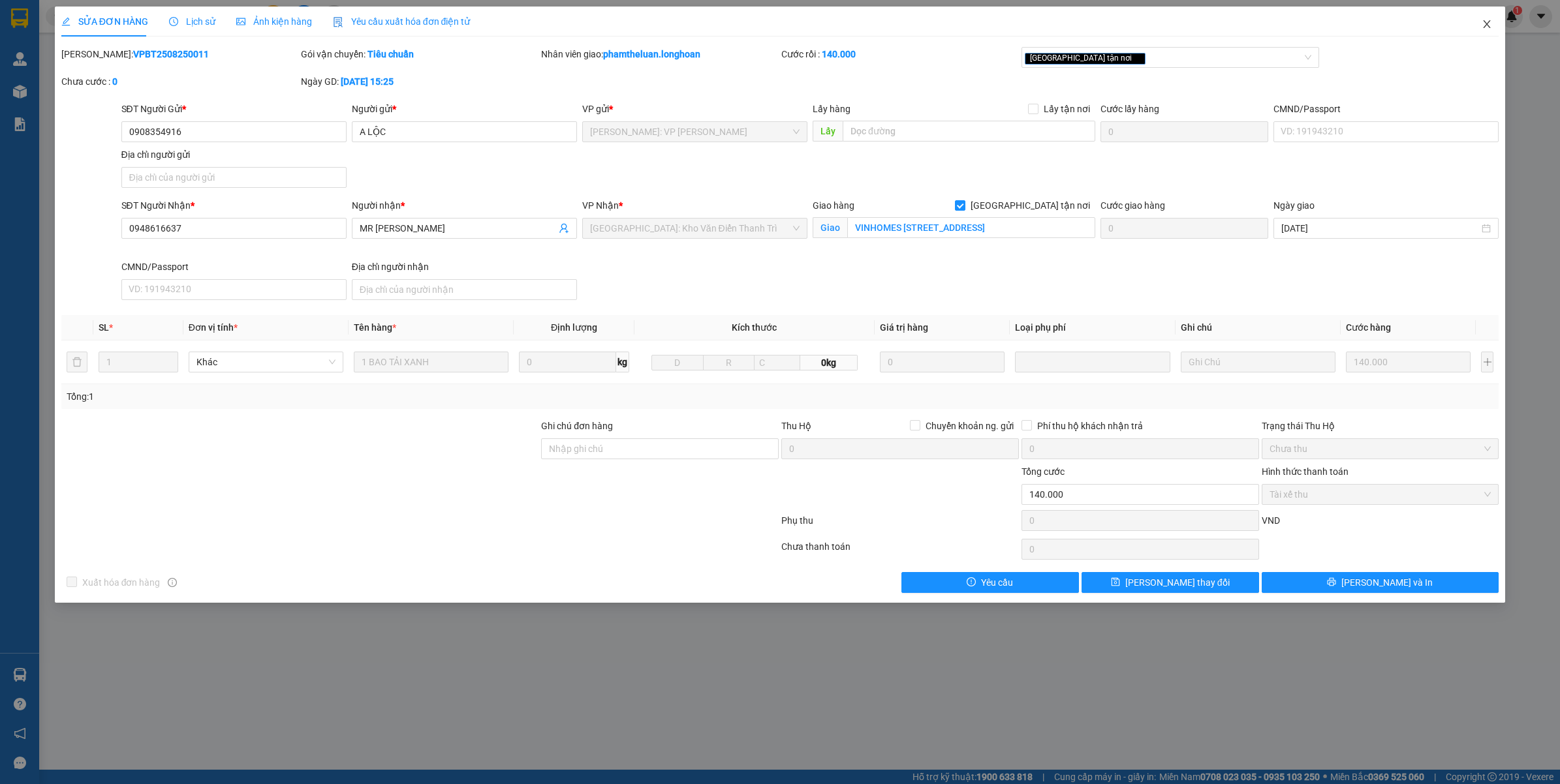
click at [1492, 23] on span "Close" at bounding box center [1486, 25] width 37 height 37
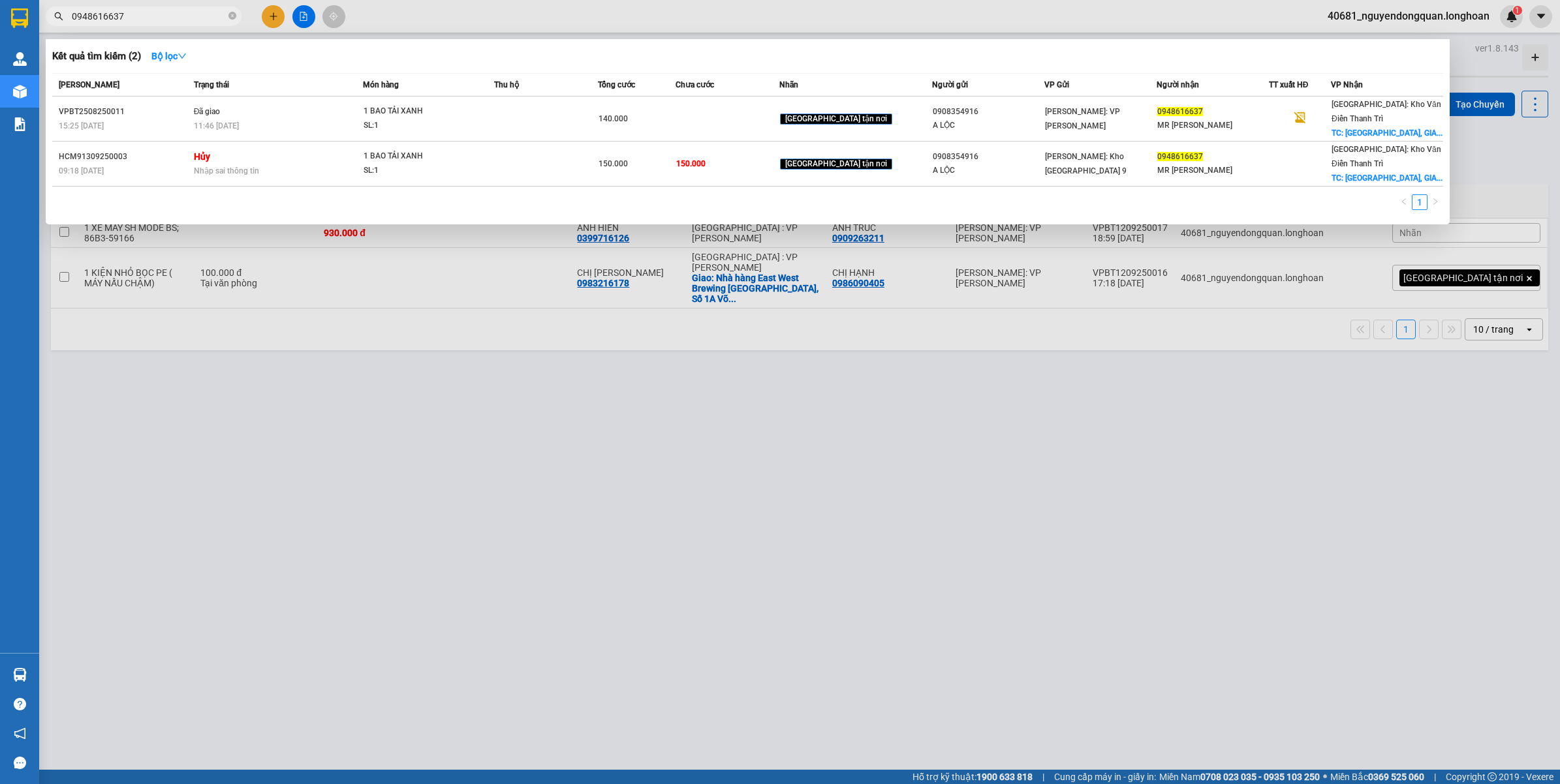
drag, startPoint x: 73, startPoint y: 13, endPoint x: 185, endPoint y: 29, distance: 113.1
click at [185, 28] on div "Kết quả tìm kiếm ( 2 ) Bộ lọc Mã ĐH Trạng thái Món hàng Thu hộ Tổng cước Chưa c…" at bounding box center [127, 16] width 254 height 23
click at [271, 20] on div at bounding box center [780, 392] width 1560 height 784
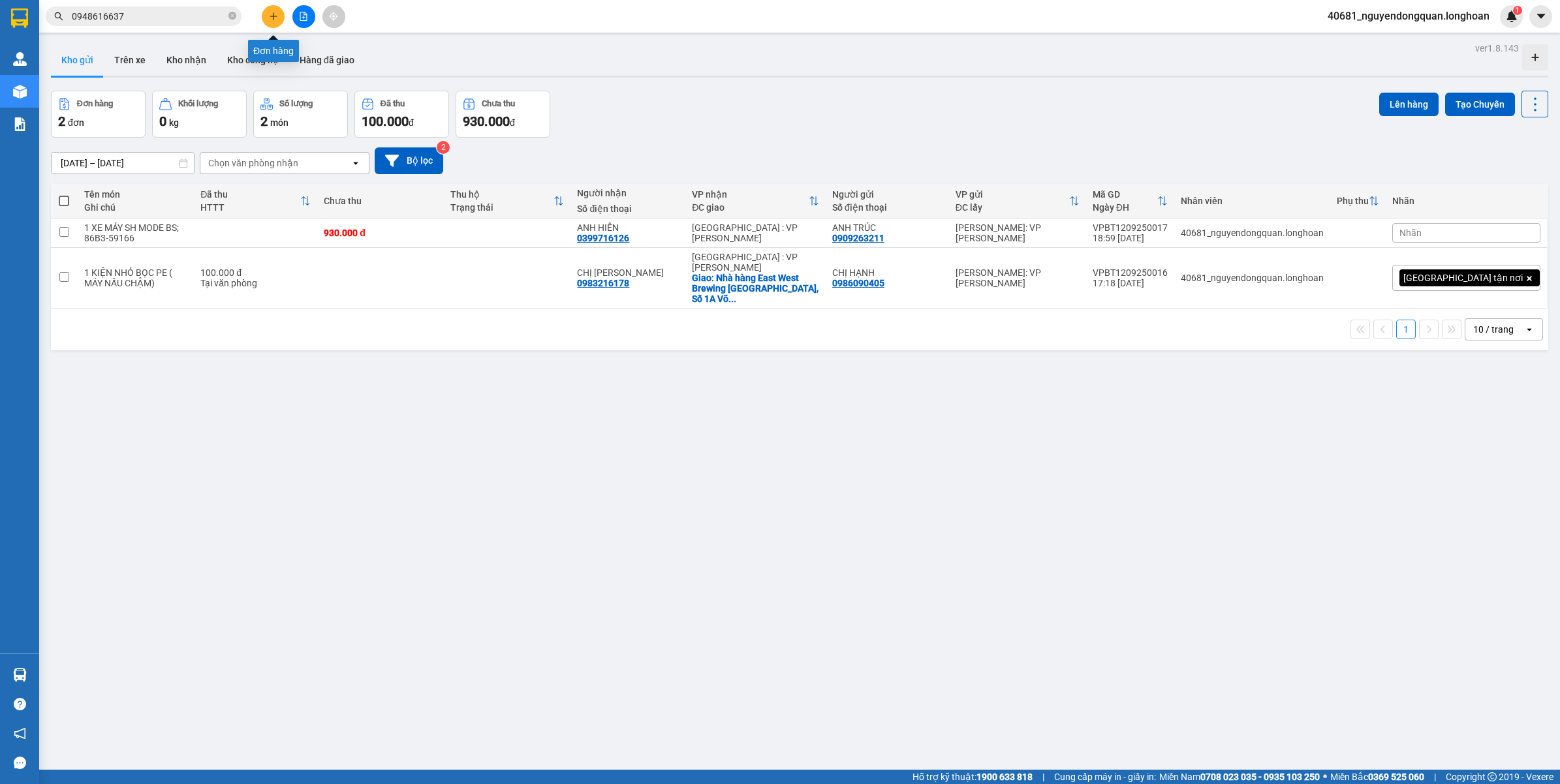
click at [271, 20] on icon "plus" at bounding box center [273, 16] width 9 height 9
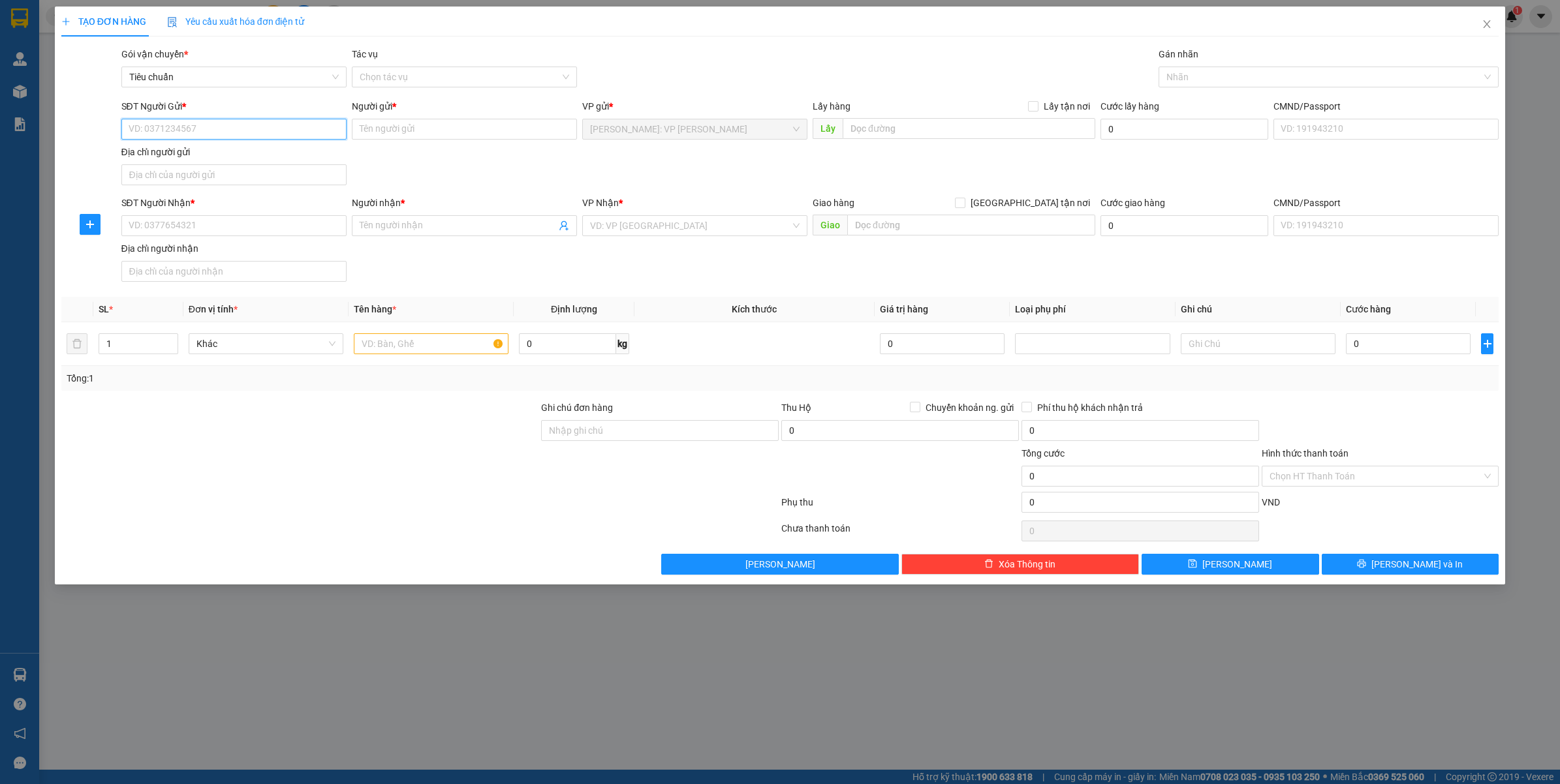
paste input "0948616637"
click at [241, 135] on input "0948616637" at bounding box center [234, 129] width 225 height 21
click at [241, 134] on input "0948616637" at bounding box center [234, 129] width 225 height 21
click at [245, 129] on input "0948616637" at bounding box center [234, 129] width 225 height 21
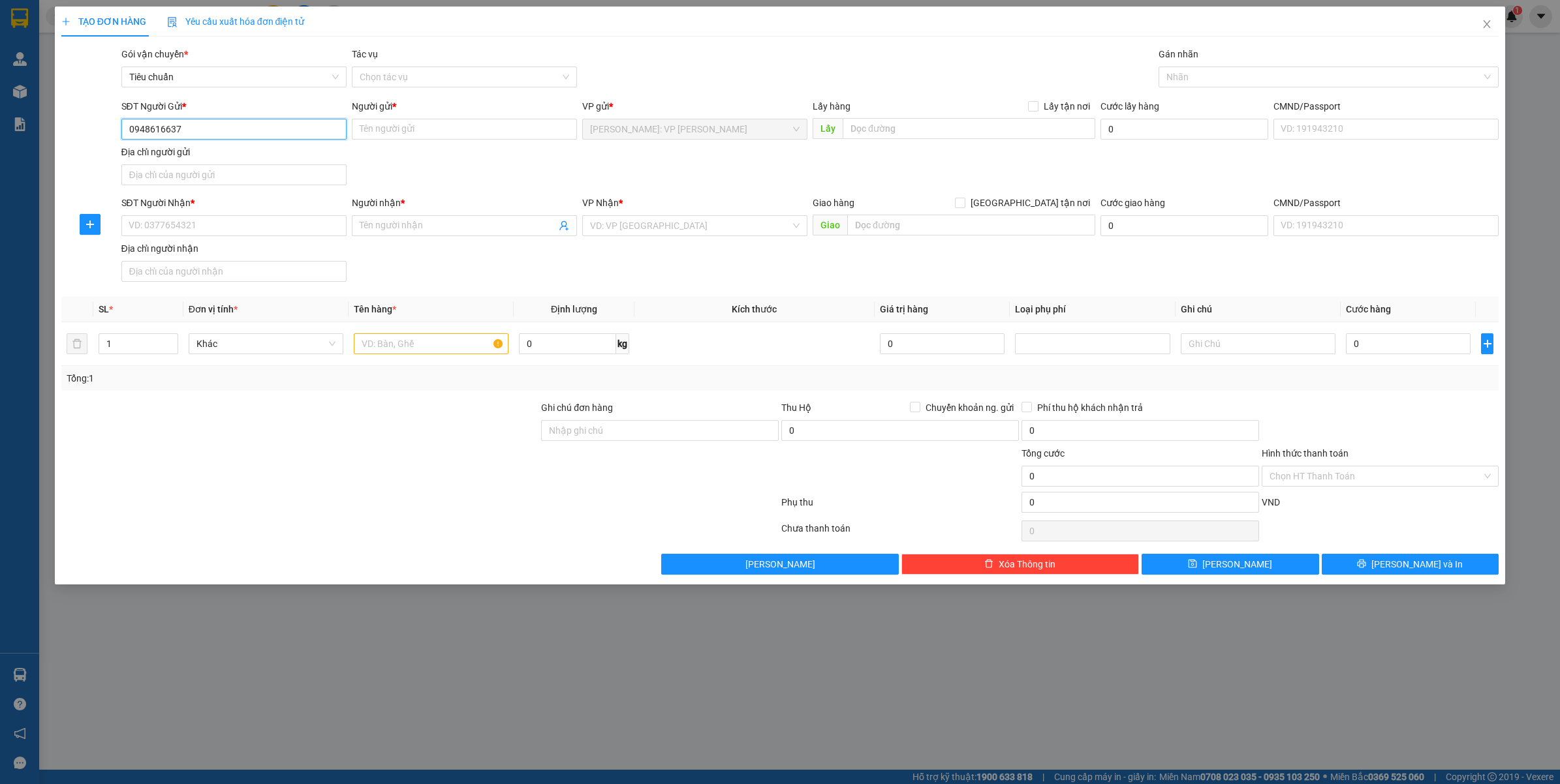
drag, startPoint x: 245, startPoint y: 129, endPoint x: 301, endPoint y: 122, distance: 56.4
click at [251, 126] on input "0948616637" at bounding box center [234, 129] width 225 height 21
click at [301, 122] on input "0948616637" at bounding box center [234, 129] width 225 height 21
click at [299, 129] on input "0948616637" at bounding box center [234, 129] width 225 height 21
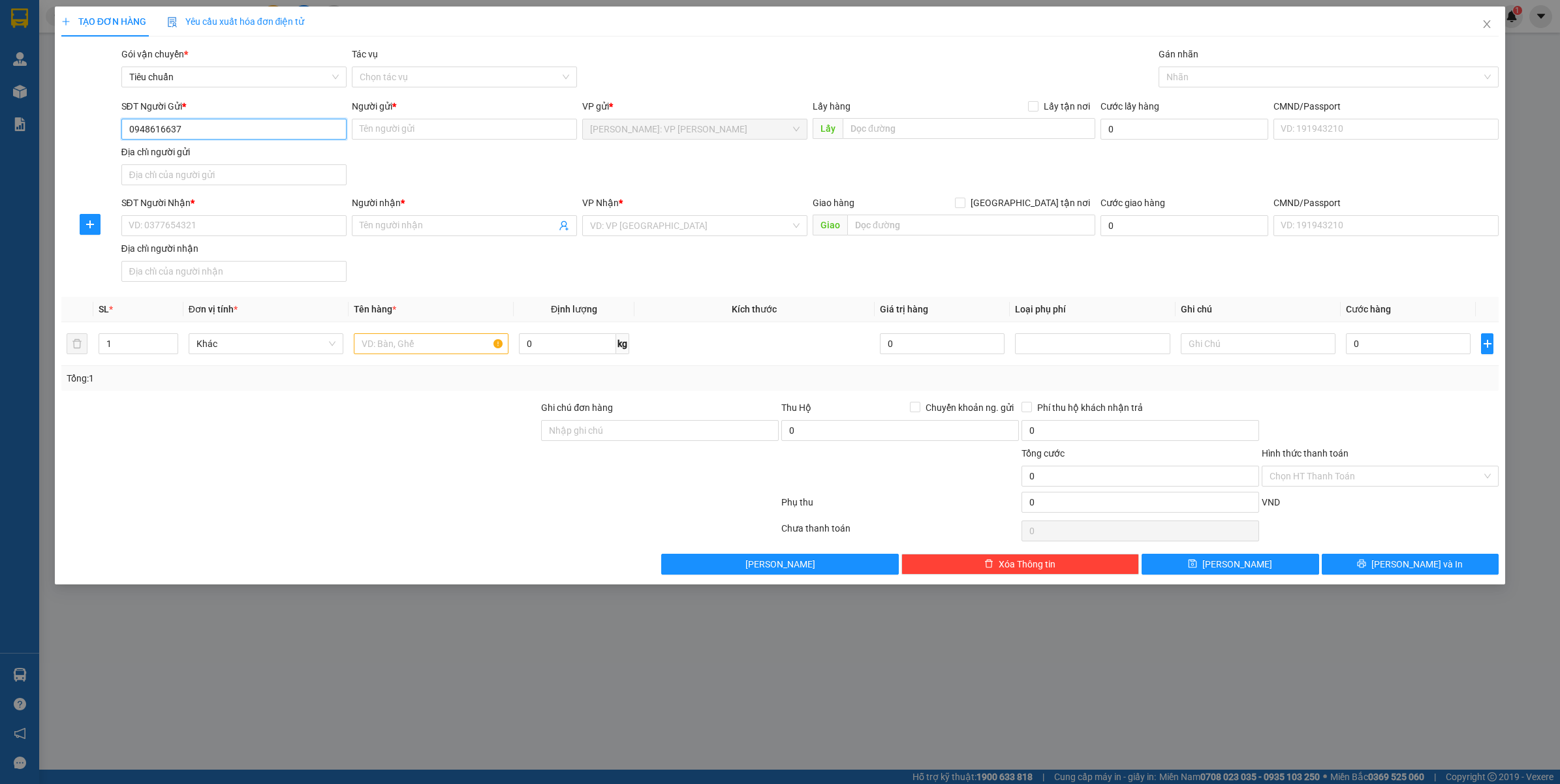
click at [299, 129] on input "0948616637" at bounding box center [234, 129] width 225 height 21
click at [301, 129] on input "0948616637" at bounding box center [234, 129] width 225 height 21
click at [119, 129] on div "SĐT Người Gửi * 0948616637 0948616637" at bounding box center [234, 122] width 230 height 46
click at [126, 129] on input "0948616637" at bounding box center [234, 129] width 225 height 21
click at [213, 119] on input "0948616637" at bounding box center [234, 129] width 225 height 21
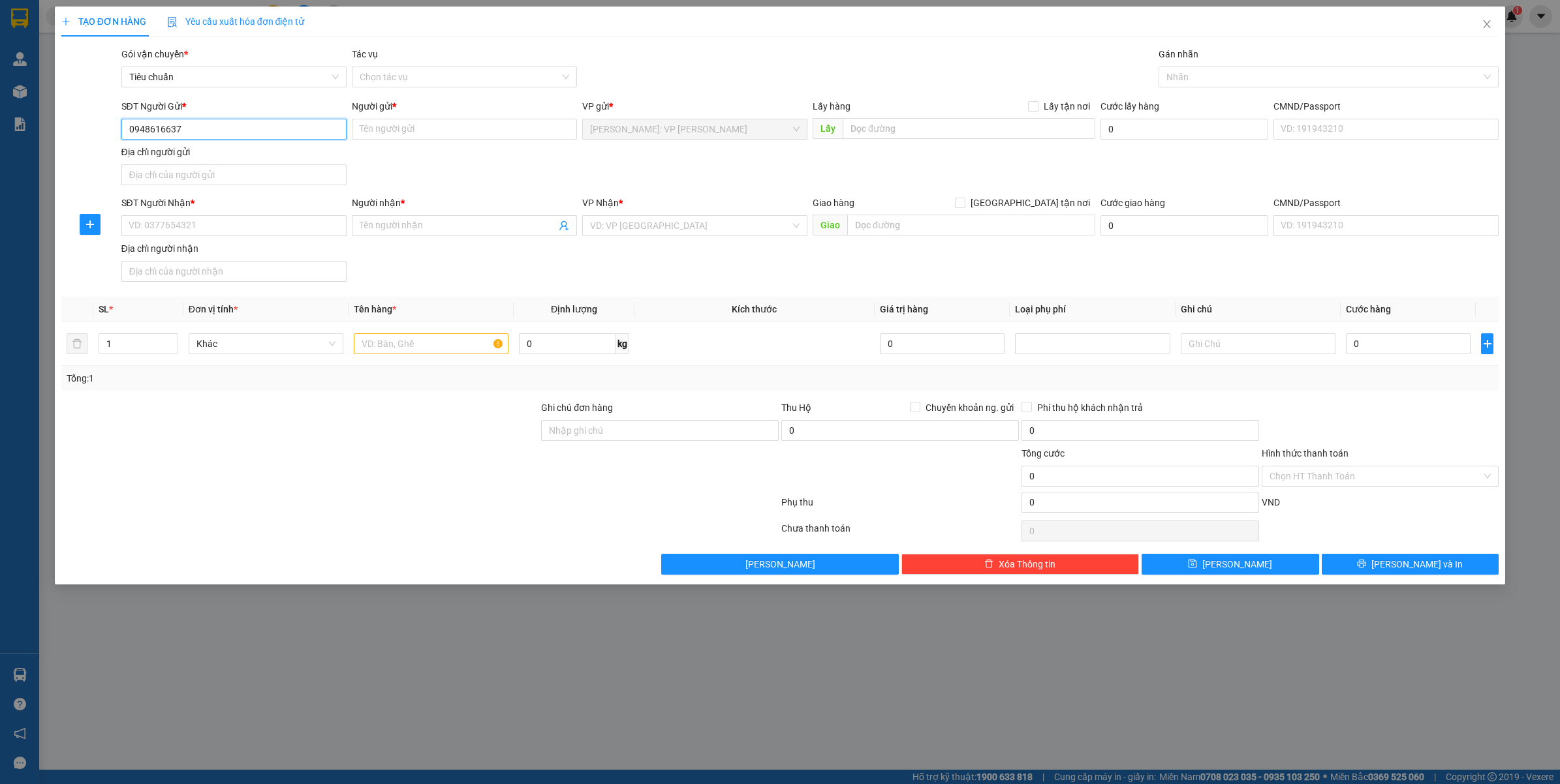
click at [212, 138] on input "0948616637" at bounding box center [234, 129] width 225 height 21
click at [222, 137] on input "0948616637" at bounding box center [234, 129] width 225 height 21
type input "0"
click at [223, 137] on input "0948616637" at bounding box center [234, 129] width 225 height 21
click at [251, 132] on input "0948616637" at bounding box center [234, 129] width 225 height 21
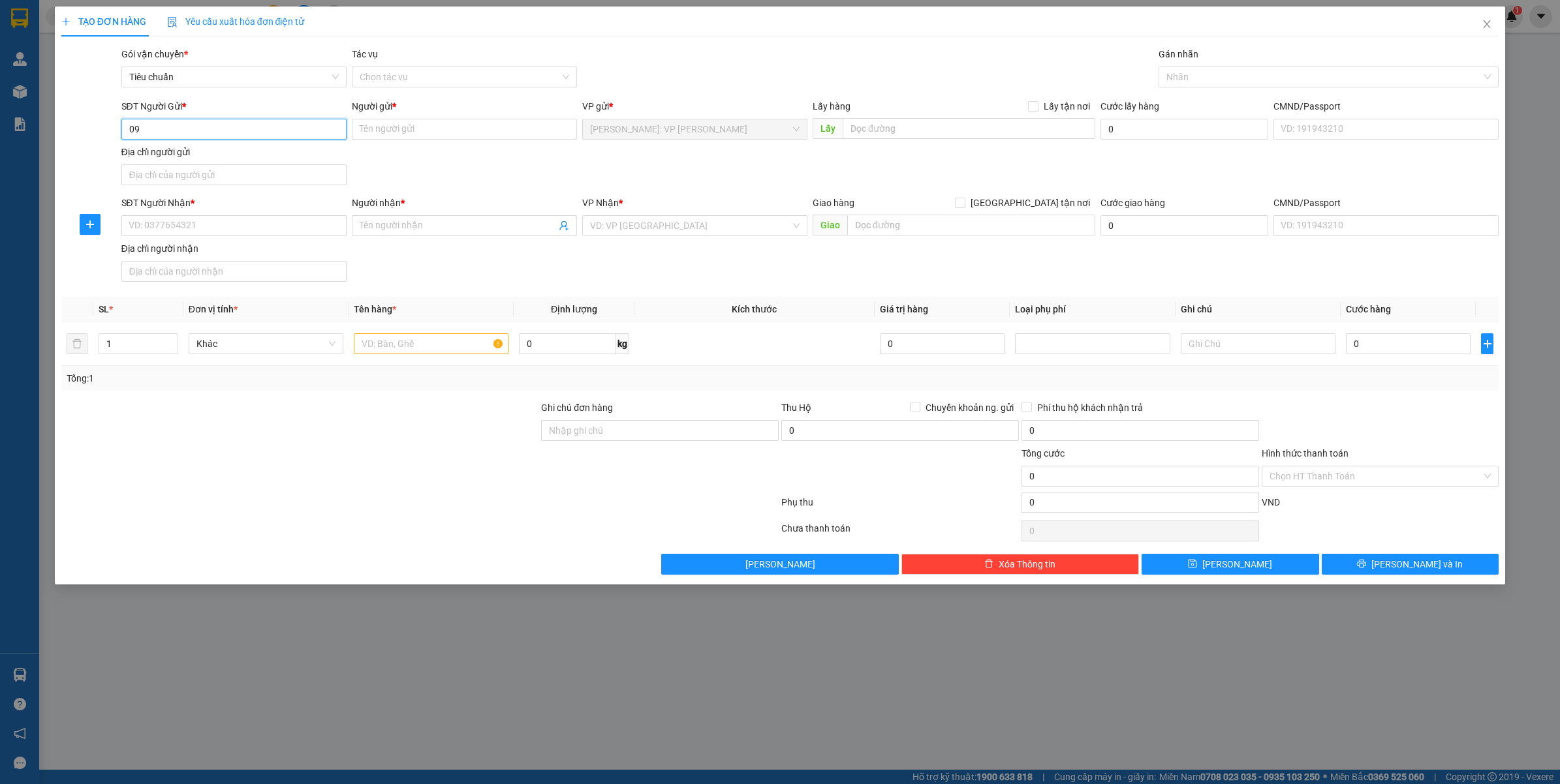
type input "0"
click at [1486, 31] on span "Close" at bounding box center [1486, 25] width 37 height 37
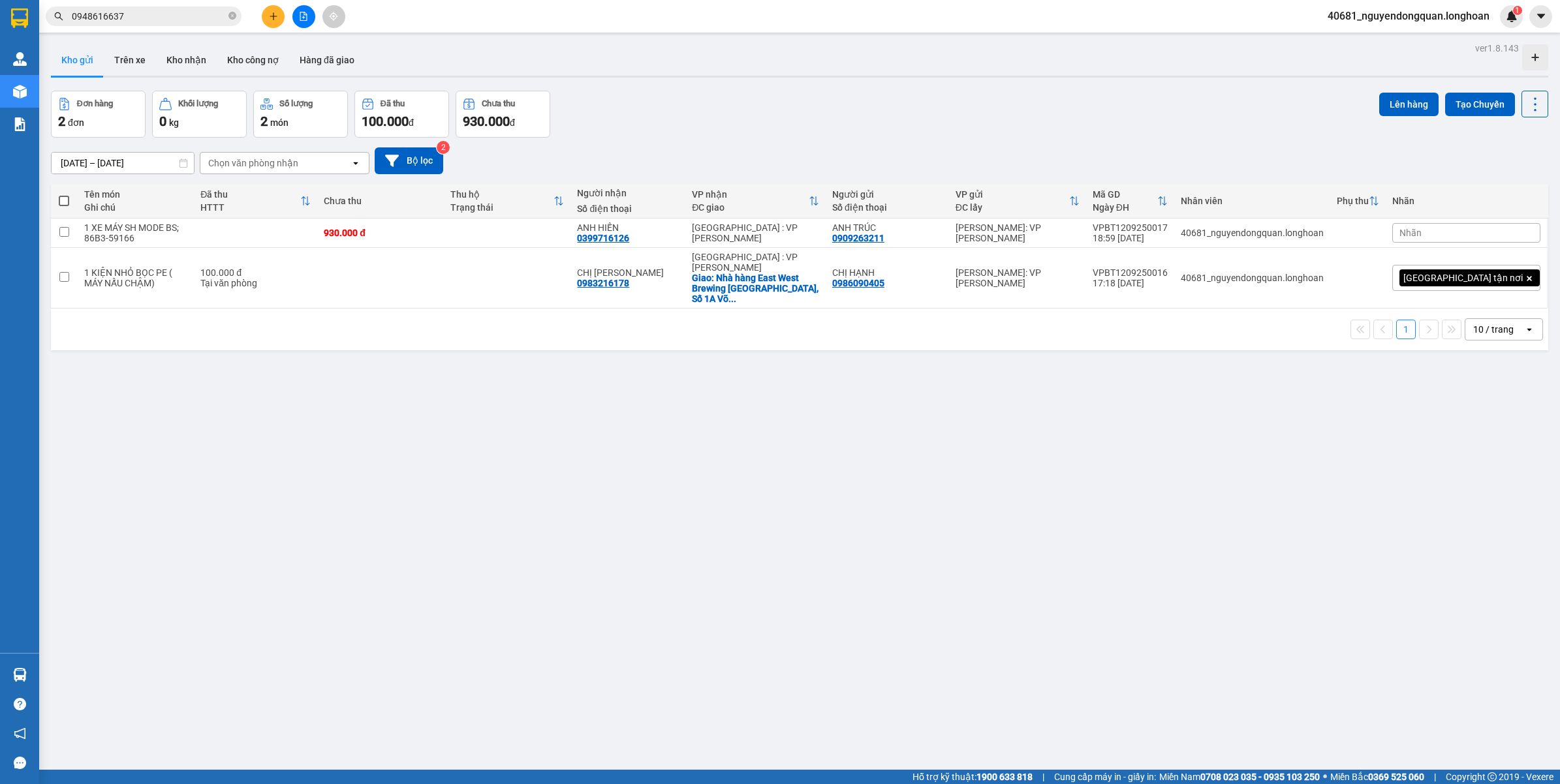
click at [168, 21] on input "0948616637" at bounding box center [149, 16] width 154 height 15
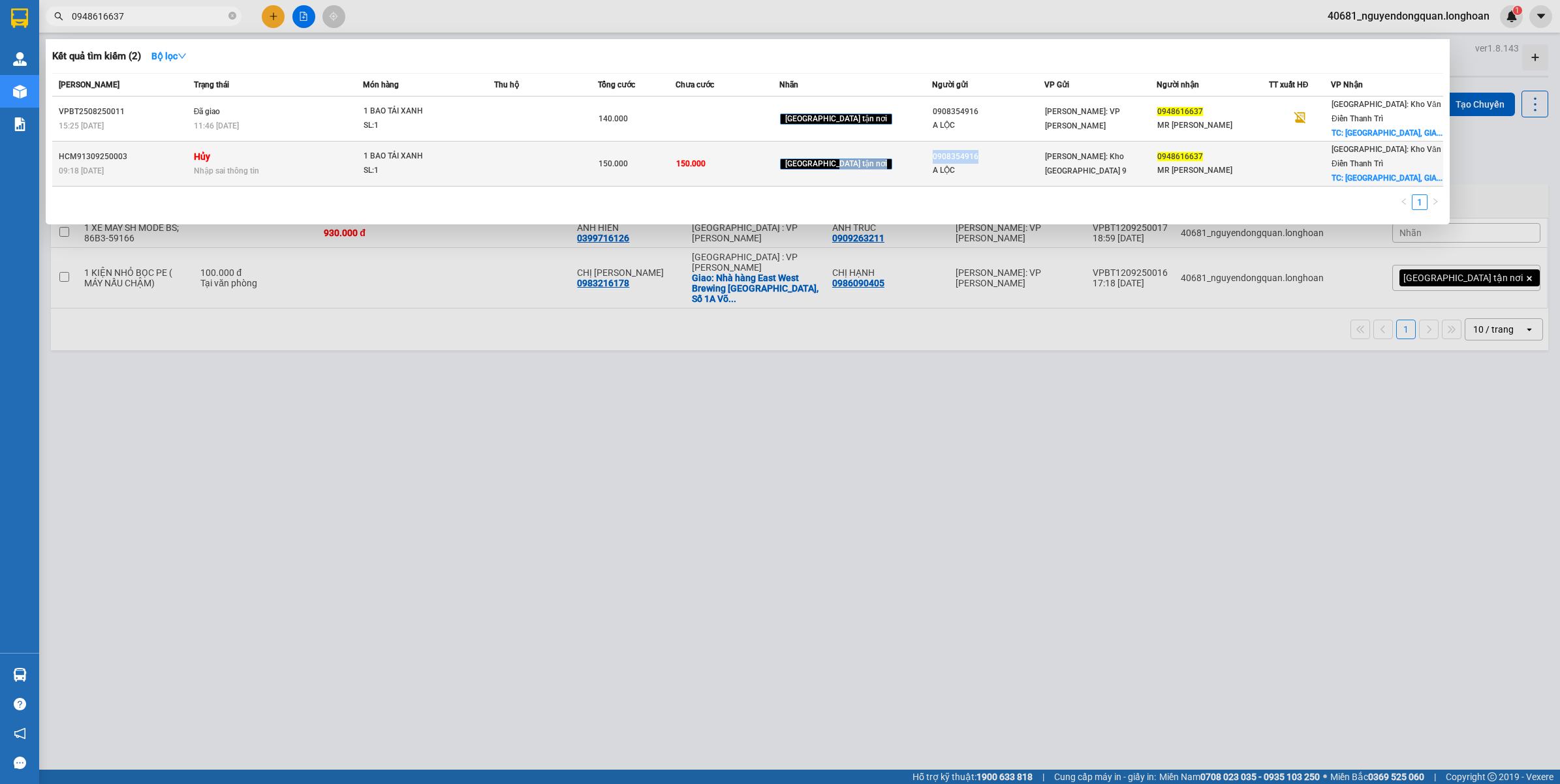
drag, startPoint x: 903, startPoint y: 151, endPoint x: 950, endPoint y: 154, distance: 47.1
click at [950, 154] on tr "HCM91309250003 09:18 - 13/09 Hủy Nhập sai thông tin 1 BAO TẢI XANH SL: 1 150.00…" at bounding box center [748, 164] width 1391 height 45
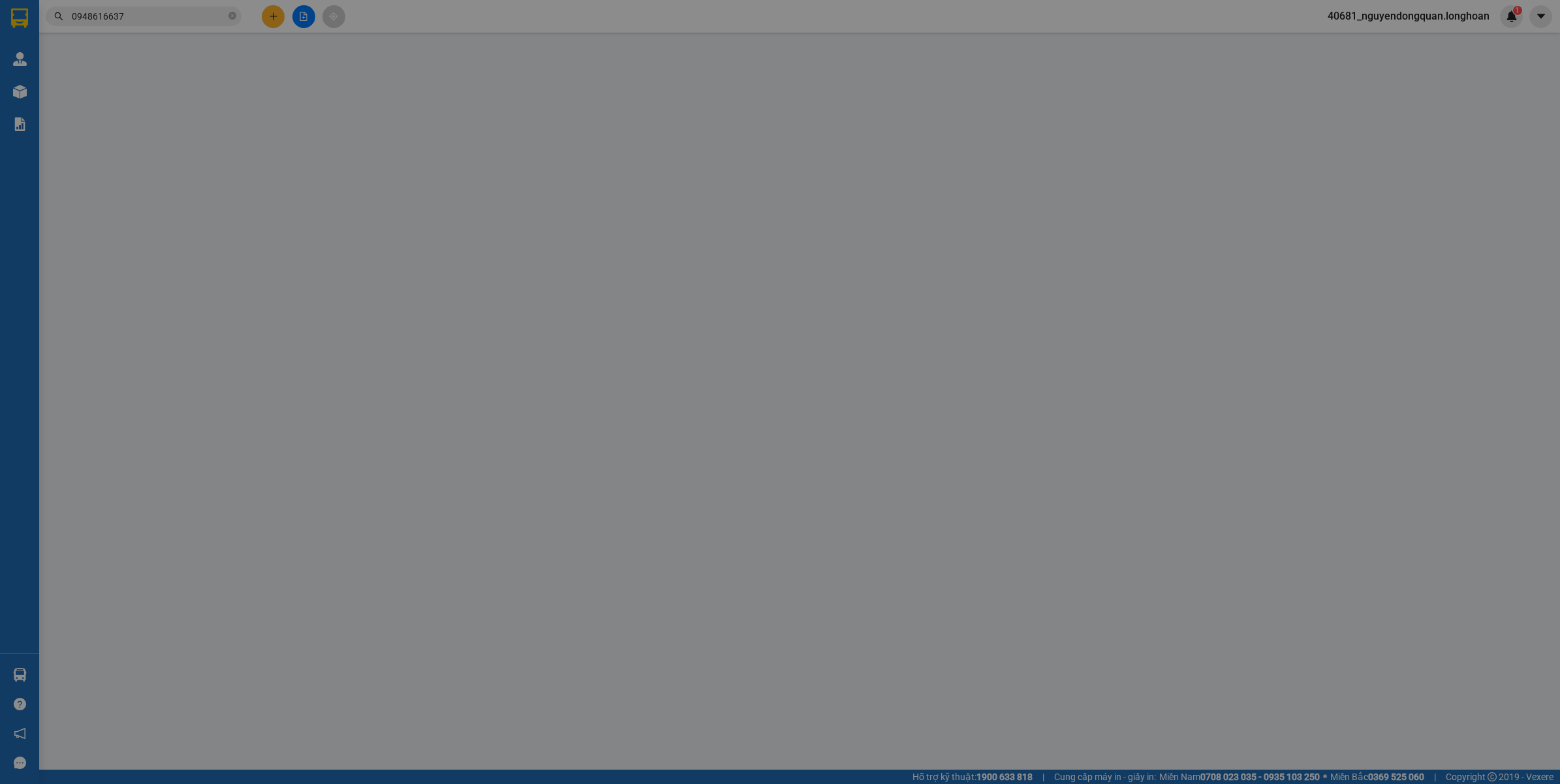
type input "0908354916"
type input "A LỘC"
type input "0948616637"
type input "MR [PERSON_NAME]"
checkbox input "true"
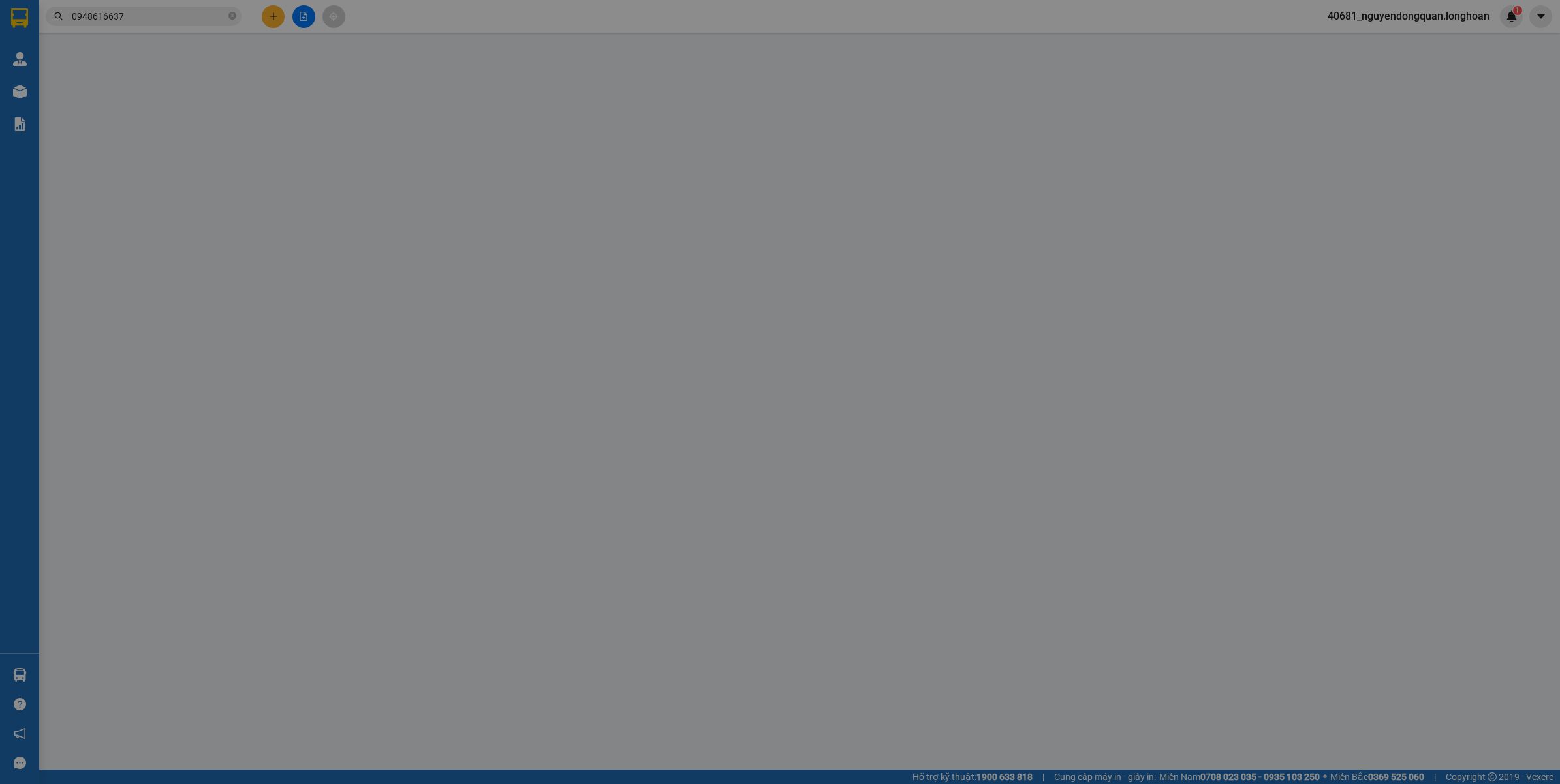
type input "VINHOMES OCEAN PARK 1, GIA LÂM, HN"
type input "VẬN CHUYỂN NHẸ TAY - HƯ VỠ KHÔNG ĐỀN"
type input "150.000"
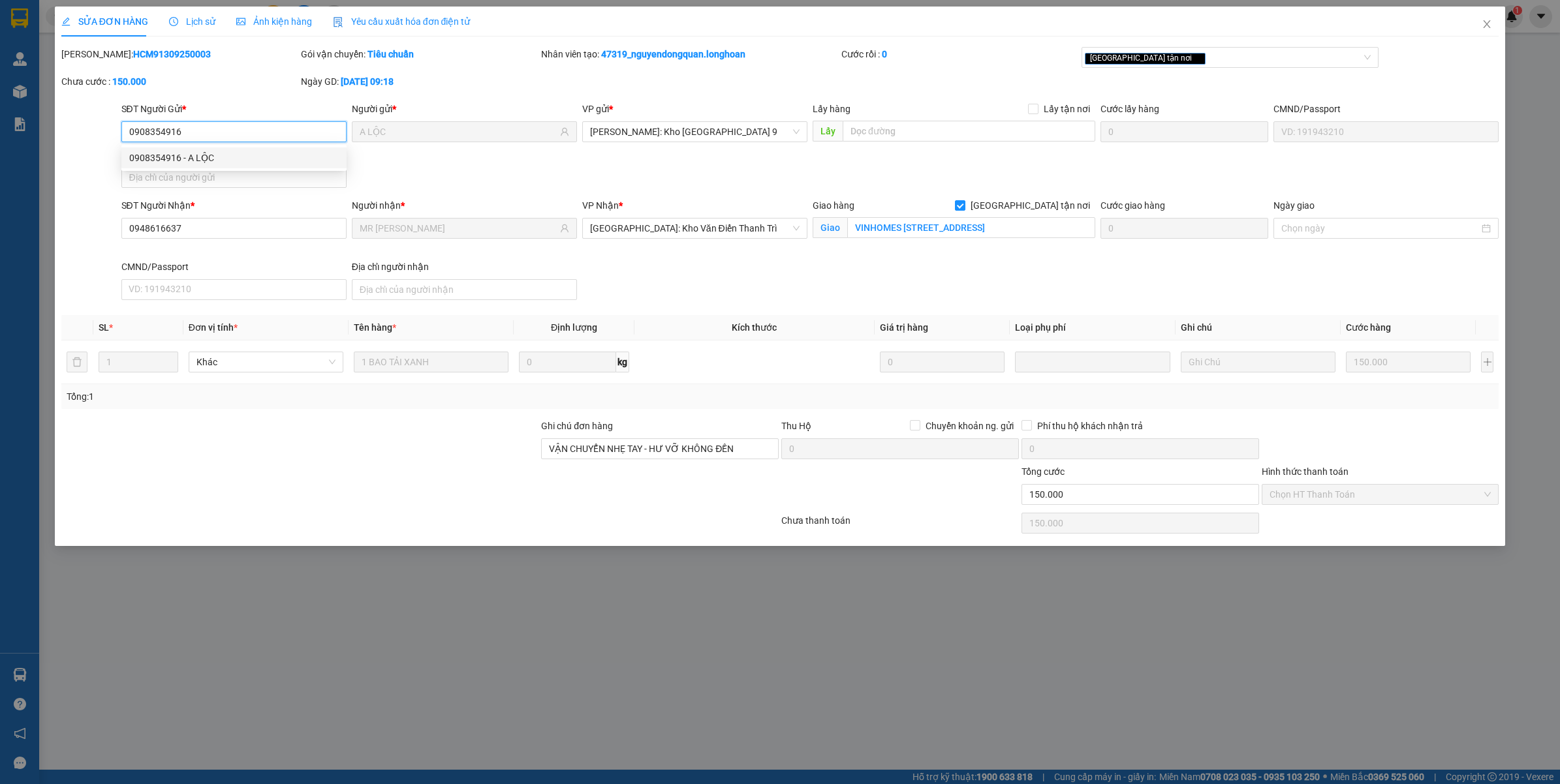
drag, startPoint x: 184, startPoint y: 134, endPoint x: 125, endPoint y: 136, distance: 59.0
click at [125, 136] on input "0908354916" at bounding box center [234, 132] width 225 height 21
click at [1483, 26] on icon "close" at bounding box center [1486, 24] width 10 height 10
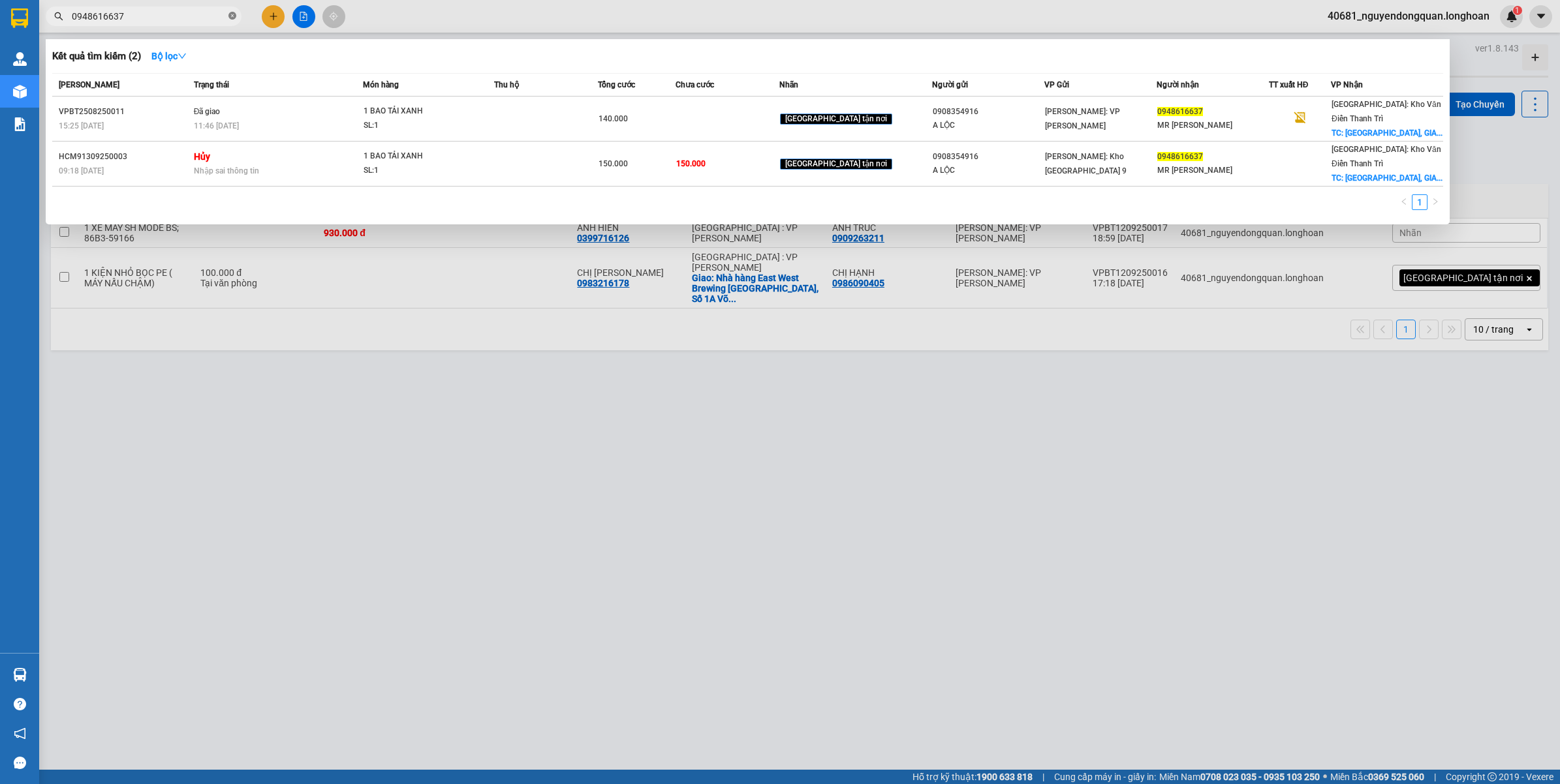
click at [234, 18] on icon "close-circle" at bounding box center [232, 15] width 8 height 8
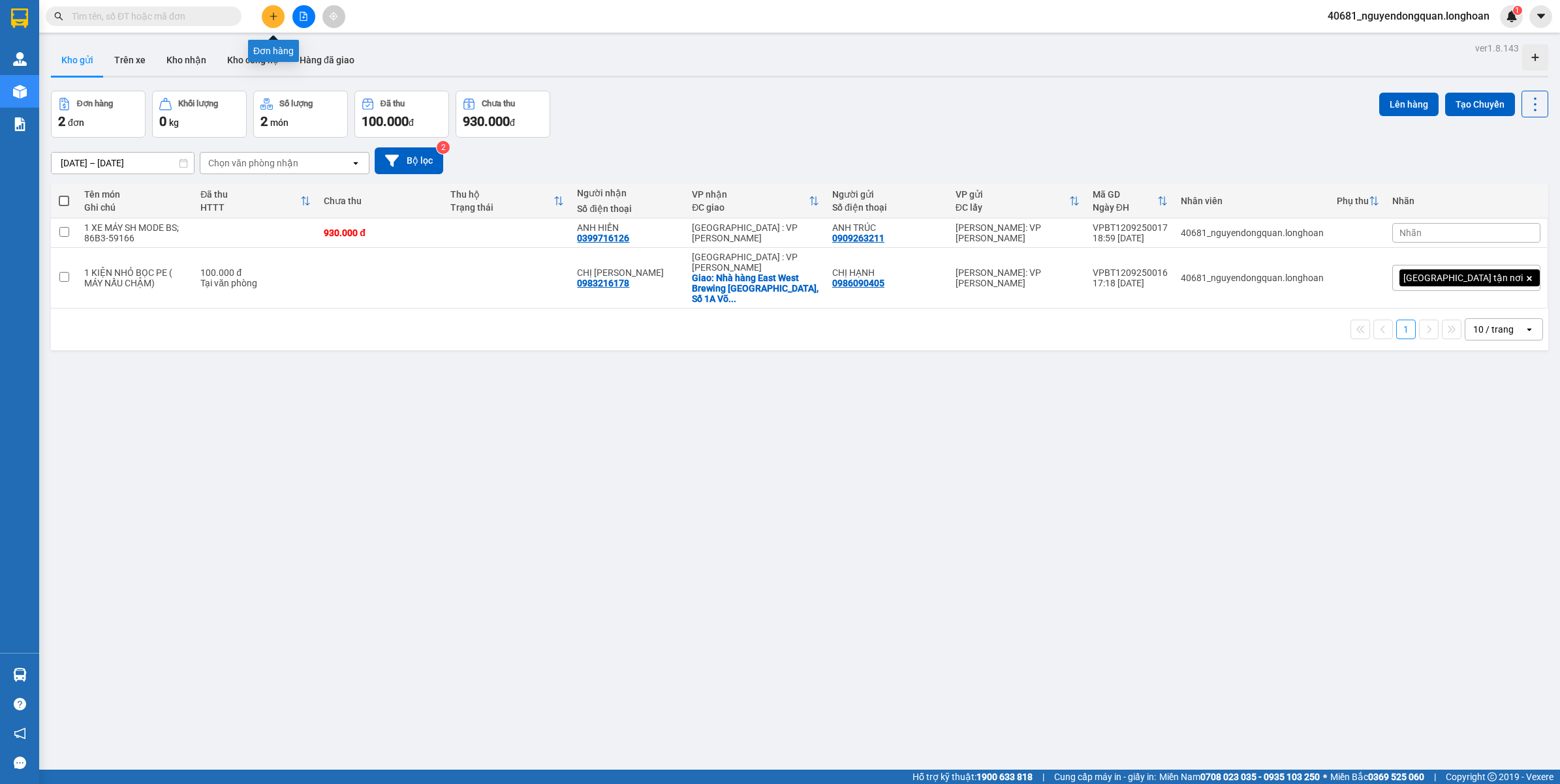
click at [277, 18] on icon "plus" at bounding box center [273, 16] width 9 height 9
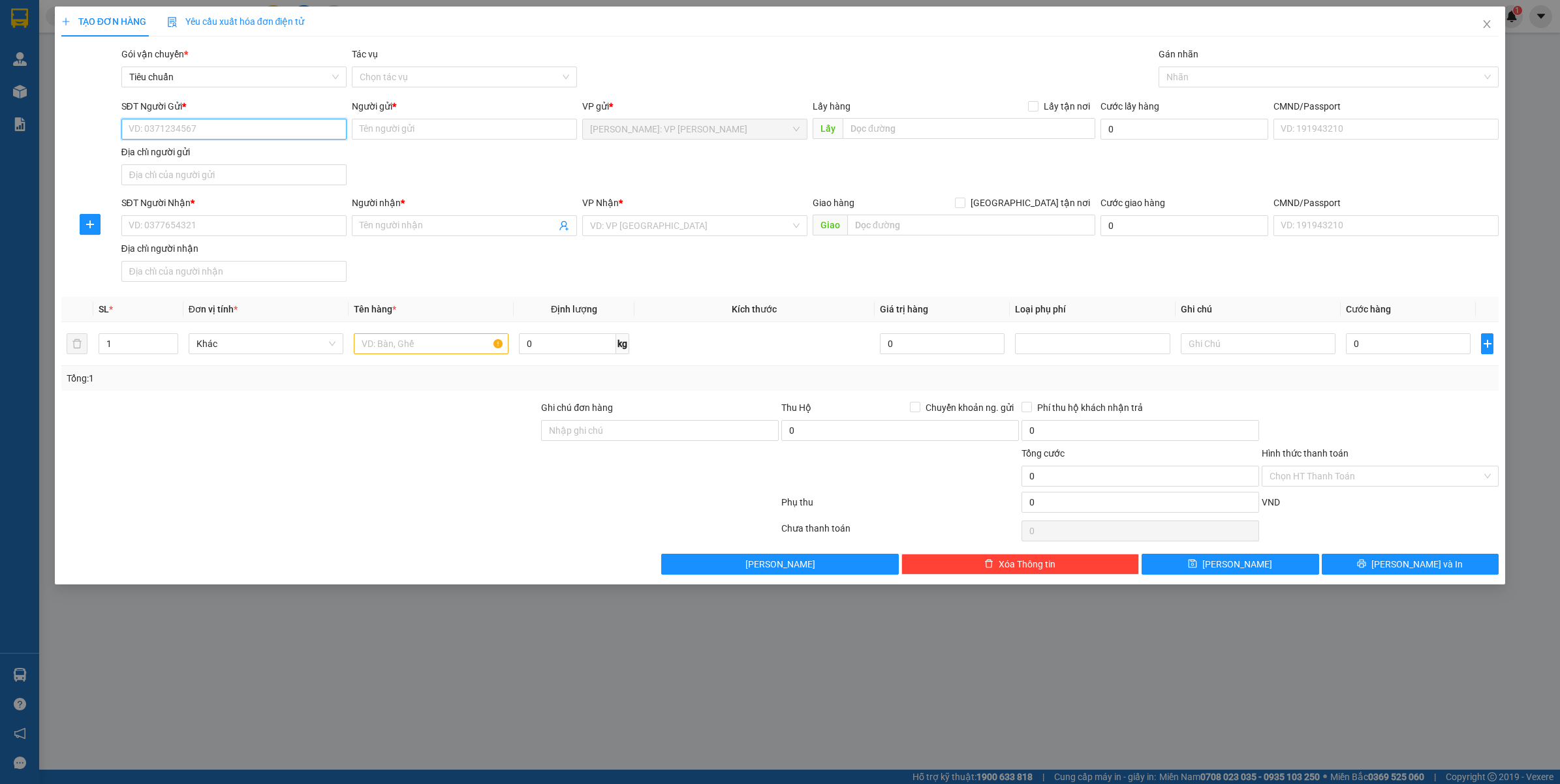
paste input "0908354916"
type input "0908354916"
click at [246, 154] on div "0908354916 - A LỘC" at bounding box center [234, 156] width 210 height 15
type input "A LỘC"
type input "0908354916"
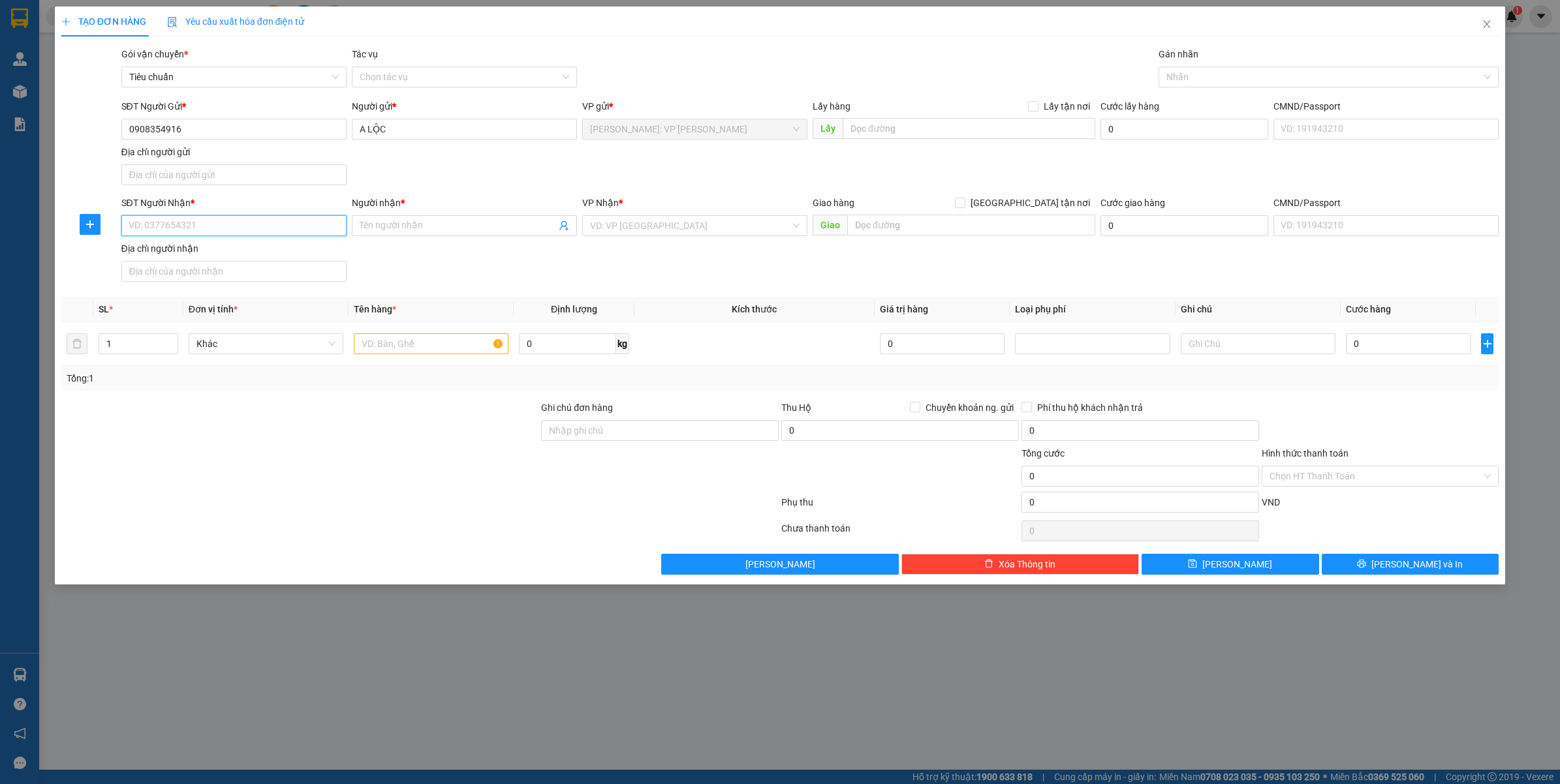
click at [259, 226] on input "SĐT Người Nhận *" at bounding box center [234, 226] width 225 height 21
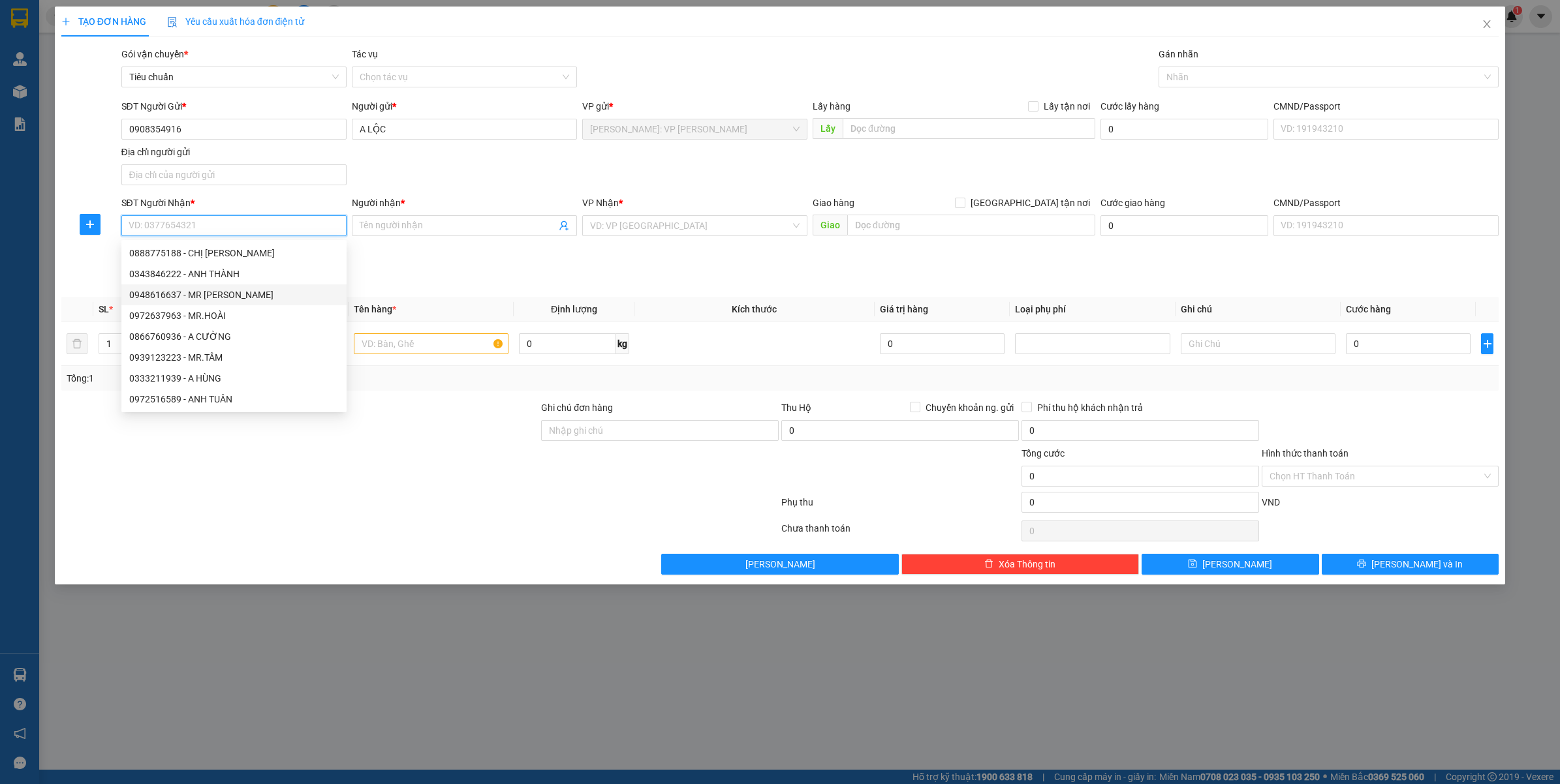
drag, startPoint x: 243, startPoint y: 292, endPoint x: 257, endPoint y: 295, distance: 14.3
click at [243, 293] on div "0948616637 - MR PHƯƠNG" at bounding box center [234, 295] width 210 height 15
type input "0948616637"
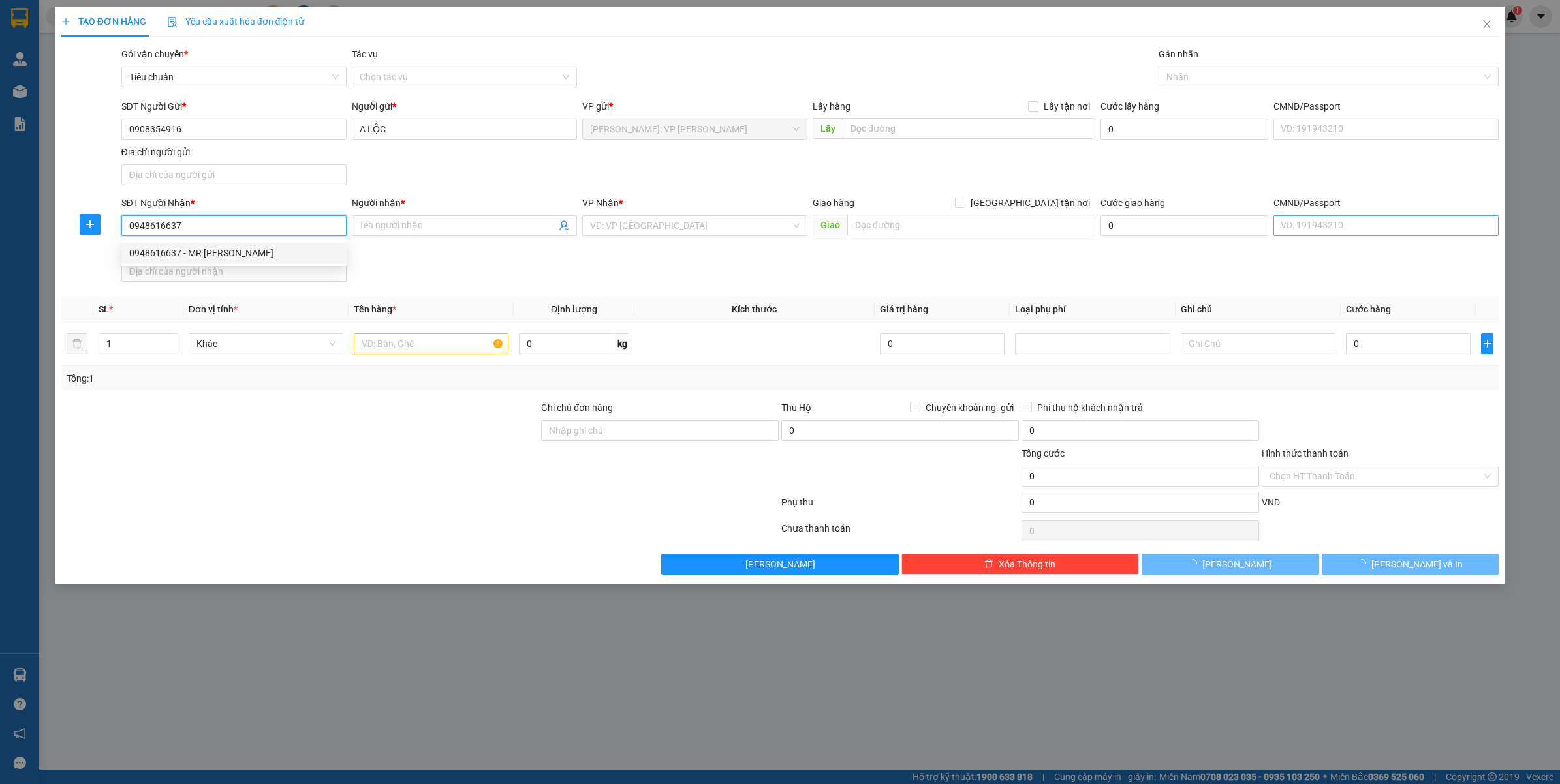
type input "MR [PERSON_NAME]"
checkbox input "true"
type input "VINHOMES OCEAN PARK 1, GIA LÂM, HN"
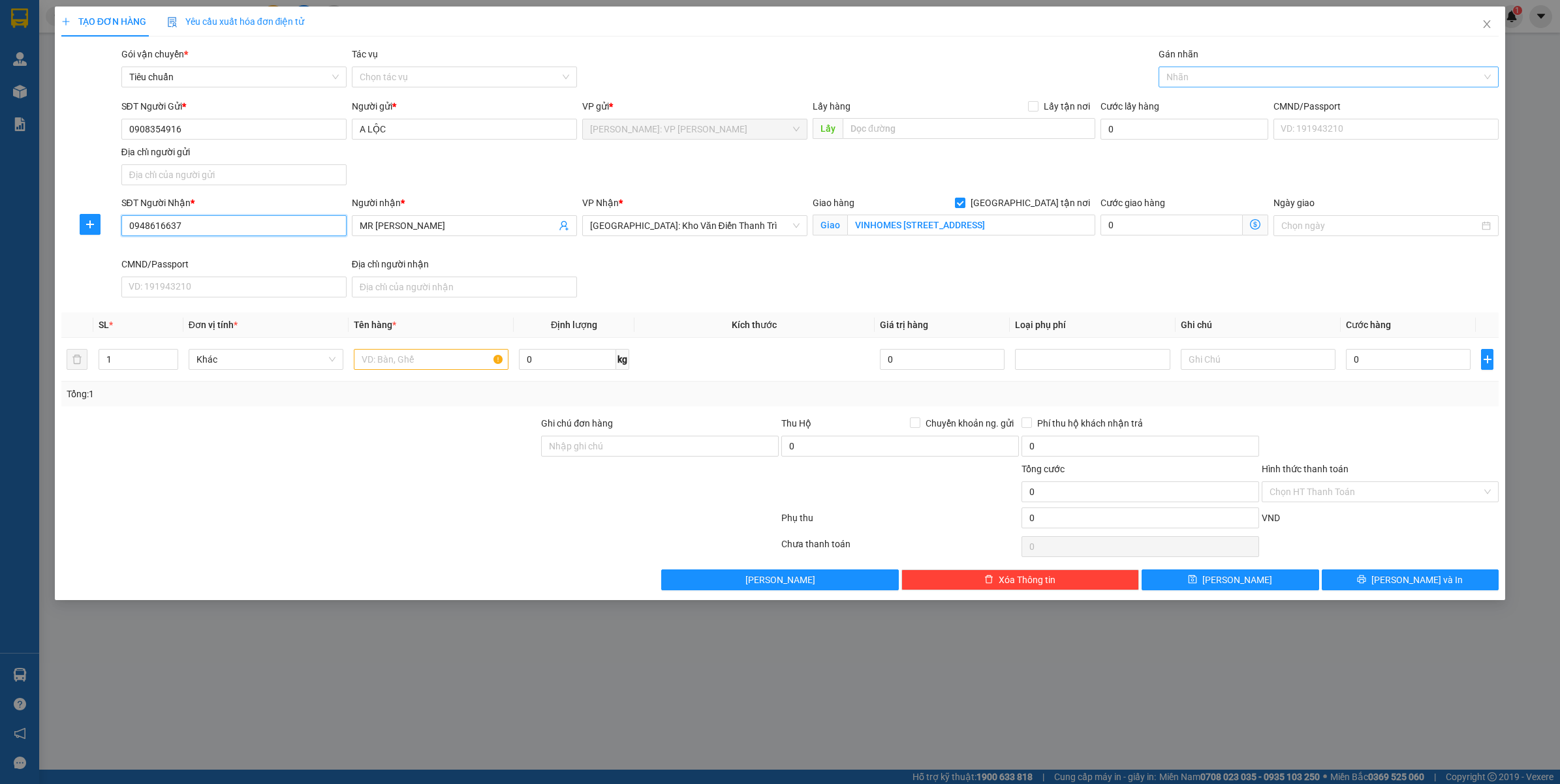
click at [1280, 83] on div at bounding box center [1322, 76] width 321 height 15
type input "GIAO"
drag, startPoint x: 1280, startPoint y: 103, endPoint x: 1297, endPoint y: 31, distance: 74.0
click at [1283, 101] on div "[GEOGRAPHIC_DATA] tận nơi" at bounding box center [1328, 103] width 325 height 15
click at [455, 359] on input "text" at bounding box center [431, 359] width 154 height 21
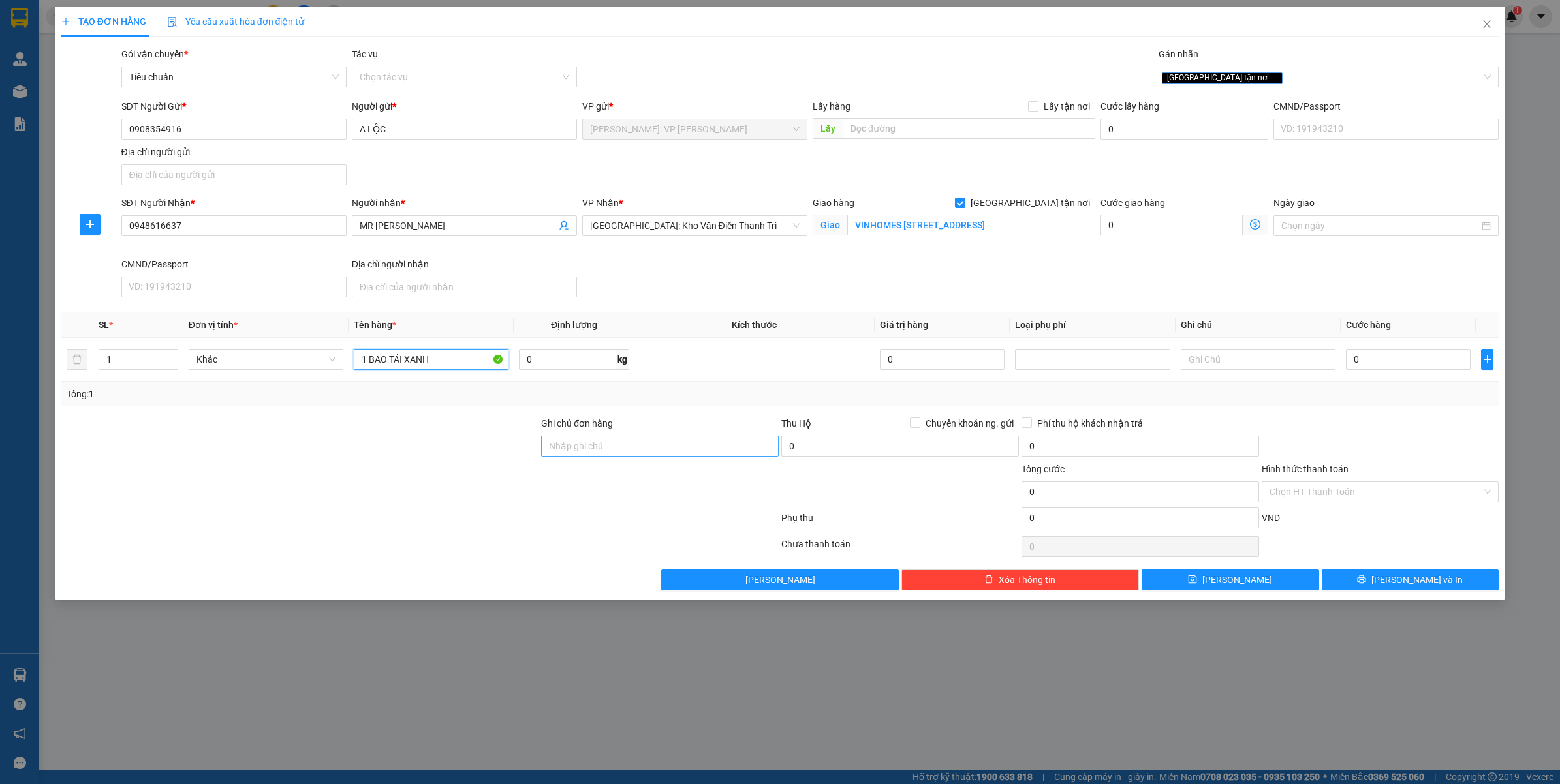
type input "1 BAO TẢI XANH"
click at [579, 452] on input "Ghi chú đơn hàng" at bounding box center [659, 446] width 237 height 21
type input "VẬN CHUYỂN NHẸ TAY - HƯ VỠ KHÔNG ĐỀN"
click at [1439, 362] on input "0" at bounding box center [1408, 359] width 125 height 21
type input "1"
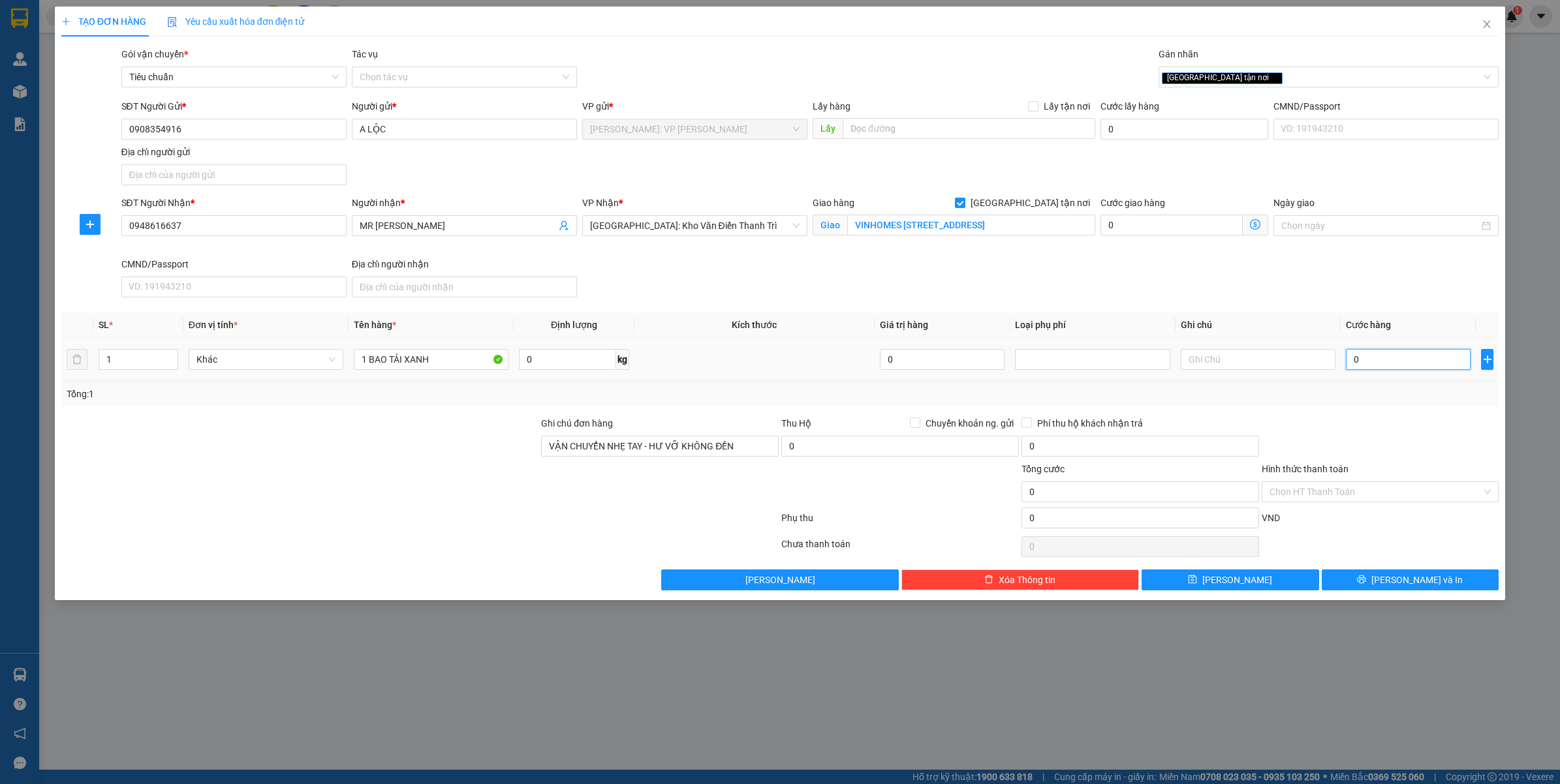
type input "1"
type input "15"
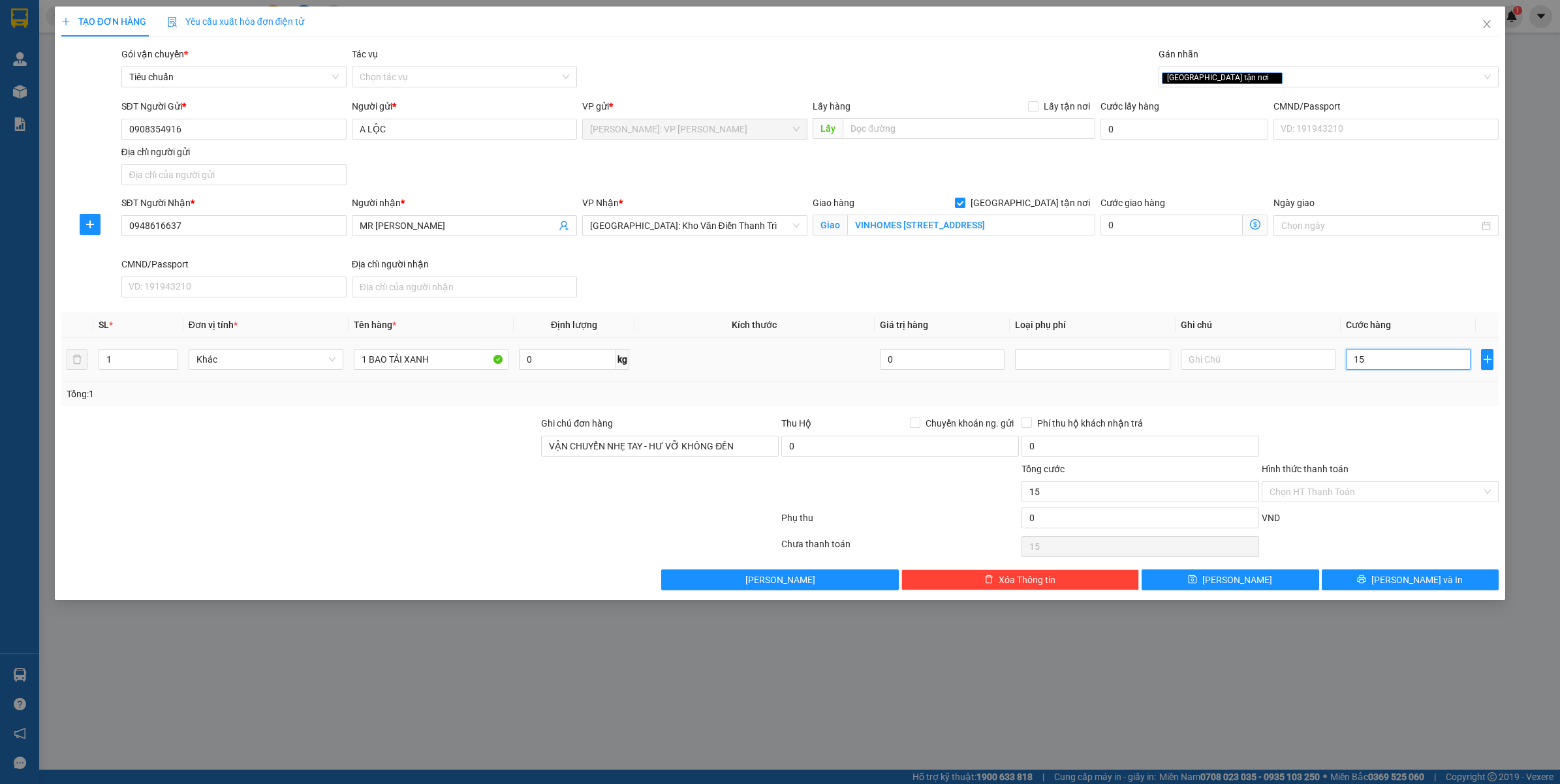
type input "150"
type input "1.500"
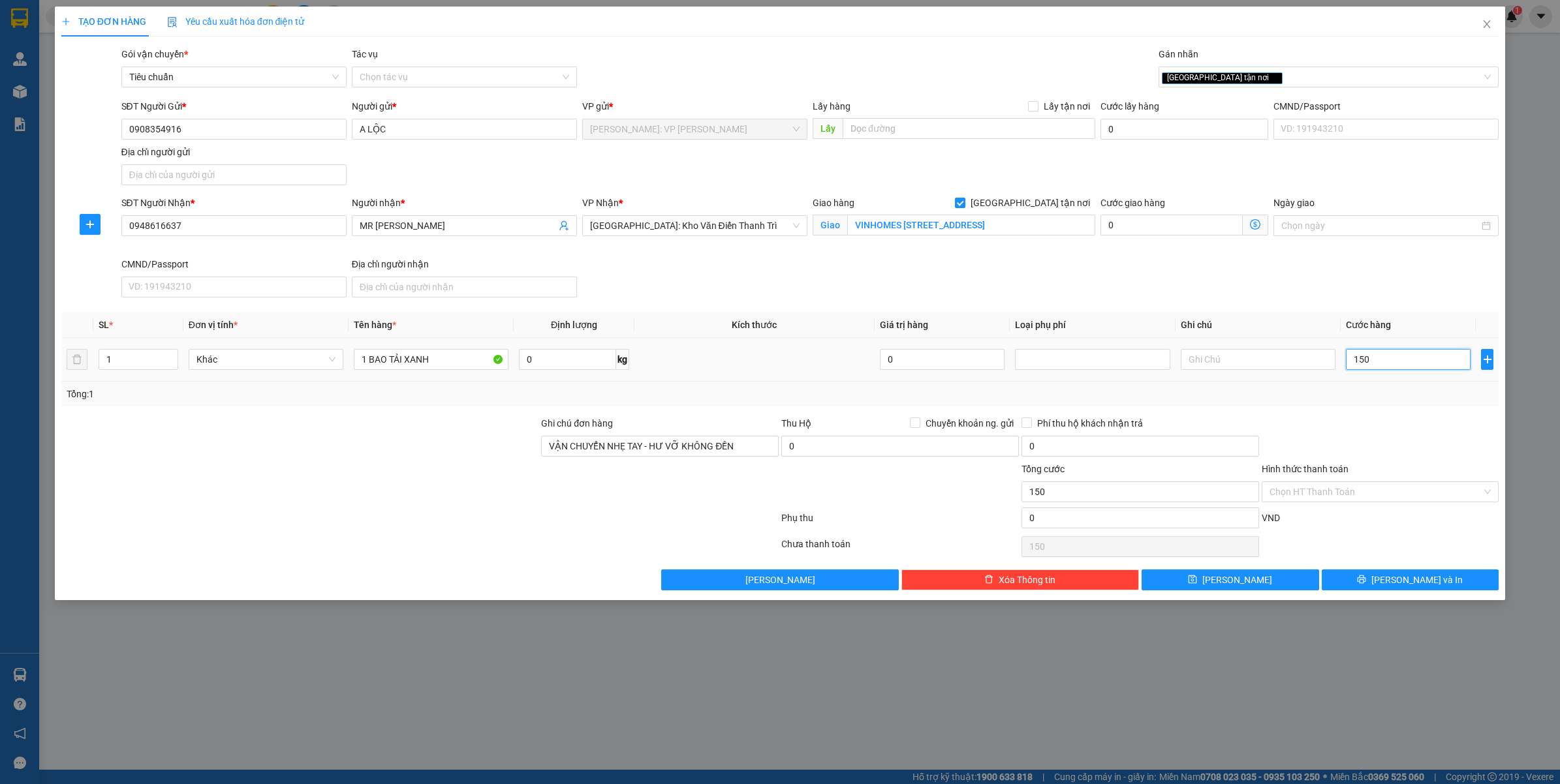
type input "1.500"
type input "15.000"
type input "150.000"
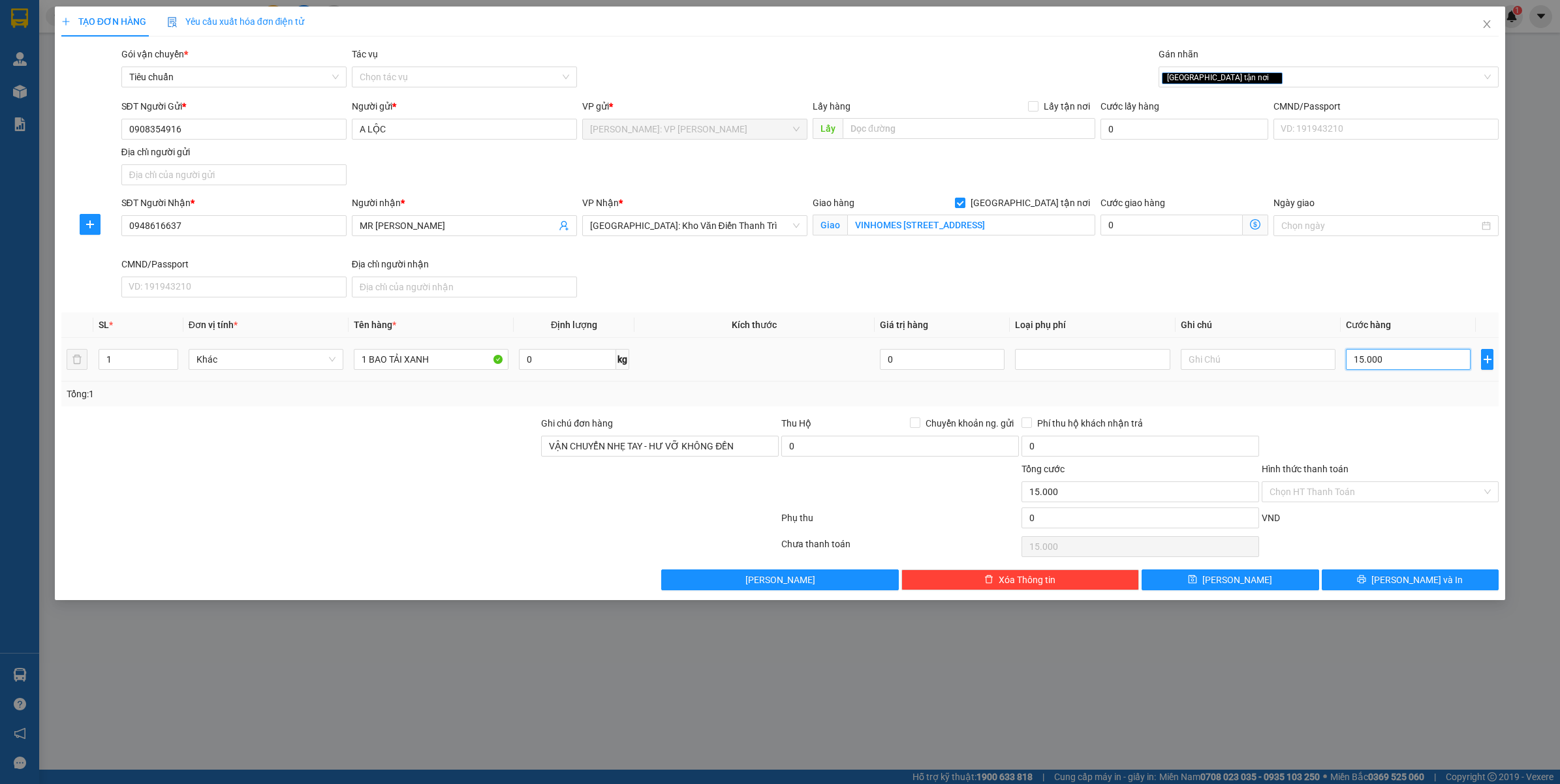
type input "150.000"
click at [1366, 580] on icon "printer" at bounding box center [1362, 580] width 9 height 9
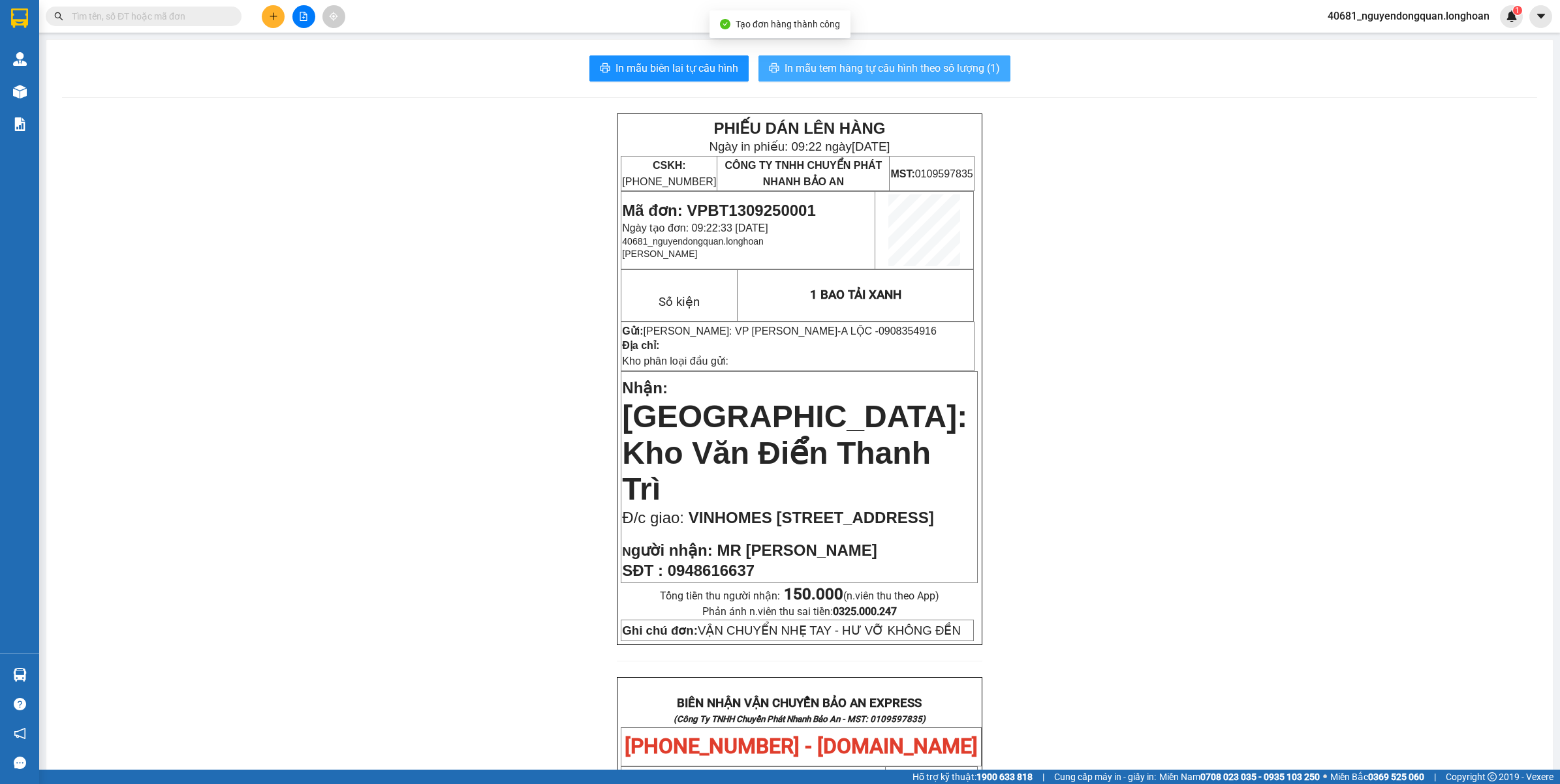
click at [953, 55] on button "In mẫu tem hàng tự cấu hình theo số lượng (1)" at bounding box center [884, 68] width 252 height 26
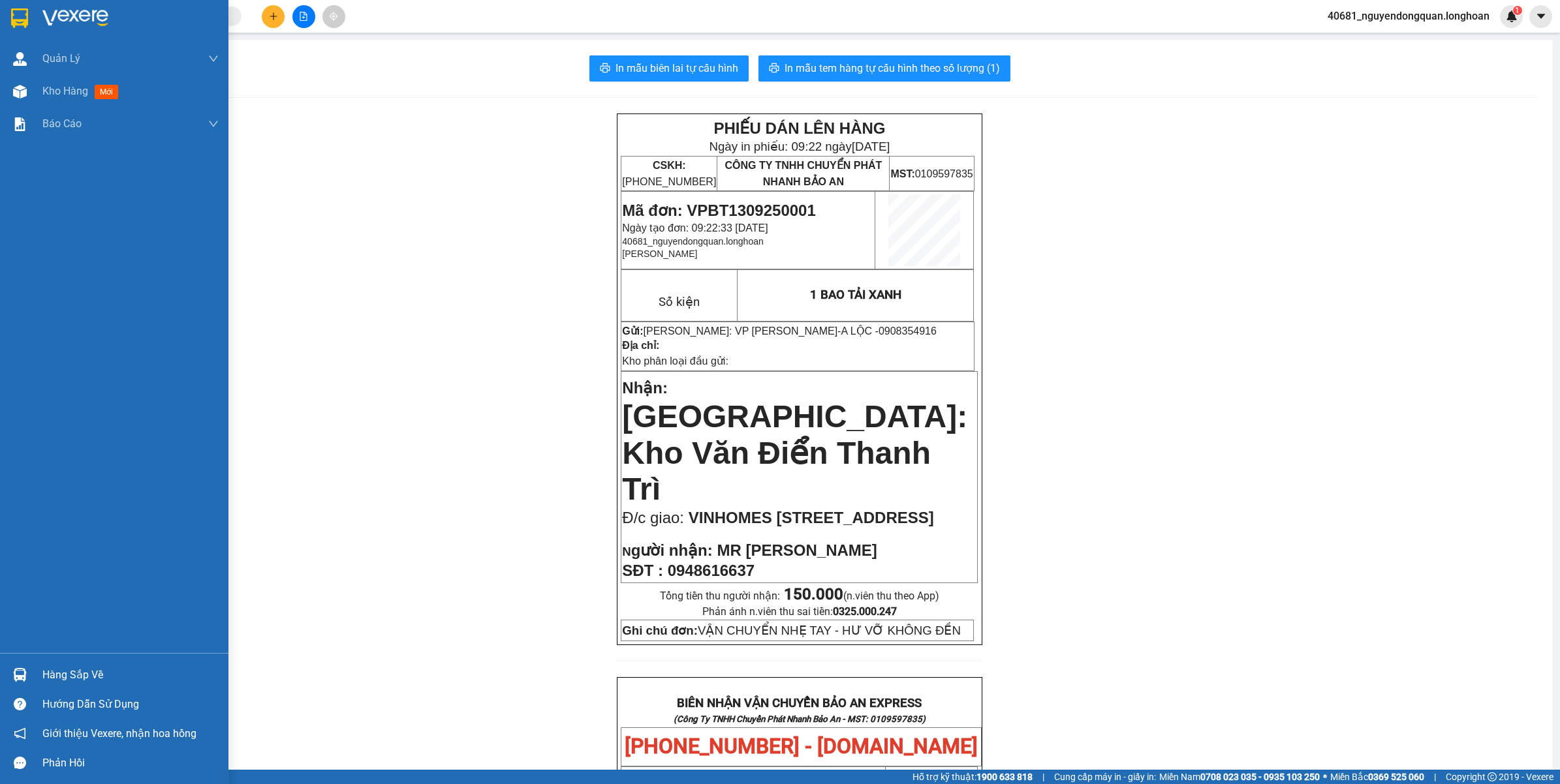
click at [18, 34] on div at bounding box center [114, 21] width 229 height 43
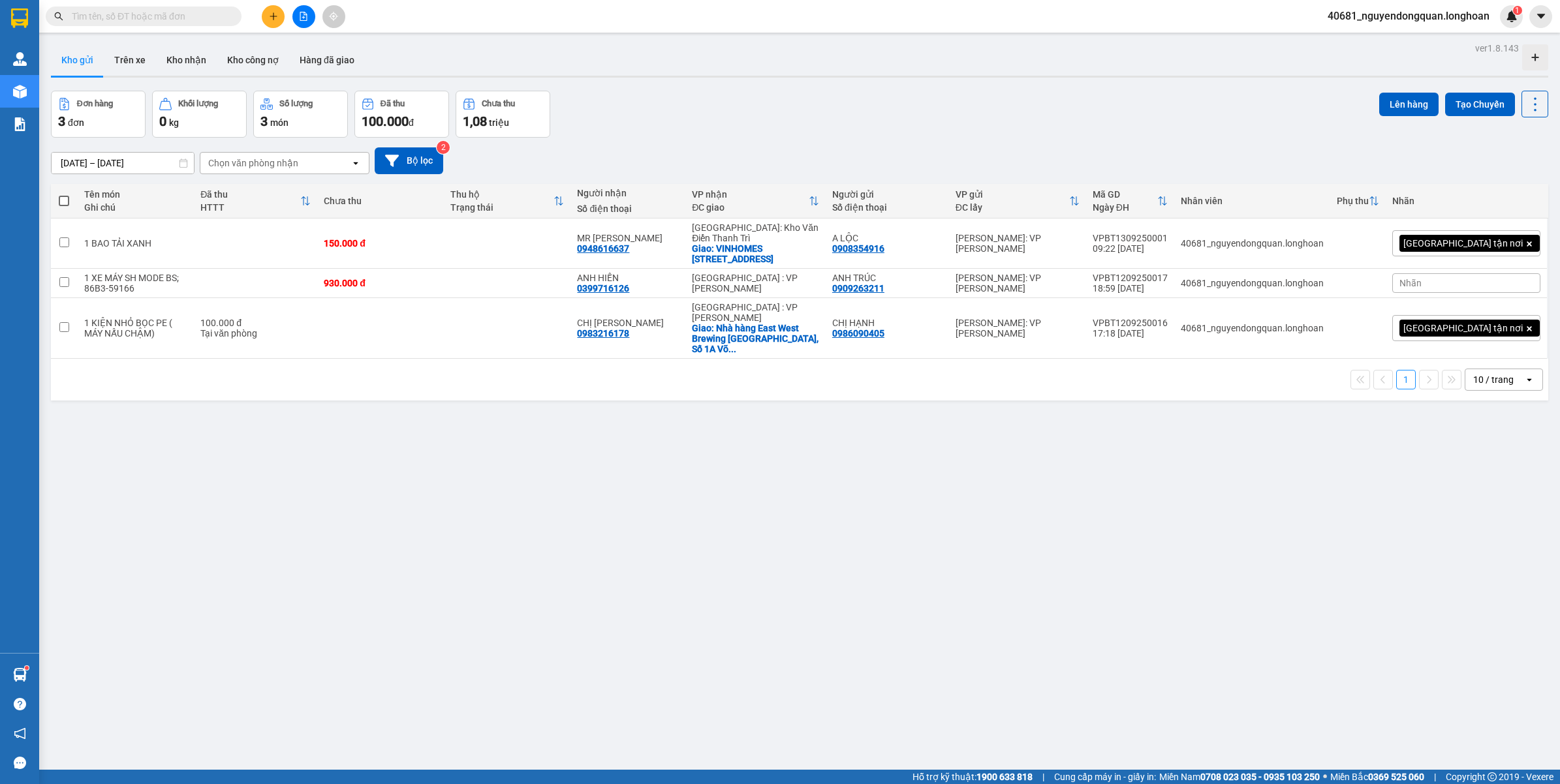
drag, startPoint x: 1511, startPoint y: 345, endPoint x: 1500, endPoint y: 353, distance: 13.6
click at [1524, 375] on icon "open" at bounding box center [1529, 380] width 10 height 10
click at [1491, 497] on span "100 / trang" at bounding box center [1486, 495] width 47 height 13
click at [182, 21] on input "text" at bounding box center [149, 16] width 154 height 15
paste input "0965874089"
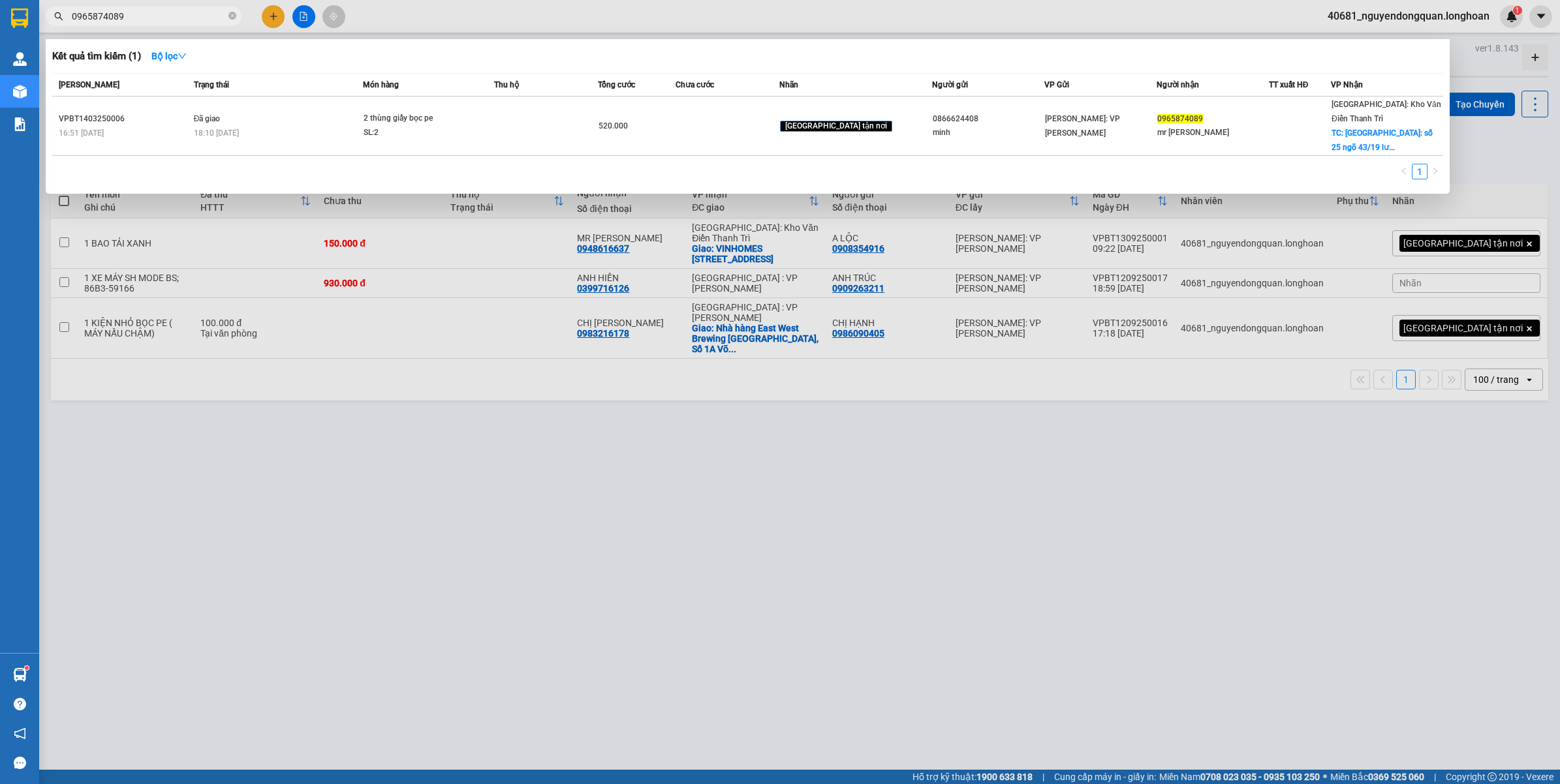
type input "0965874089"
click at [309, 522] on div at bounding box center [780, 392] width 1560 height 784
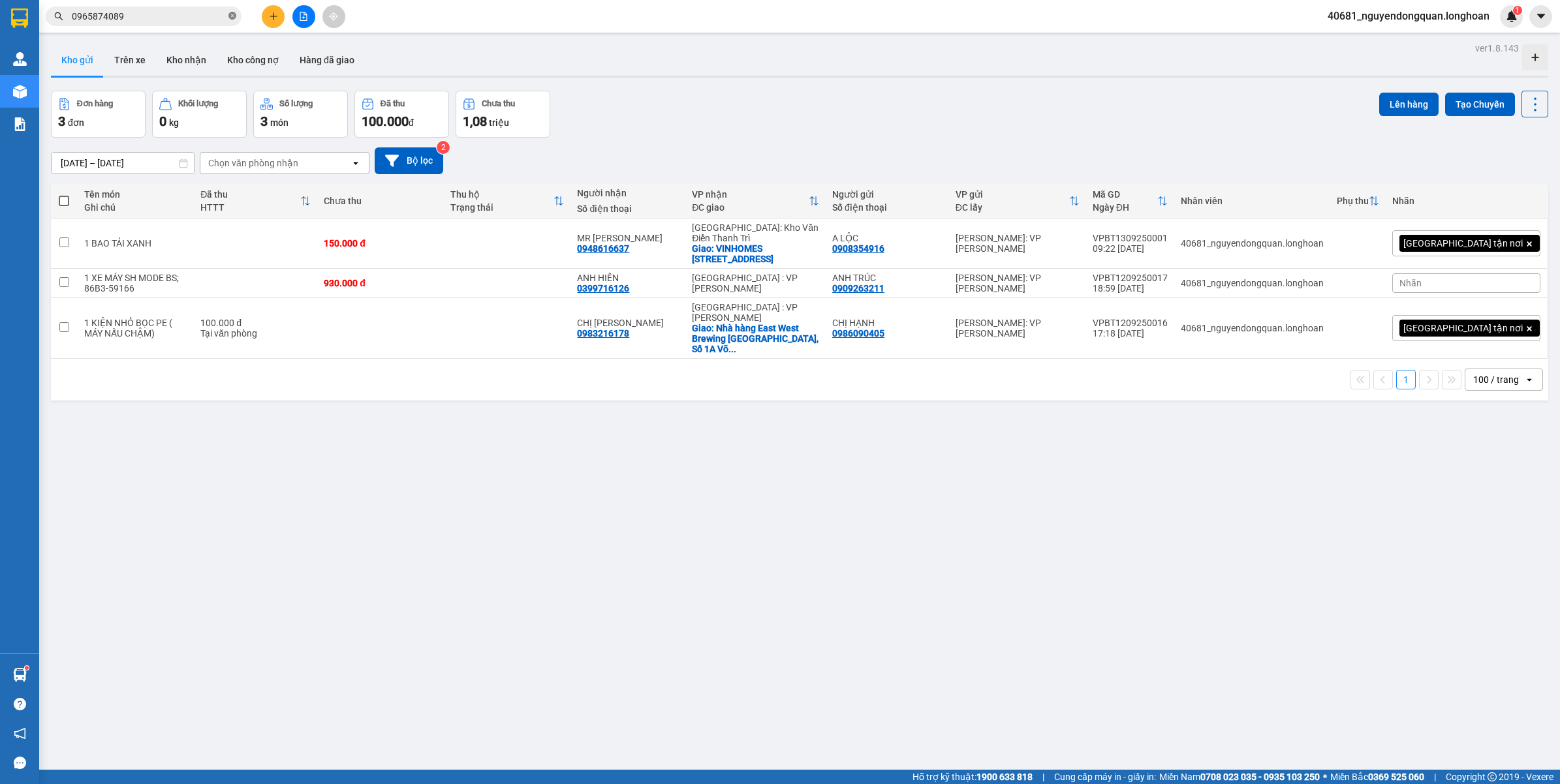
click at [232, 18] on icon "close-circle" at bounding box center [232, 15] width 8 height 8
paste input "STH23A-24 ĐƯỜNG 1A KĐT LÊ HỒNG PHONG 2 ,PHƯỜNG NAM NHA TRANG,TỈNH KHÁNH HOÀ"
type input "STH23A-24 ĐƯỜNG 1A KĐT LÊ HỒNG PHONG 2 ,PHƯỜNG NAM NHA TRANG,TỈNH KHÁNH HOÀ"
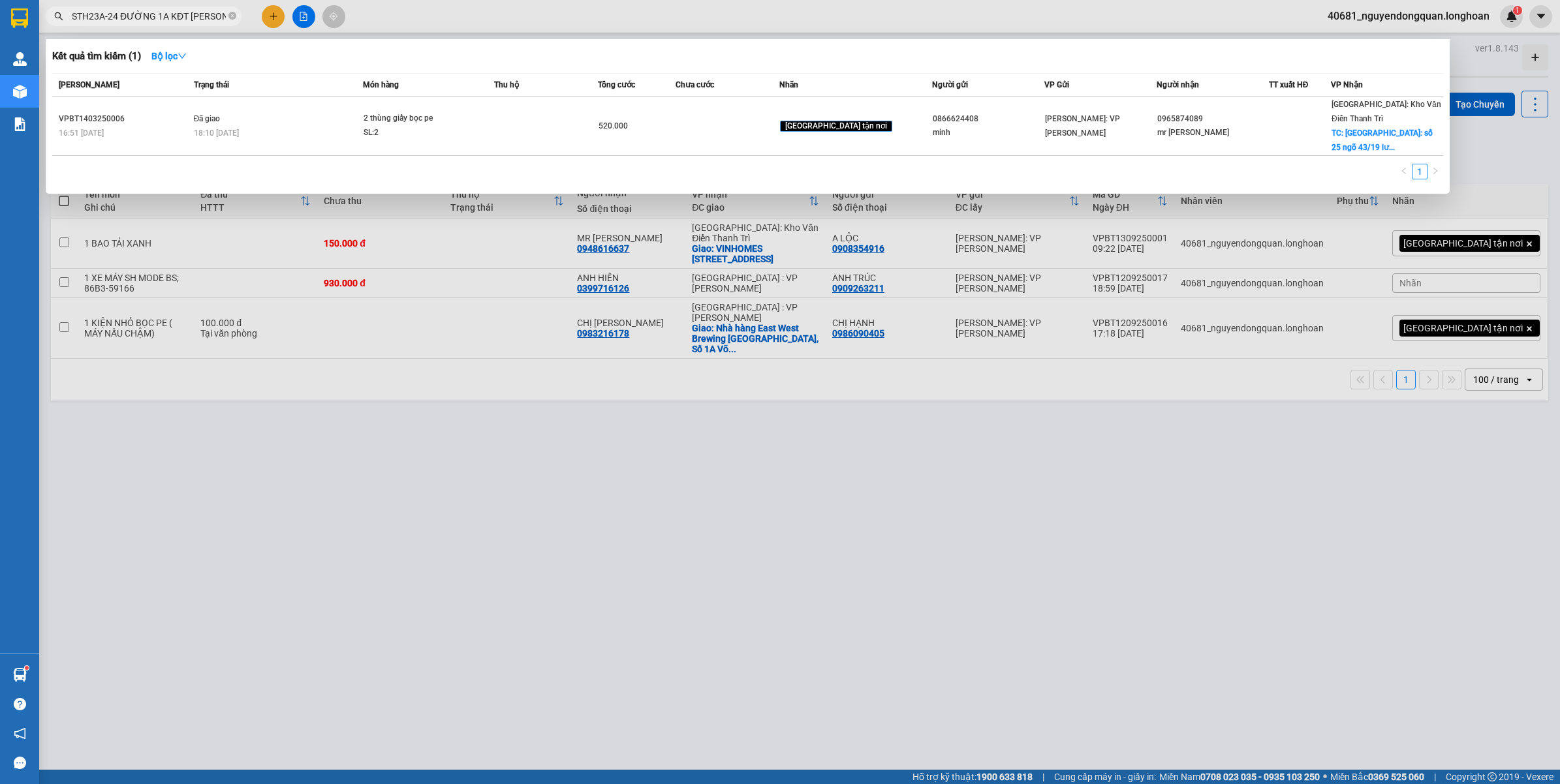
scroll to position [0, 237]
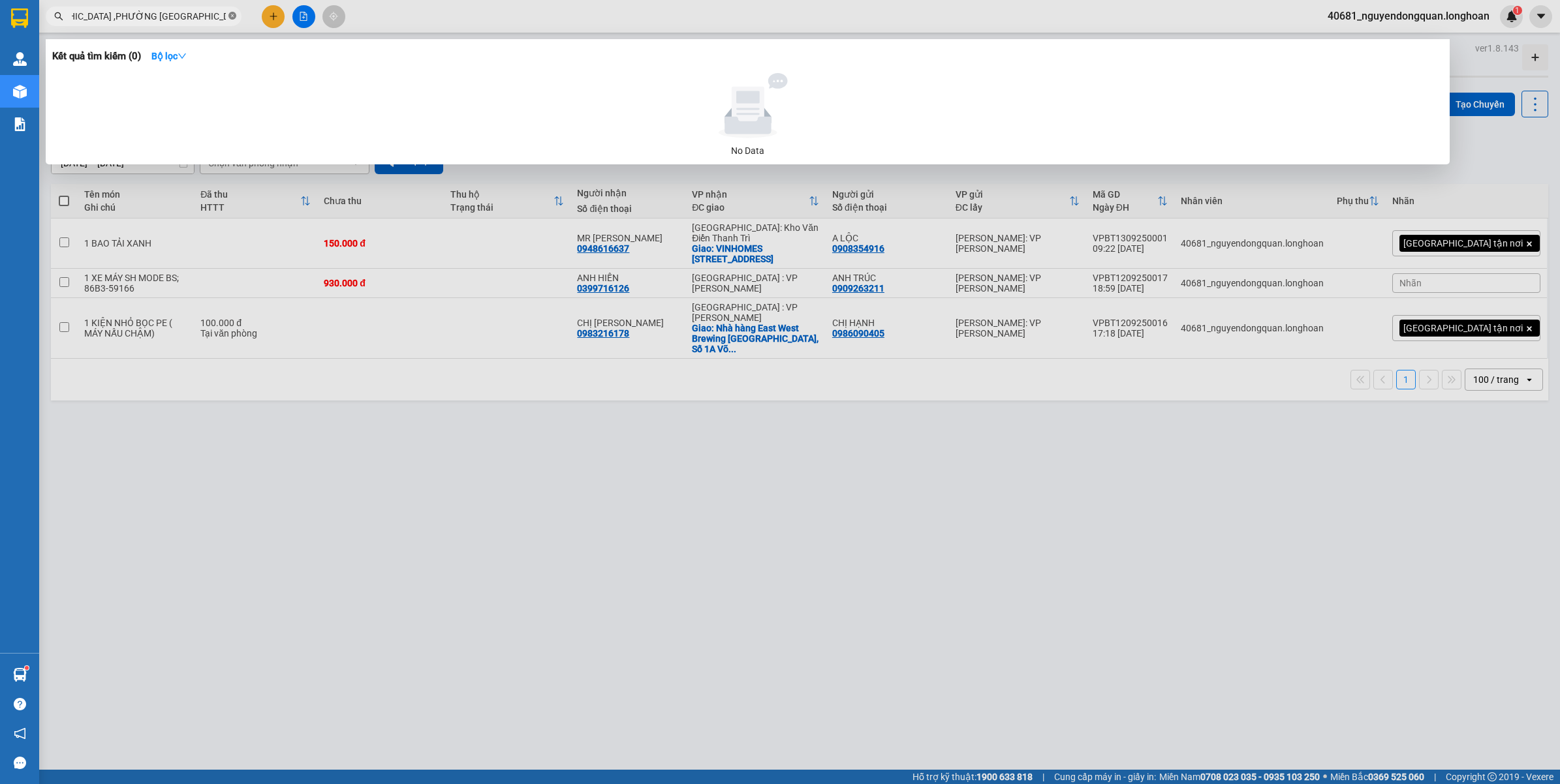
click at [229, 15] on icon "close-circle" at bounding box center [232, 15] width 8 height 8
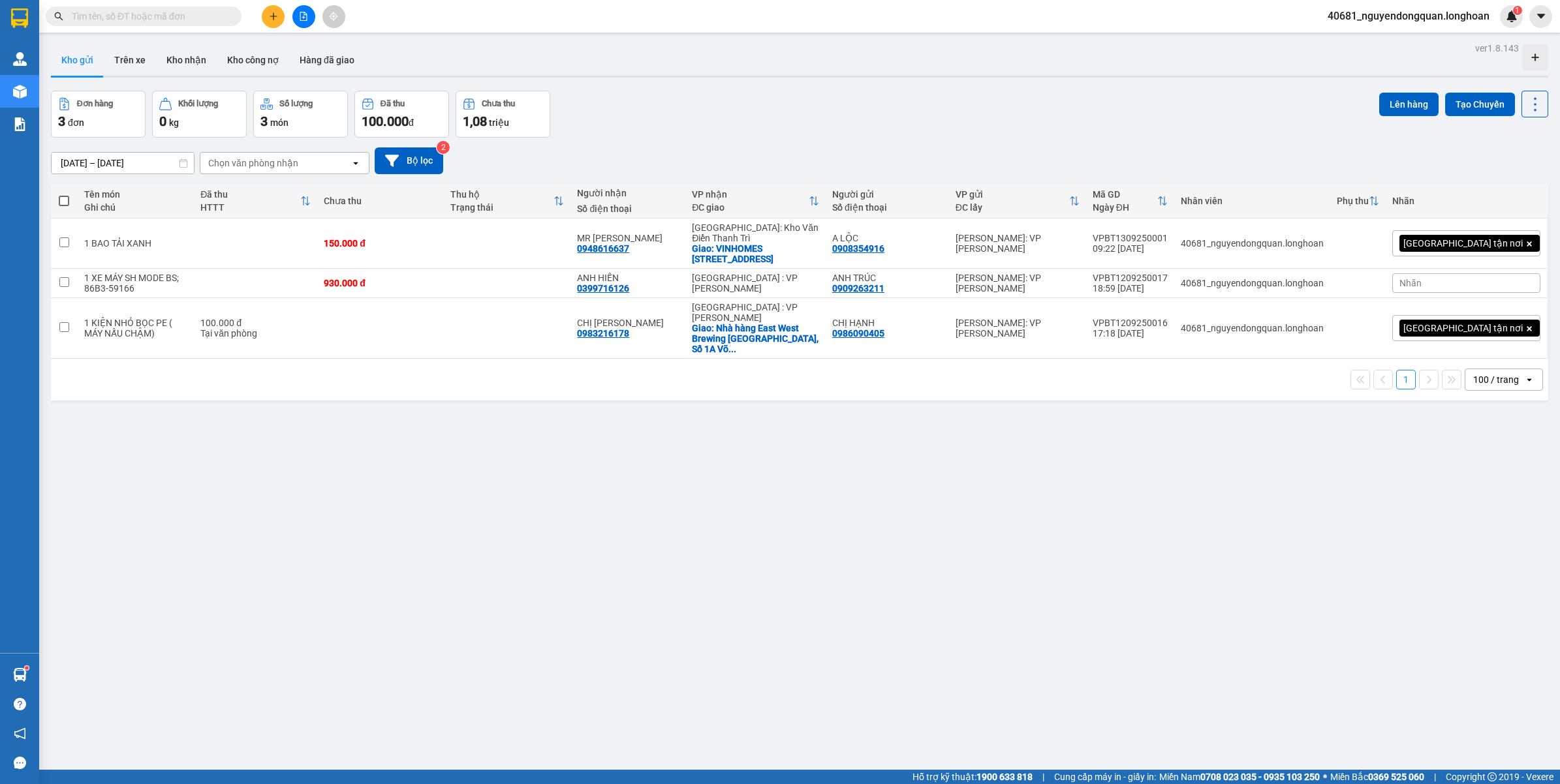
scroll to position [0, 0]
click at [1438, 15] on span "40681_nguyendongquan.longhoan" at bounding box center [1408, 16] width 183 height 16
click at [1375, 39] on span "Đăng xuất" at bounding box center [1413, 40] width 157 height 15
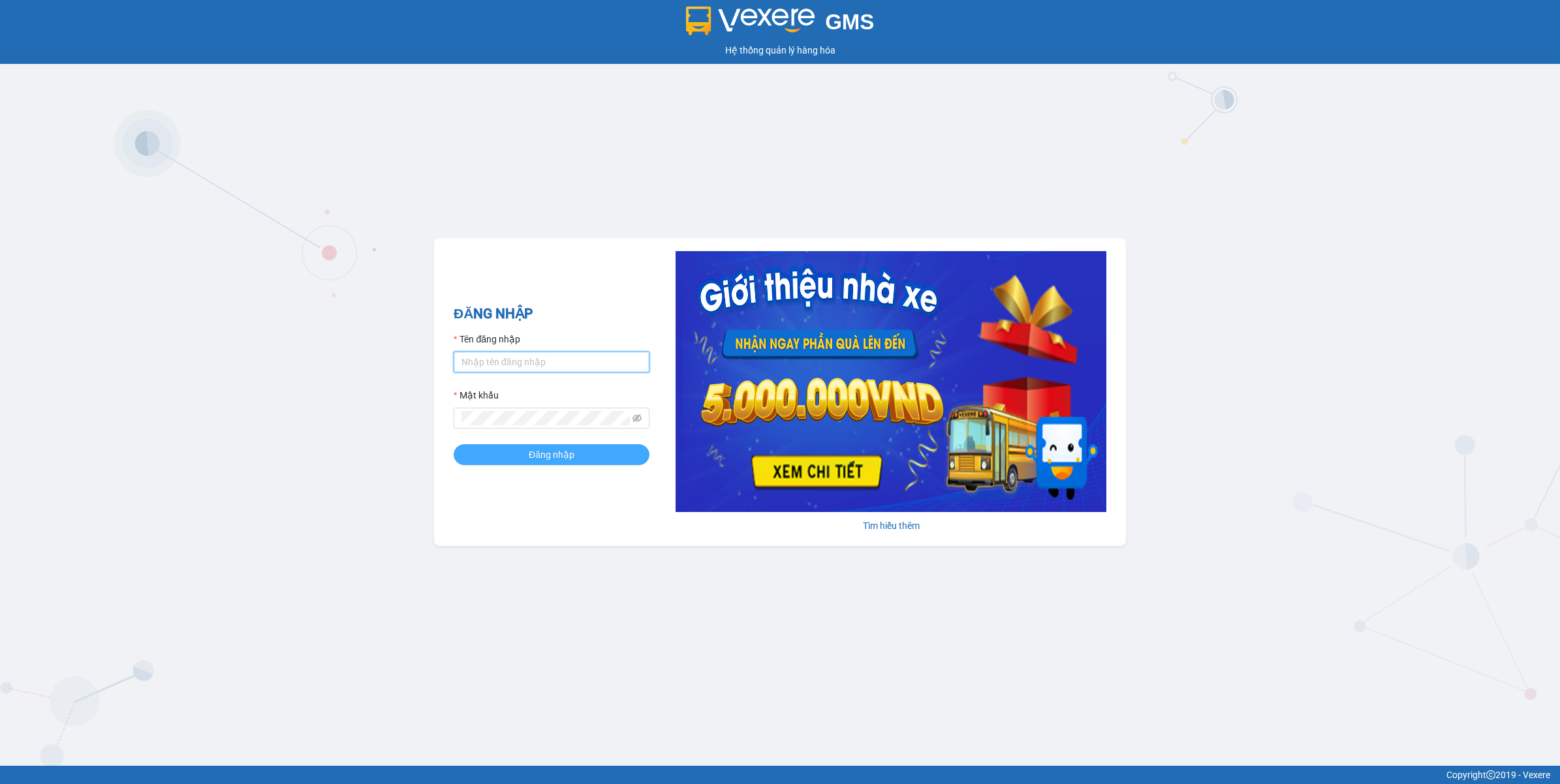
type input "nguyendongquan.longhoan"
drag, startPoint x: 579, startPoint y: 454, endPoint x: 574, endPoint y: 447, distance: 8.6
click at [579, 454] on button "Đăng nhập" at bounding box center [551, 455] width 196 height 21
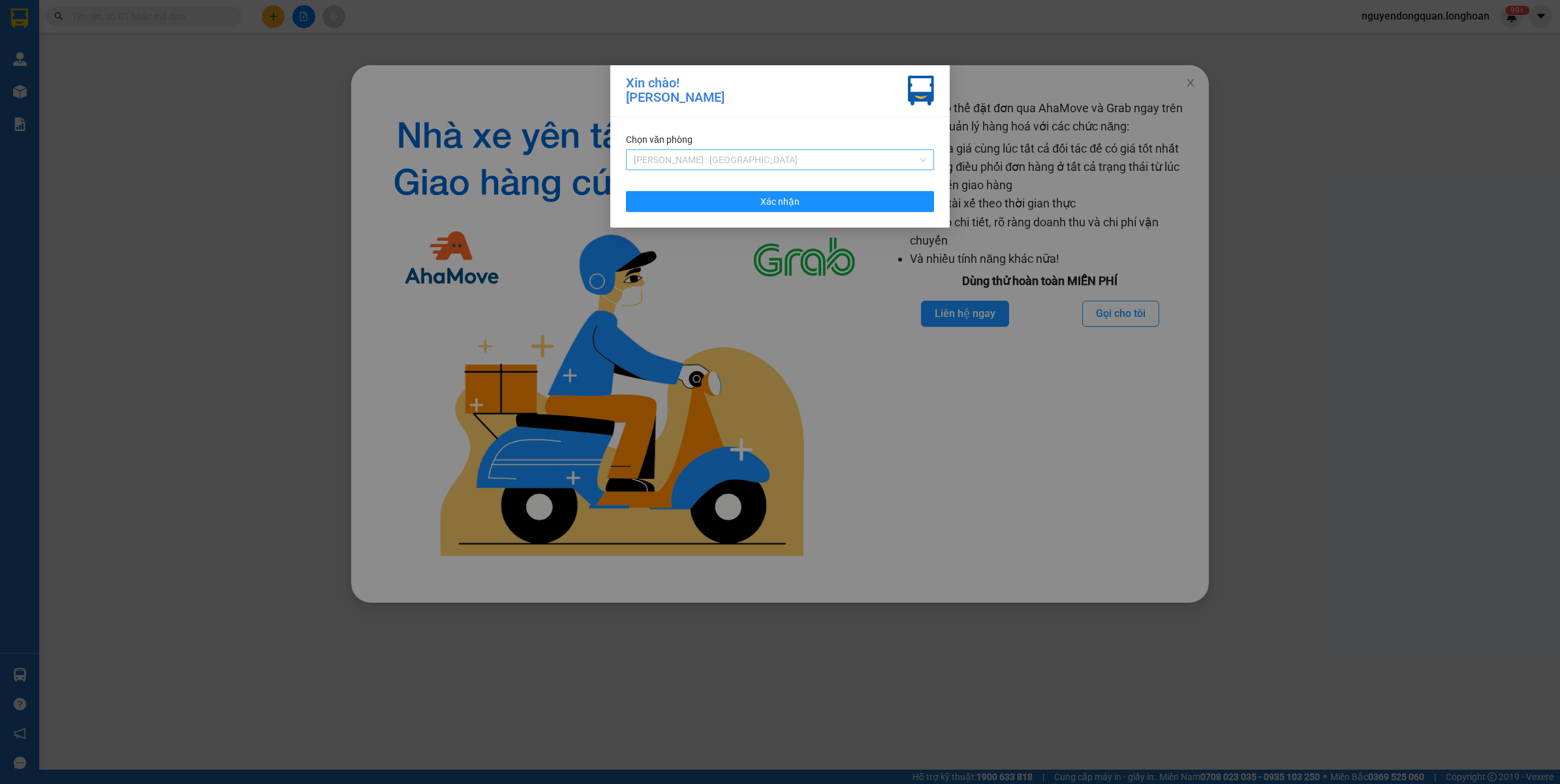
click at [731, 163] on span "[PERSON_NAME] : [GEOGRAPHIC_DATA]" at bounding box center [780, 159] width 293 height 20
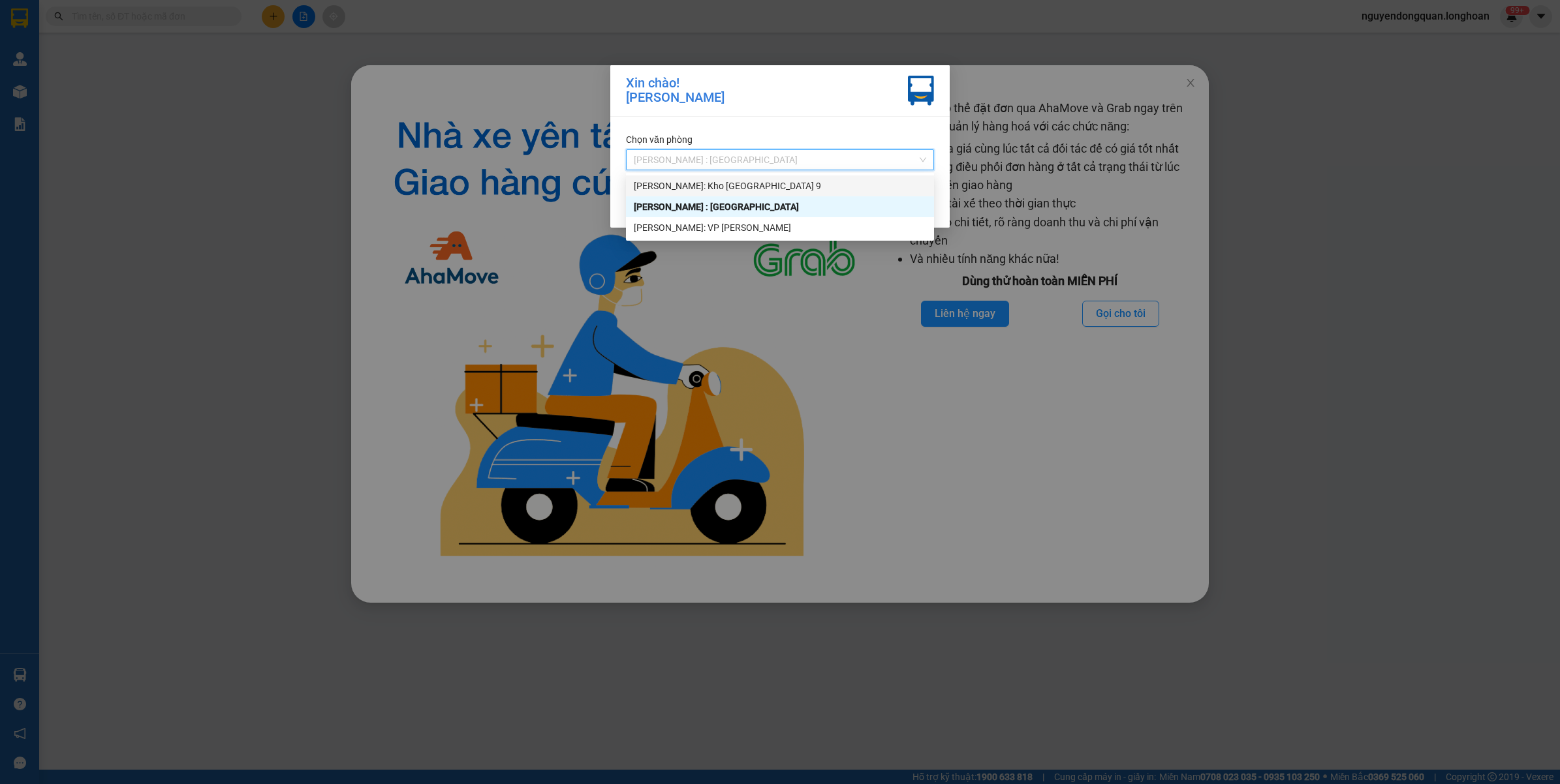
click at [733, 184] on div "[PERSON_NAME]: Kho [GEOGRAPHIC_DATA] 9" at bounding box center [780, 186] width 293 height 15
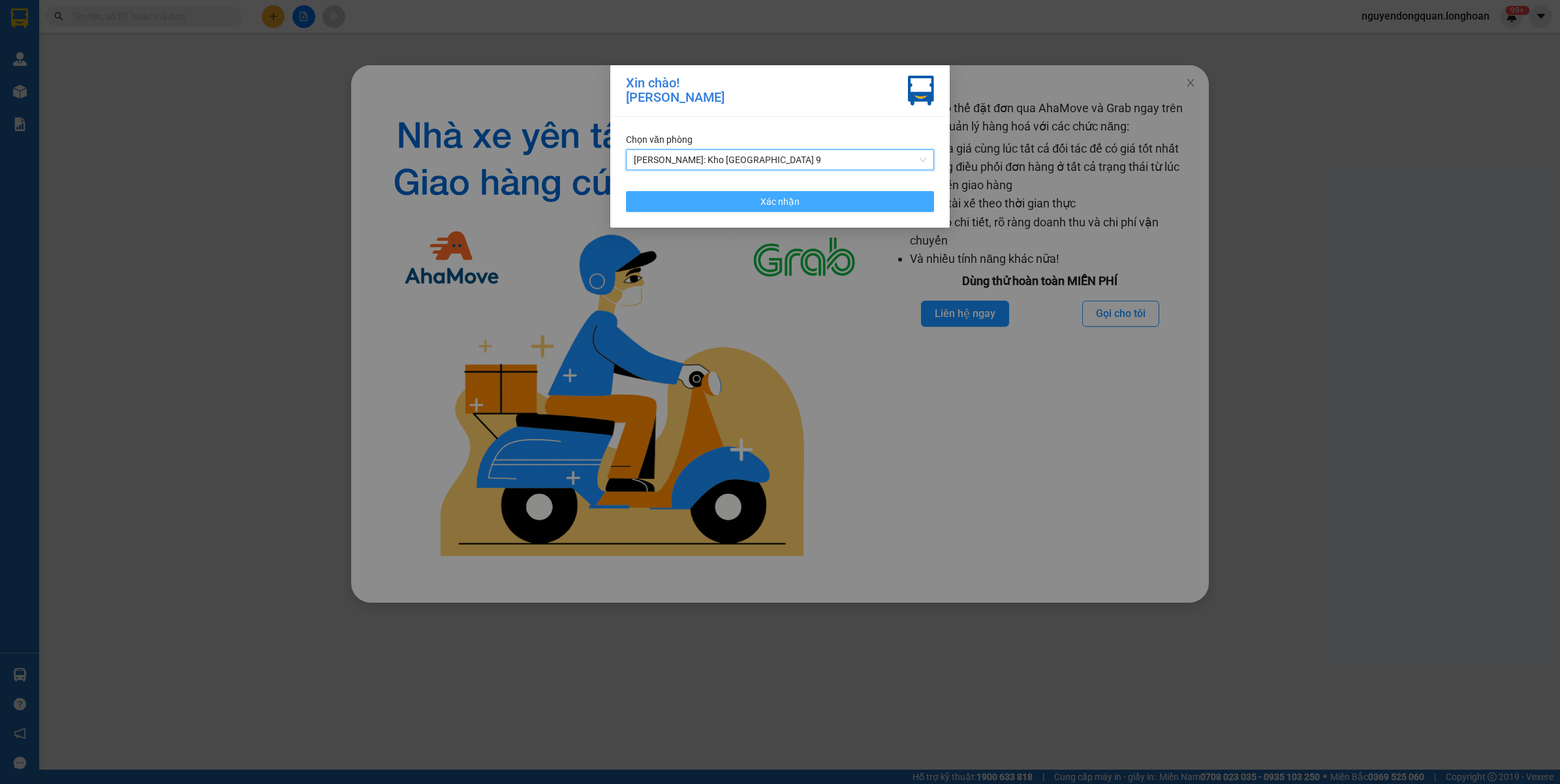
click at [775, 209] on button "Xác nhận" at bounding box center [779, 201] width 308 height 21
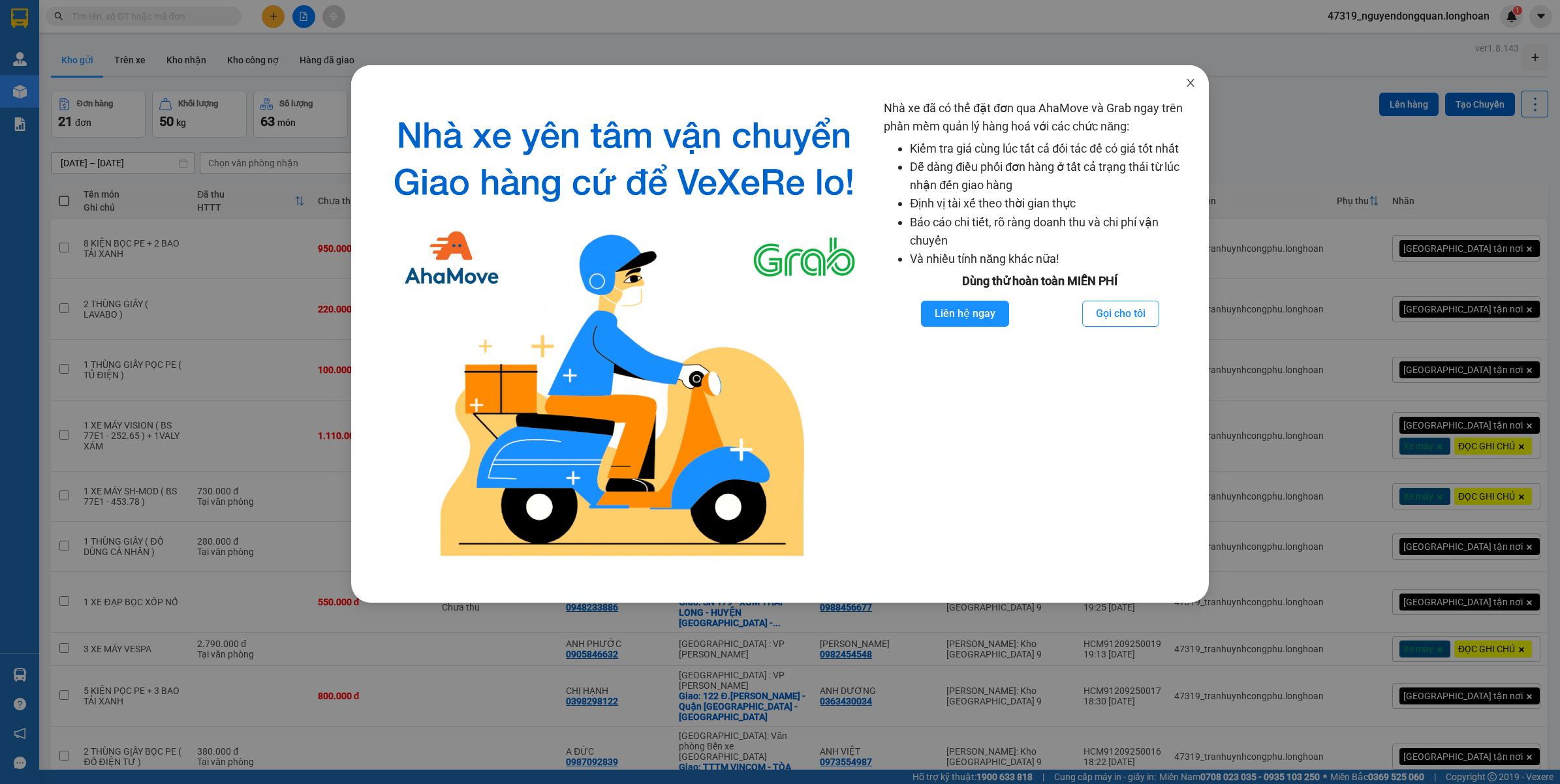
click at [1195, 85] on icon "close" at bounding box center [1190, 83] width 10 height 10
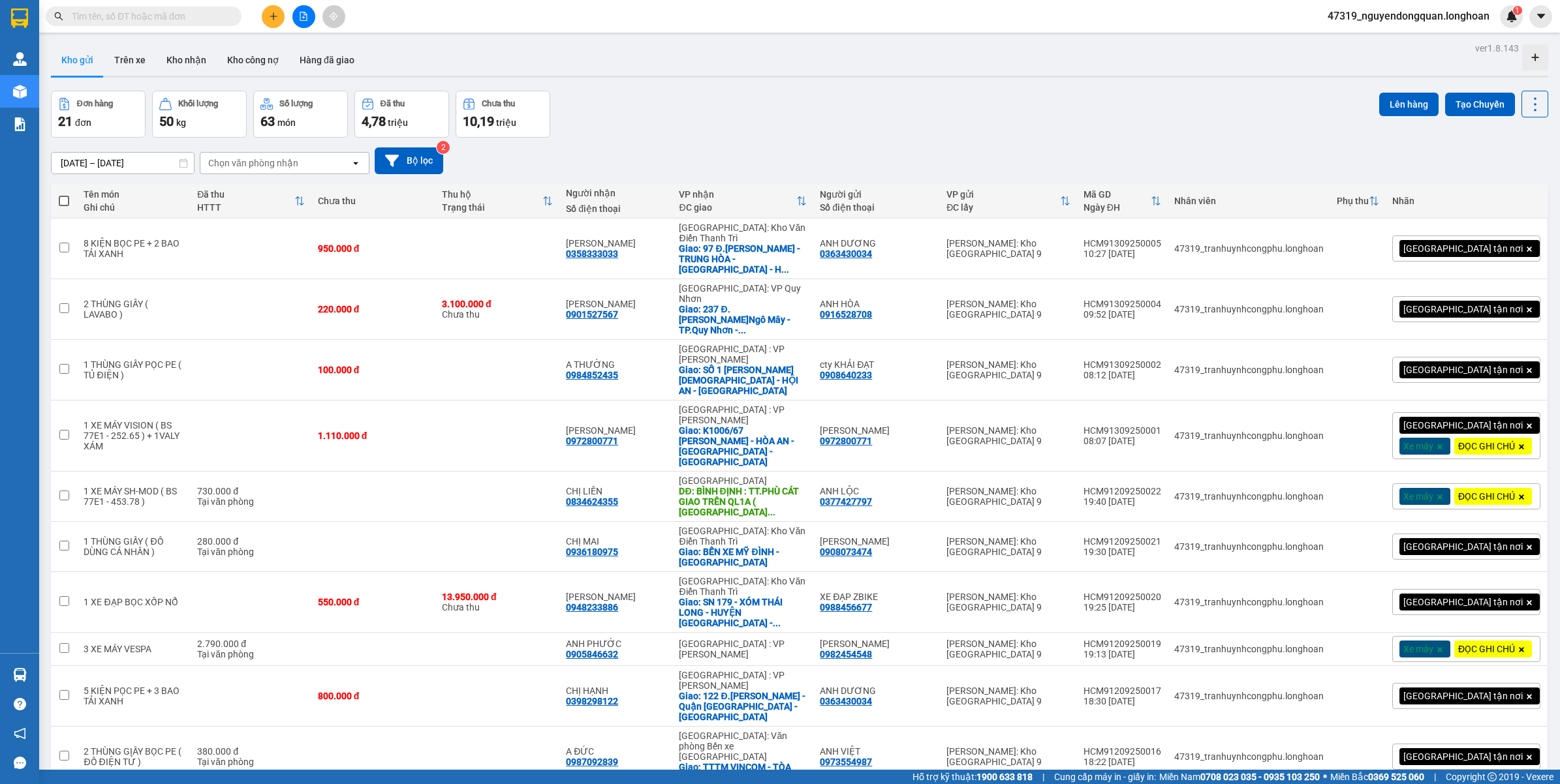
click at [1453, 18] on span "47319_nguyendongquan.longhoan" at bounding box center [1408, 16] width 183 height 16
click at [1370, 43] on span "Đăng xuất" at bounding box center [1413, 40] width 157 height 15
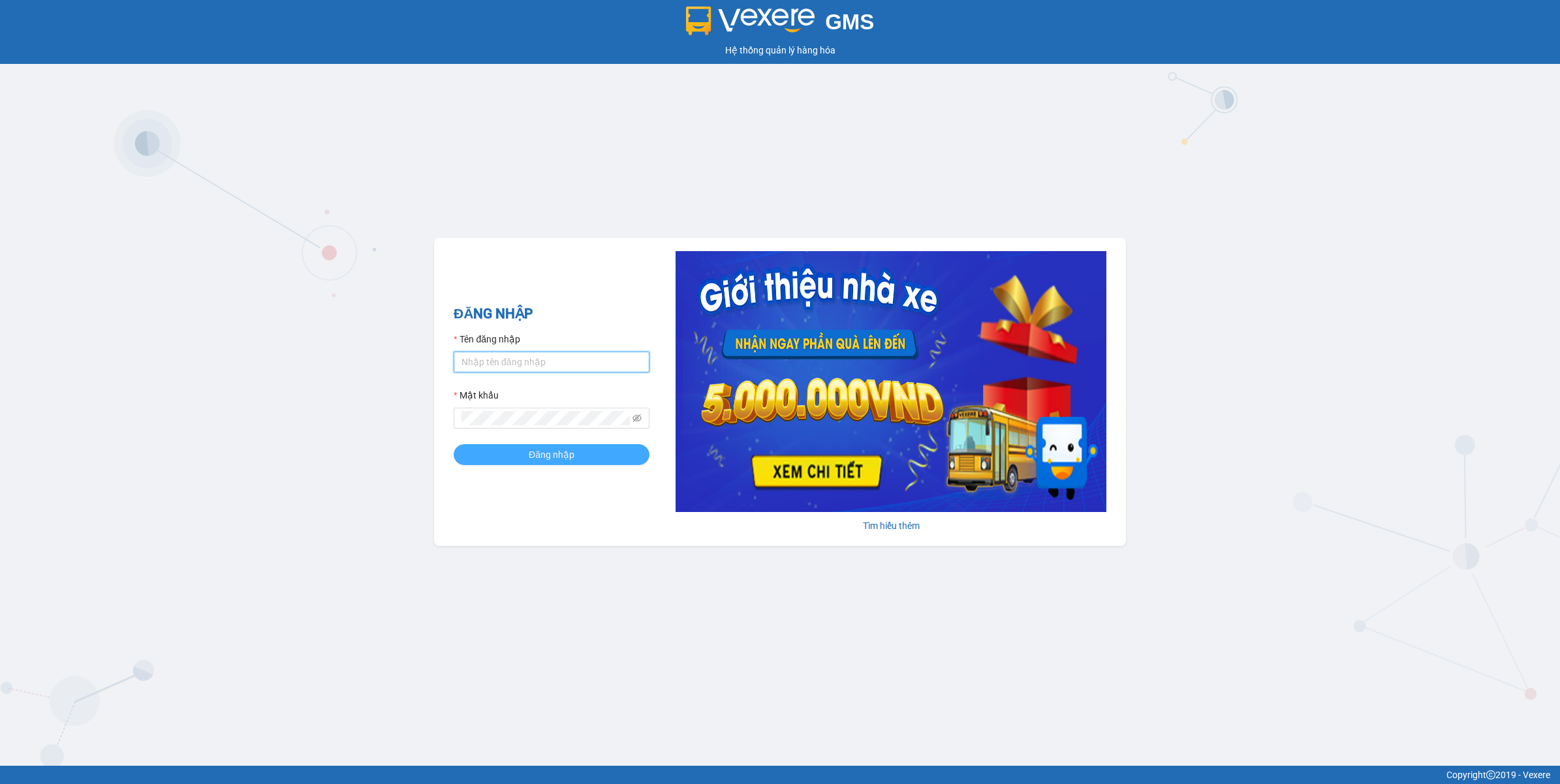
type input "nguyendongquan.longhoan"
click at [563, 450] on span "Đăng nhập" at bounding box center [551, 455] width 46 height 15
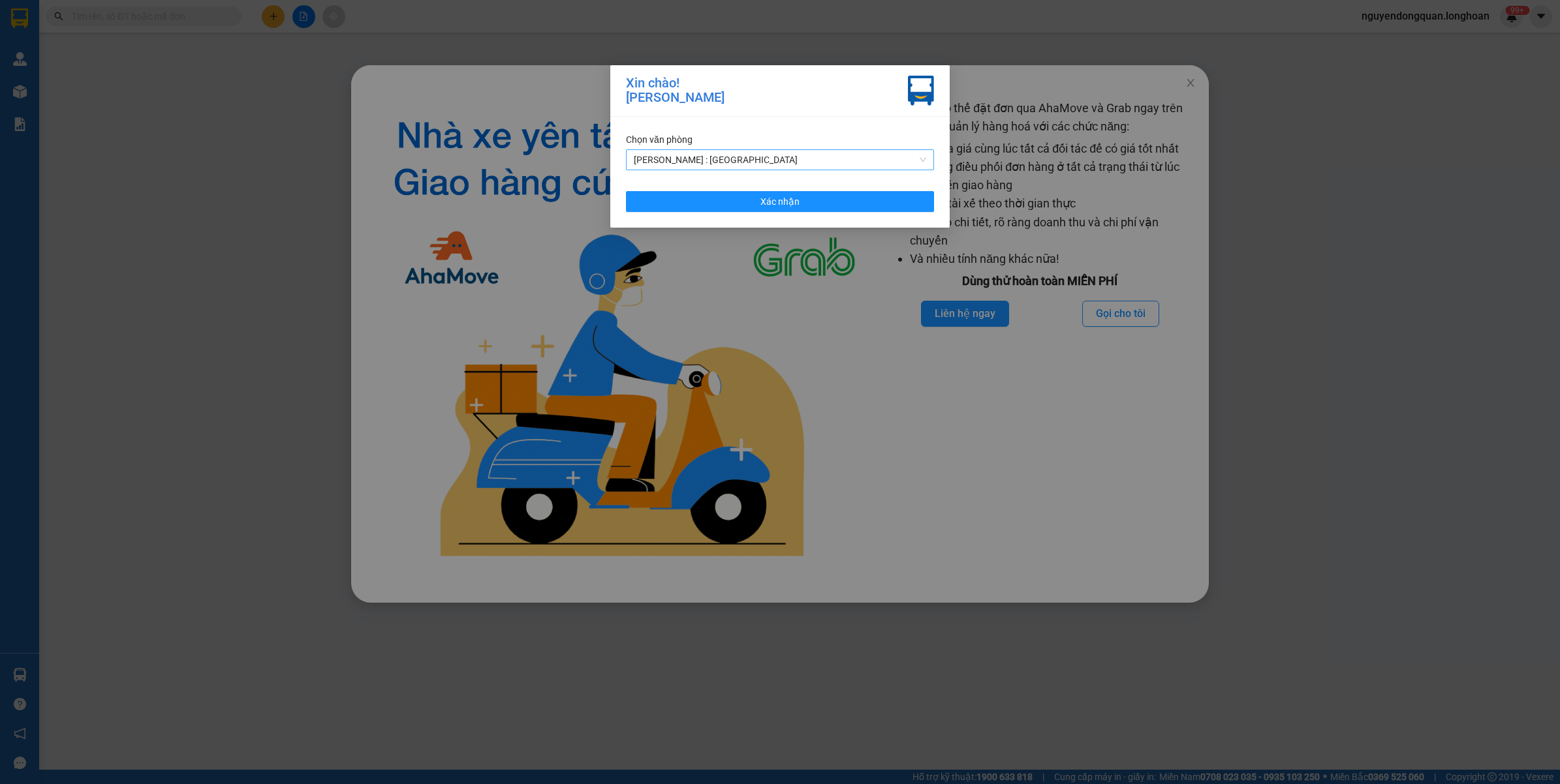
click at [772, 159] on span "[PERSON_NAME] : [GEOGRAPHIC_DATA]" at bounding box center [780, 159] width 293 height 20
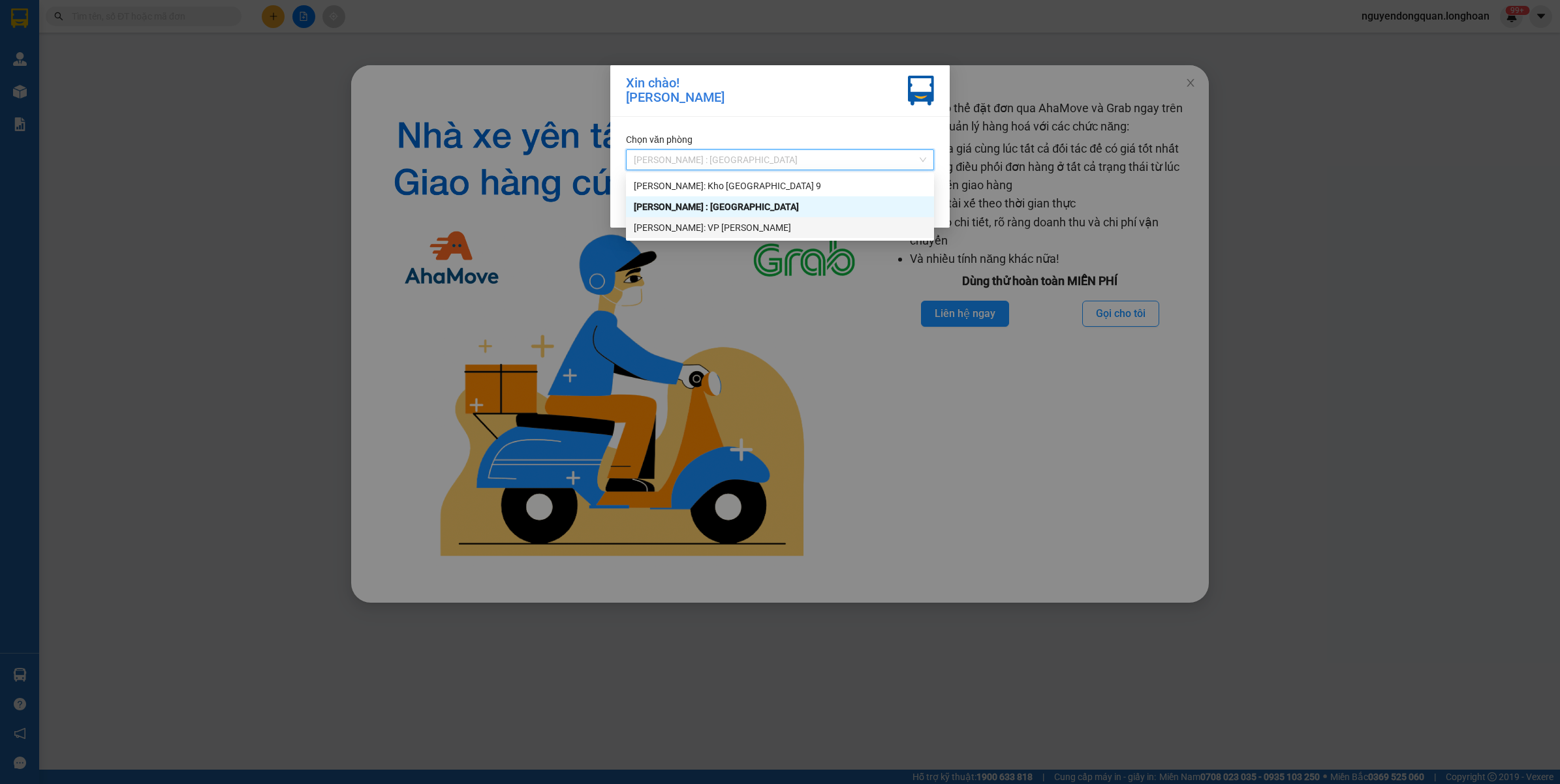
click at [739, 226] on div "[PERSON_NAME]: VP [PERSON_NAME]" at bounding box center [780, 228] width 293 height 15
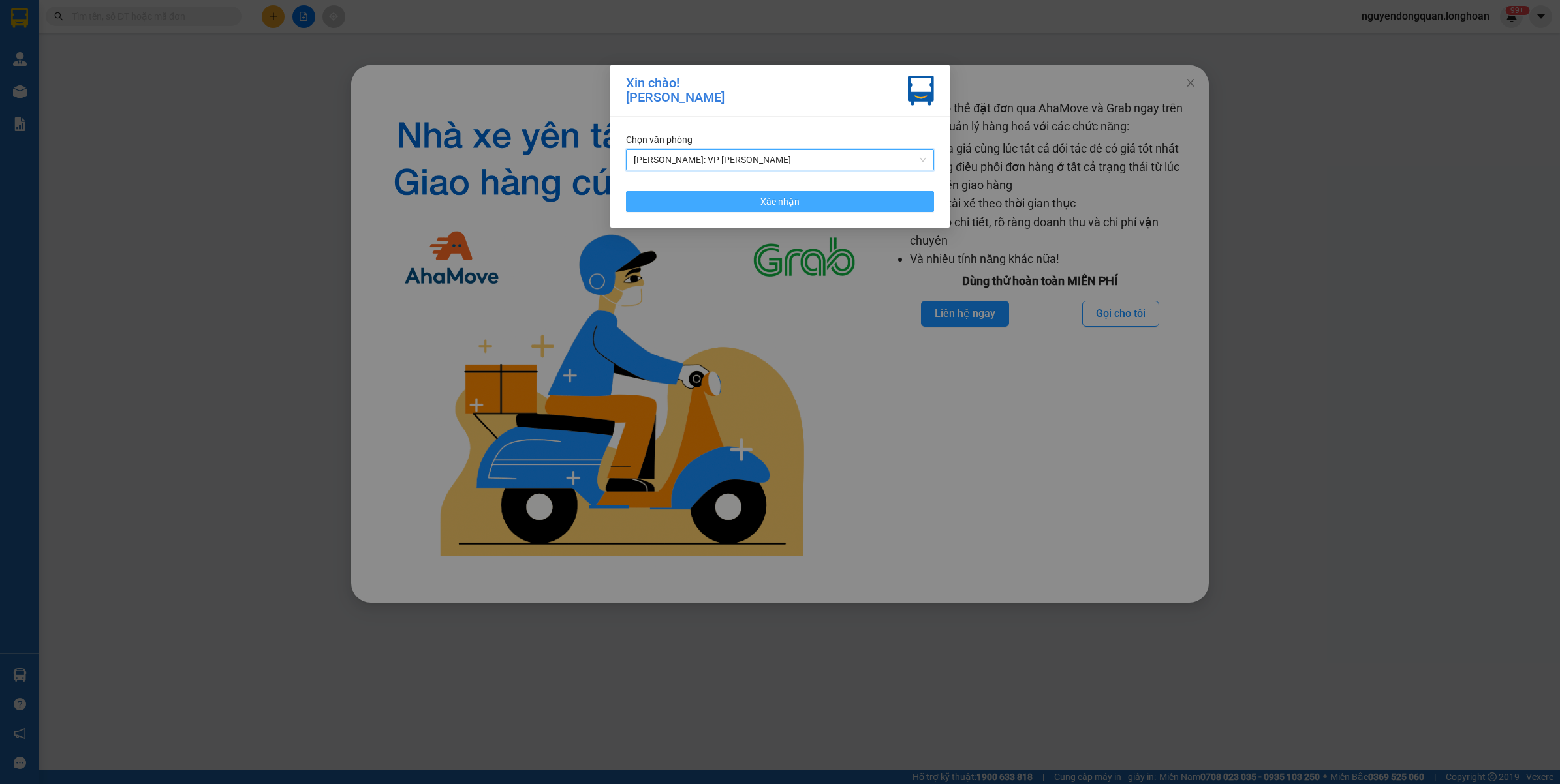
click at [774, 207] on span "Xác nhận" at bounding box center [779, 202] width 39 height 15
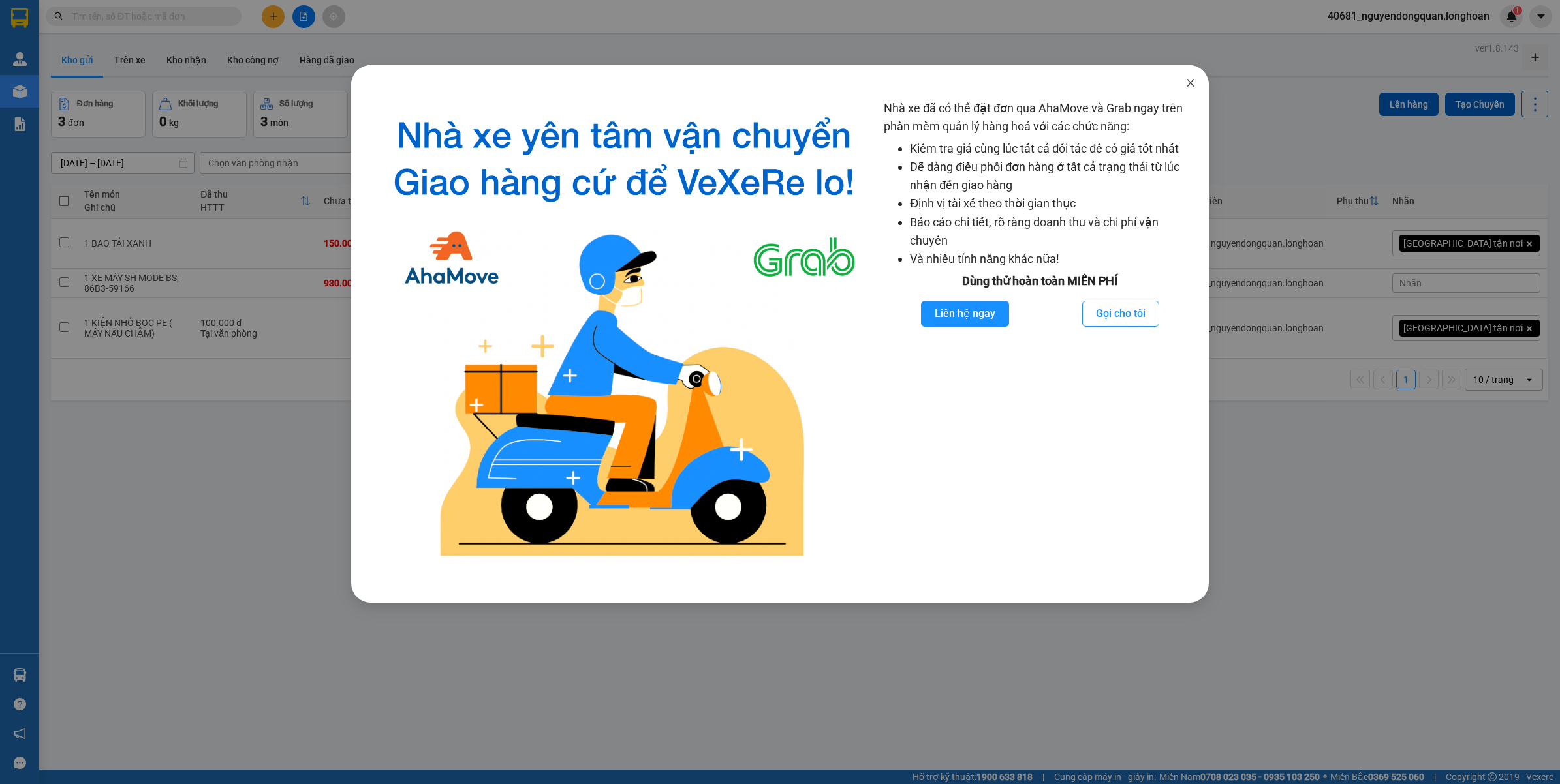
click at [1189, 79] on icon "close" at bounding box center [1190, 83] width 10 height 10
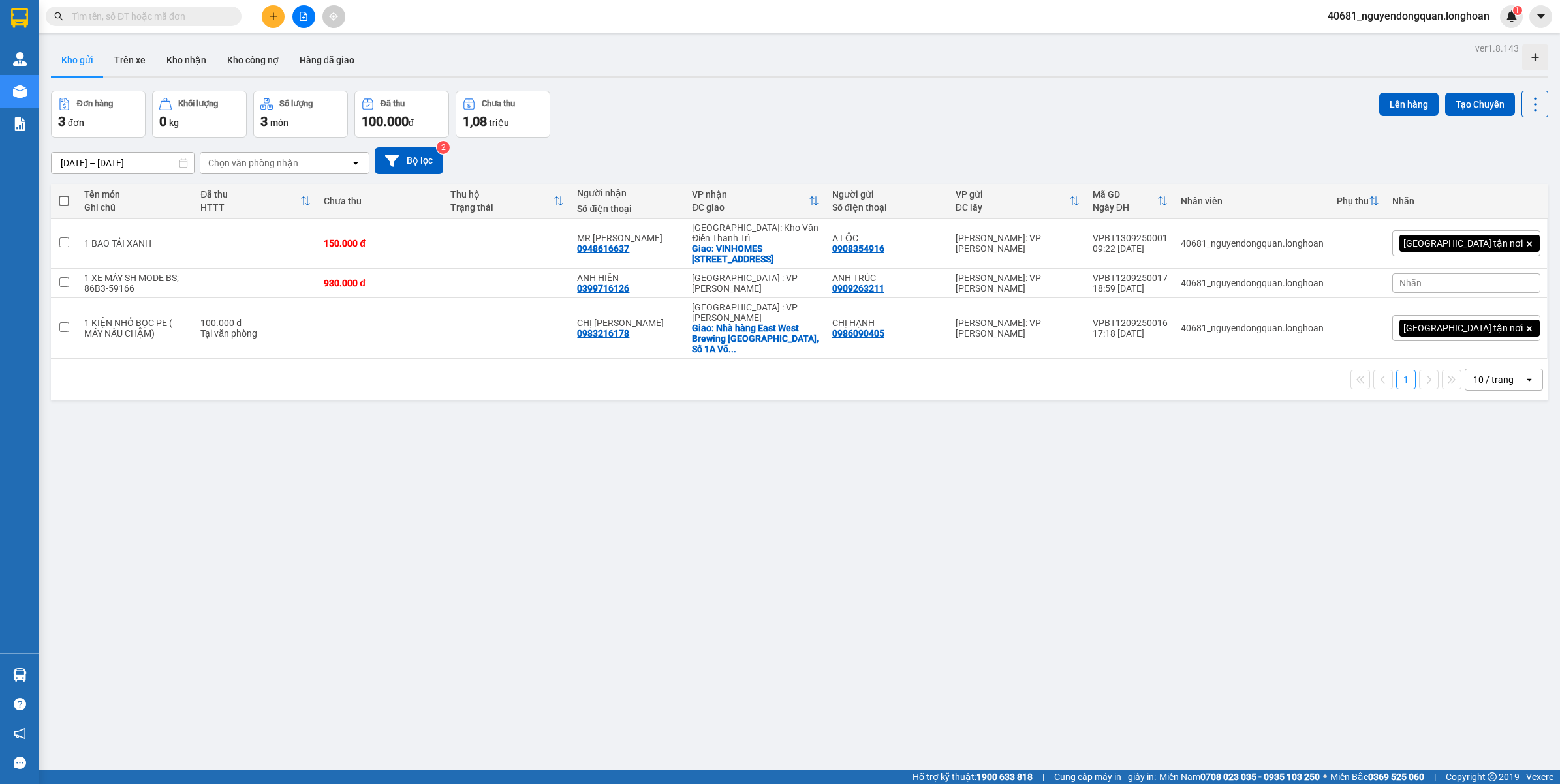
click at [1496, 373] on div "10 / trang" at bounding box center [1492, 380] width 40 height 13
click at [1489, 497] on span "100 / trang" at bounding box center [1486, 495] width 47 height 13
click at [200, 20] on input "text" at bounding box center [149, 16] width 154 height 15
click at [203, 21] on input "text" at bounding box center [149, 16] width 154 height 15
